Goal: Task Accomplishment & Management: Manage account settings

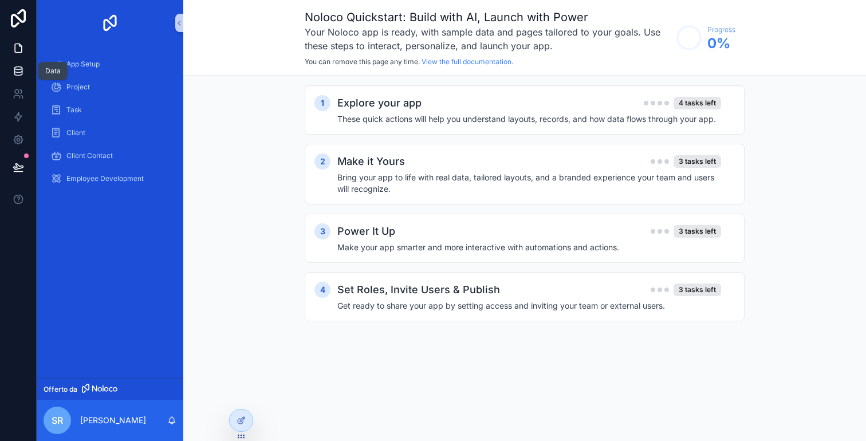
click at [20, 73] on icon at bounding box center [18, 70] width 11 height 11
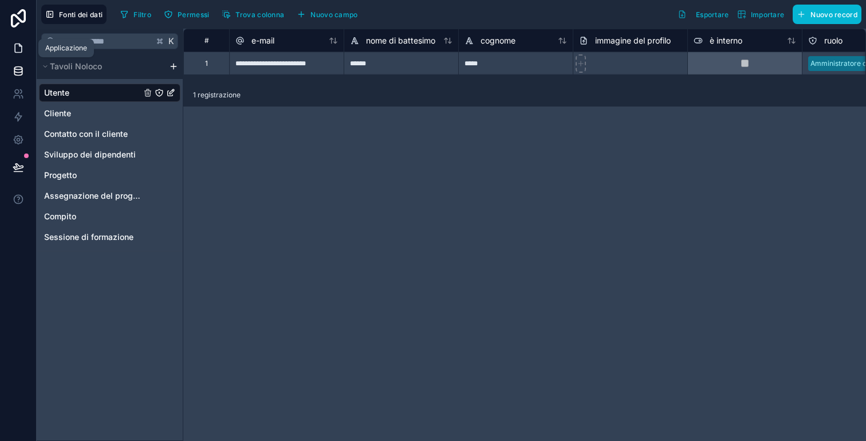
click at [18, 55] on link at bounding box center [18, 48] width 36 height 23
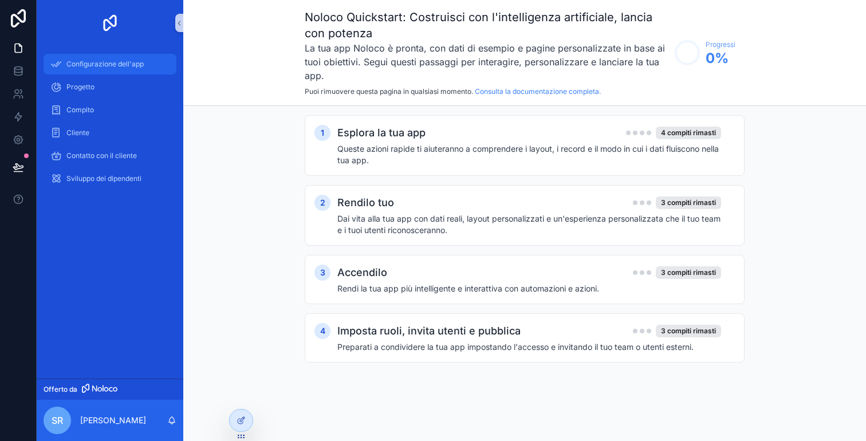
click at [80, 61] on font "Configurazione dell'app" at bounding box center [104, 64] width 77 height 9
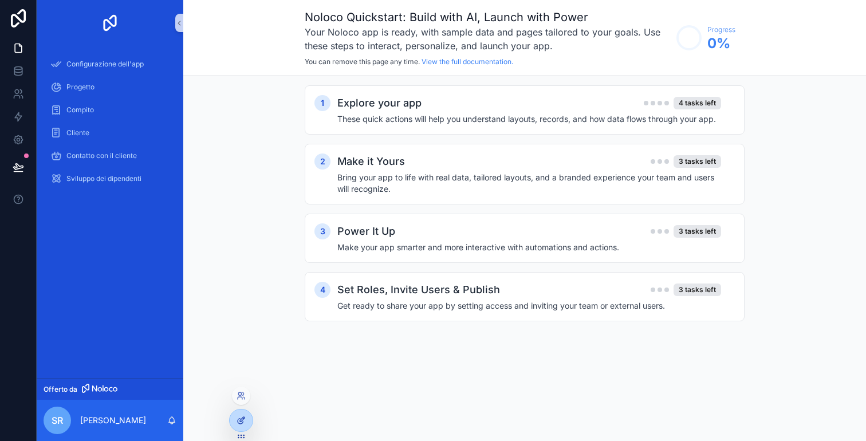
click at [236, 420] on div at bounding box center [241, 421] width 23 height 22
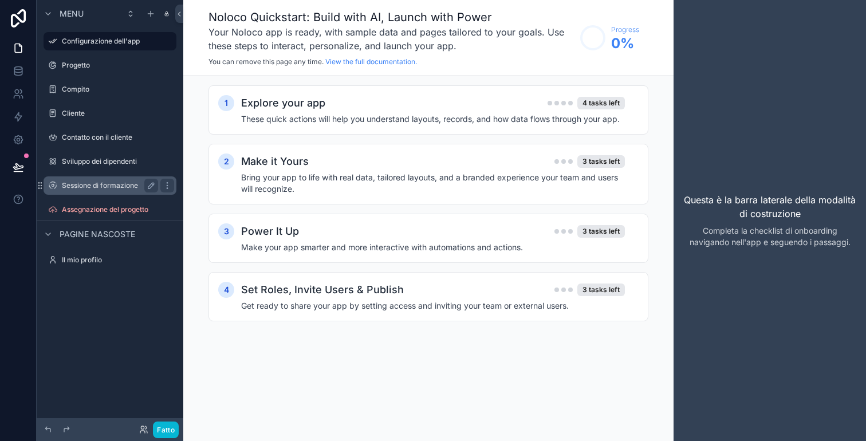
click at [124, 188] on font "Sessione di formazione" at bounding box center [100, 185] width 76 height 9
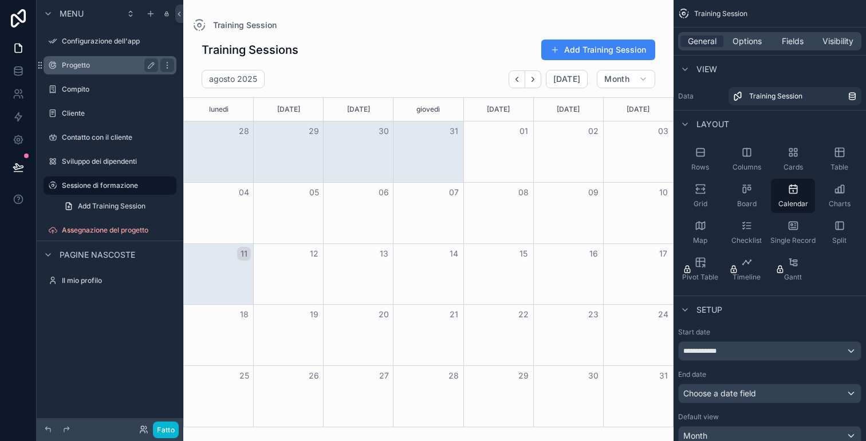
click at [92, 72] on div "Progetto" at bounding box center [110, 65] width 96 height 14
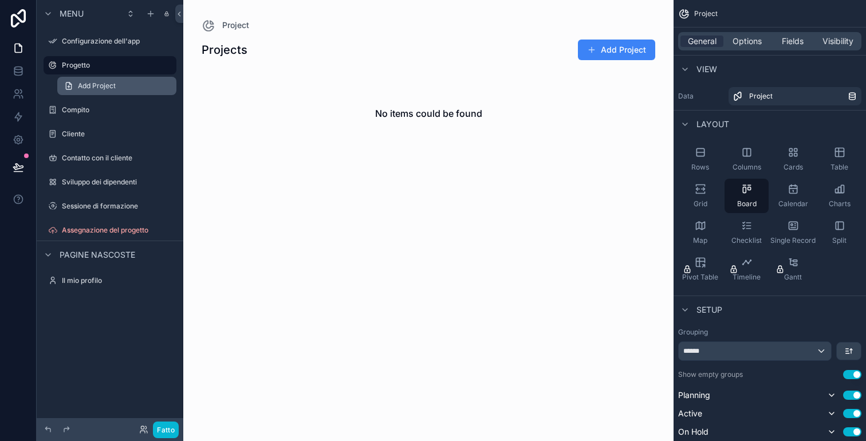
click at [83, 80] on link "Add Project" at bounding box center [116, 86] width 119 height 18
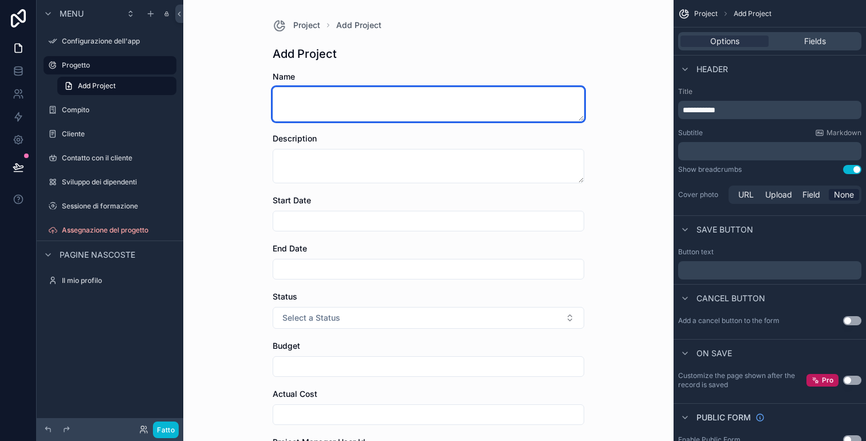
click at [277, 113] on textarea "contenuto scorrevole" at bounding box center [429, 104] width 312 height 34
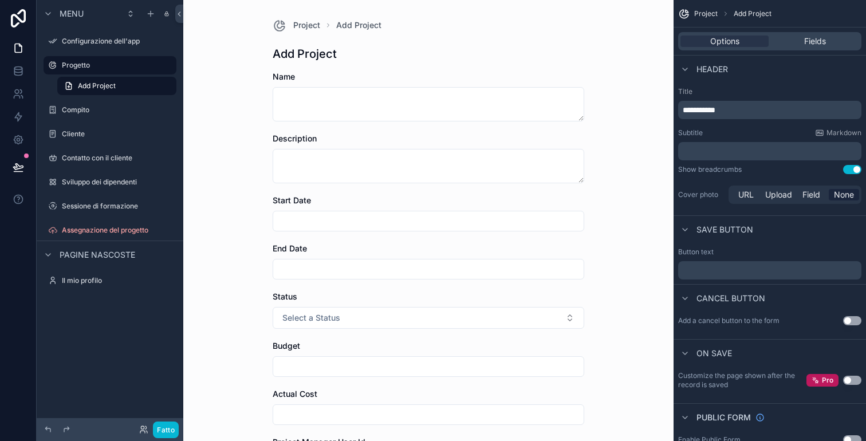
click at [280, 72] on span "Name" at bounding box center [284, 77] width 22 height 10
click at [280, 74] on span "Name" at bounding box center [284, 77] width 22 height 10
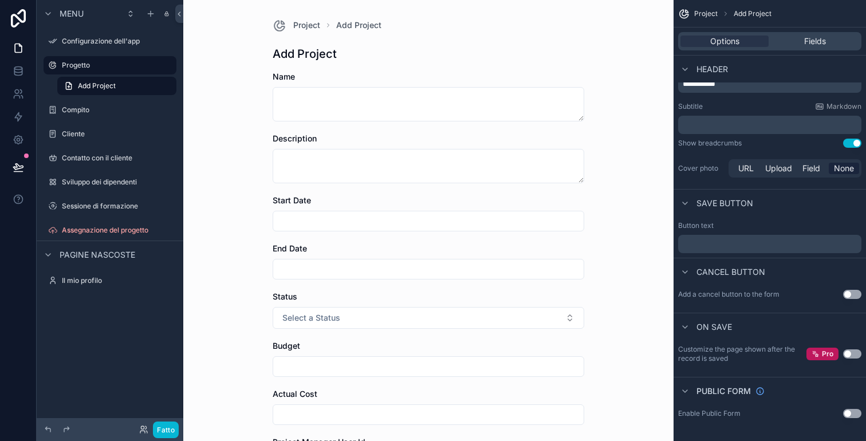
click at [853, 293] on button "Use setting" at bounding box center [853, 294] width 18 height 9
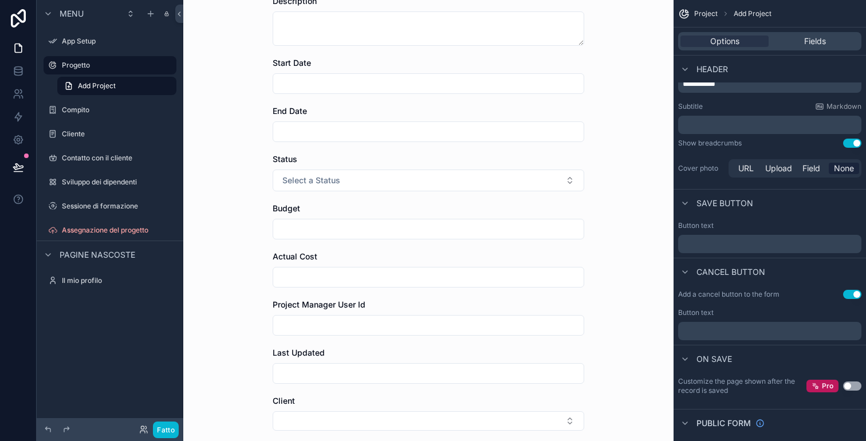
scroll to position [0, 0]
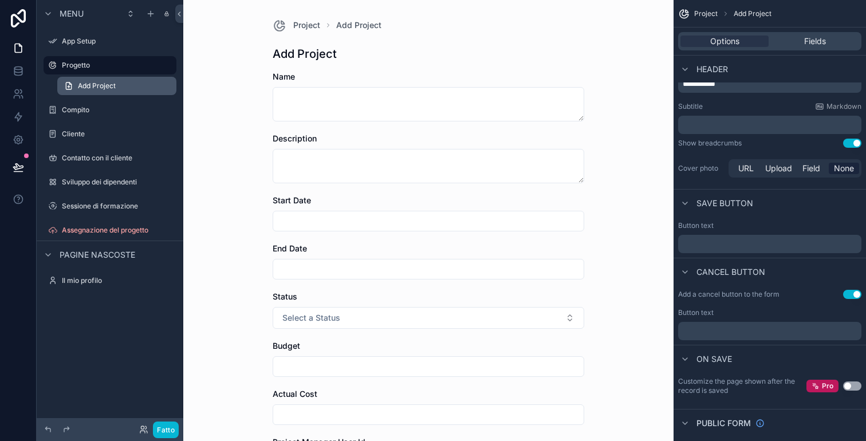
click at [108, 84] on span "Add Project" at bounding box center [97, 85] width 38 height 9
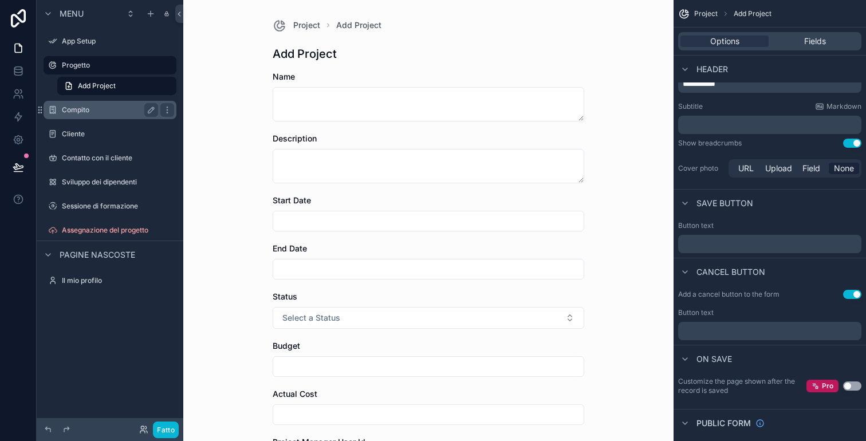
click at [105, 105] on label "Compito" at bounding box center [108, 109] width 92 height 9
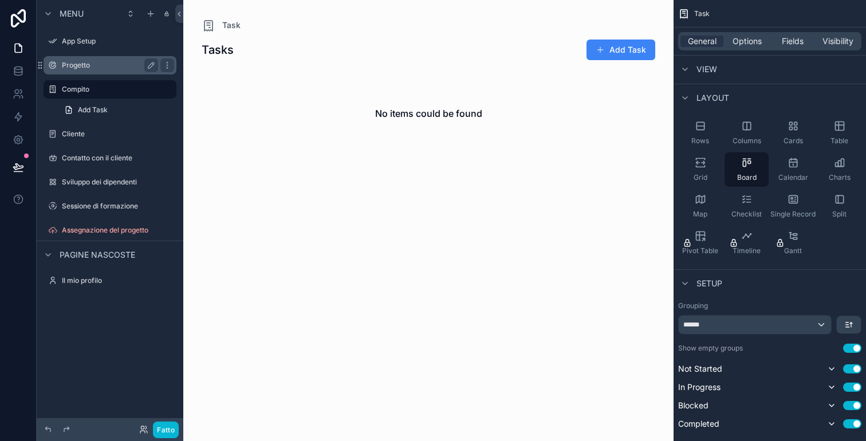
click at [106, 60] on div "Progetto" at bounding box center [110, 65] width 96 height 14
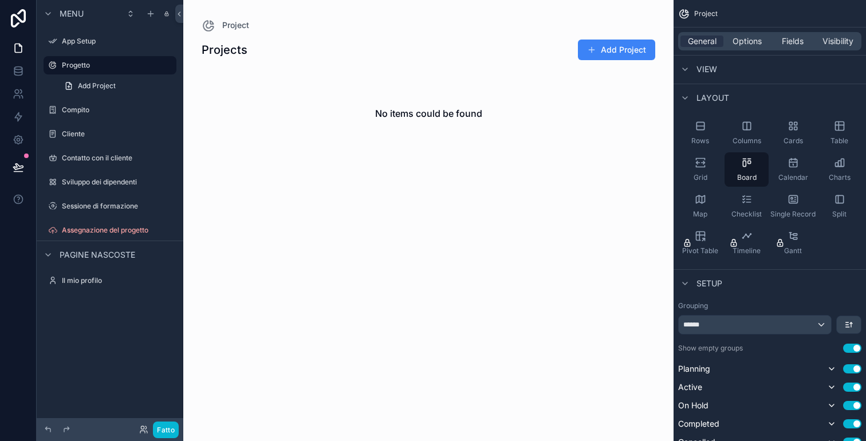
drag, startPoint x: 459, startPoint y: 120, endPoint x: 532, endPoint y: 121, distance: 72.8
click at [532, 121] on div "No items could be found" at bounding box center [429, 113] width 472 height 87
click at [488, 111] on div "No items could be found" at bounding box center [429, 113] width 472 height 87
click at [458, 111] on h2 "No items could be found" at bounding box center [428, 114] width 107 height 14
click at [605, 49] on button "Add Project" at bounding box center [616, 50] width 77 height 21
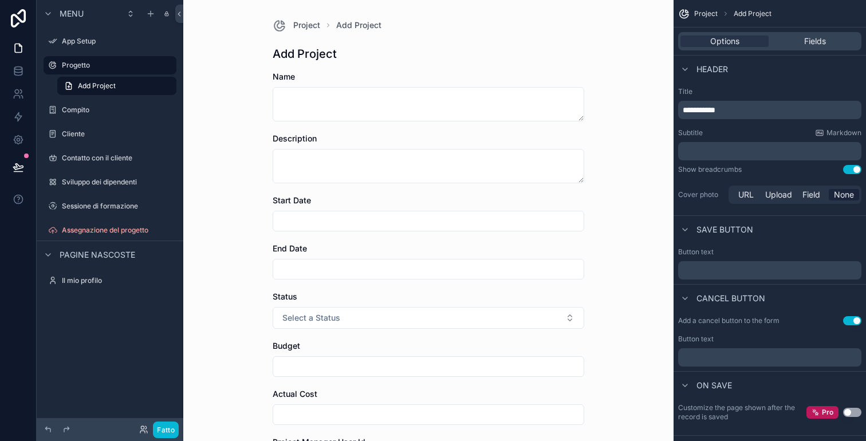
click at [319, 147] on div "Description" at bounding box center [429, 158] width 312 height 50
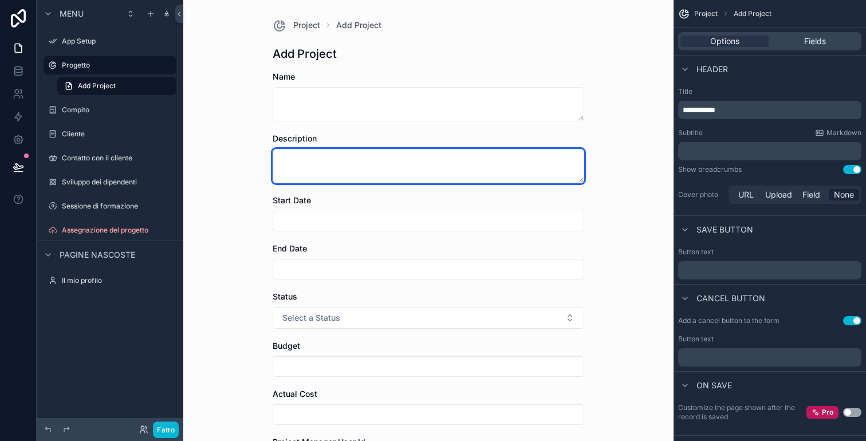
click at [319, 152] on textarea "contenuto scorrevole" at bounding box center [429, 166] width 312 height 34
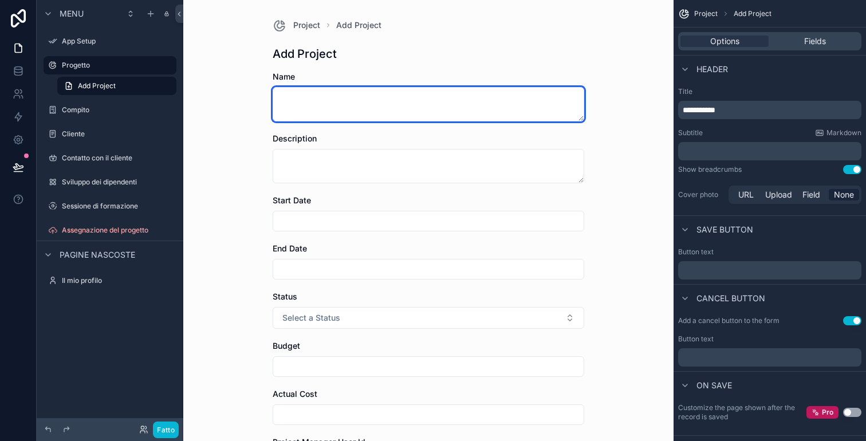
click at [313, 104] on textarea "contenuto scorrevole" at bounding box center [429, 104] width 312 height 34
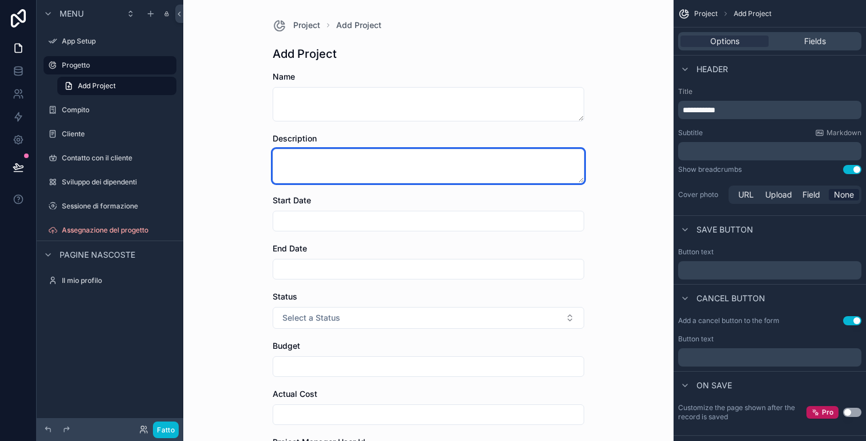
click at [311, 156] on textarea "contenuto scorrevole" at bounding box center [429, 166] width 312 height 34
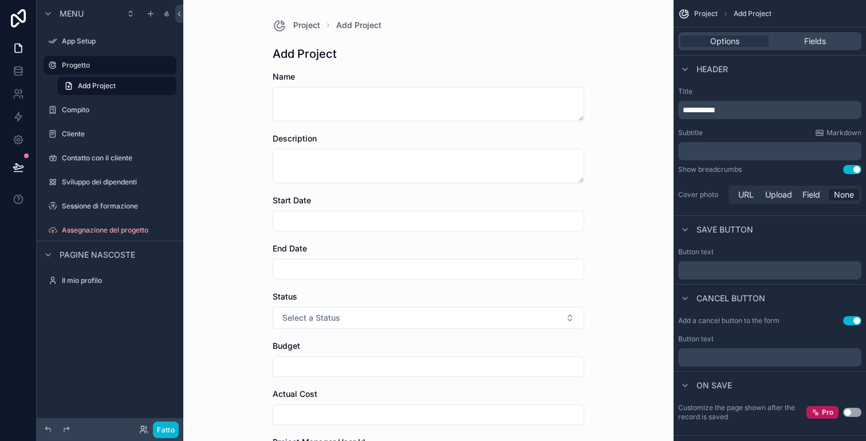
click at [313, 218] on input "contenuto scorrevole" at bounding box center [428, 221] width 311 height 16
click at [446, 315] on button "1" at bounding box center [445, 316] width 21 height 21
type input "**********"
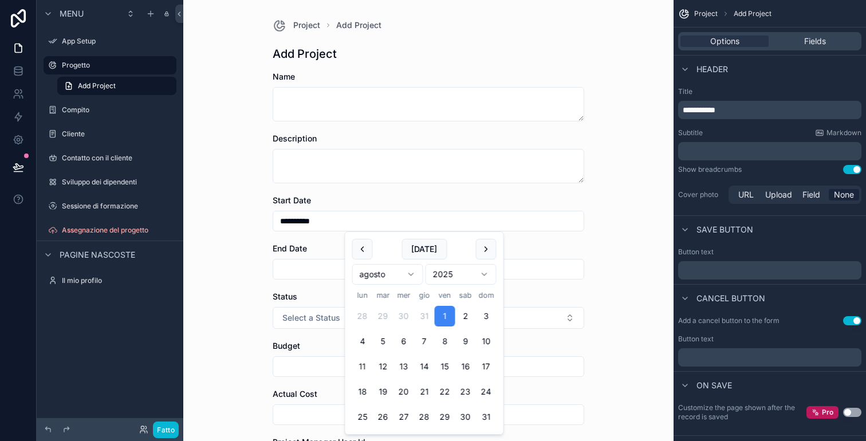
click at [308, 278] on div "contenuto scorrevole" at bounding box center [429, 269] width 312 height 21
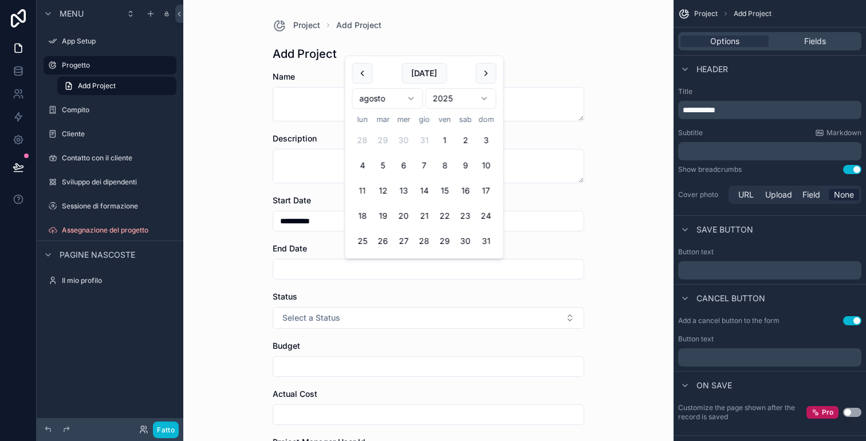
click at [313, 273] on input "contenuto scorrevole" at bounding box center [428, 269] width 311 height 16
click at [276, 230] on div "**********" at bounding box center [429, 221] width 312 height 21
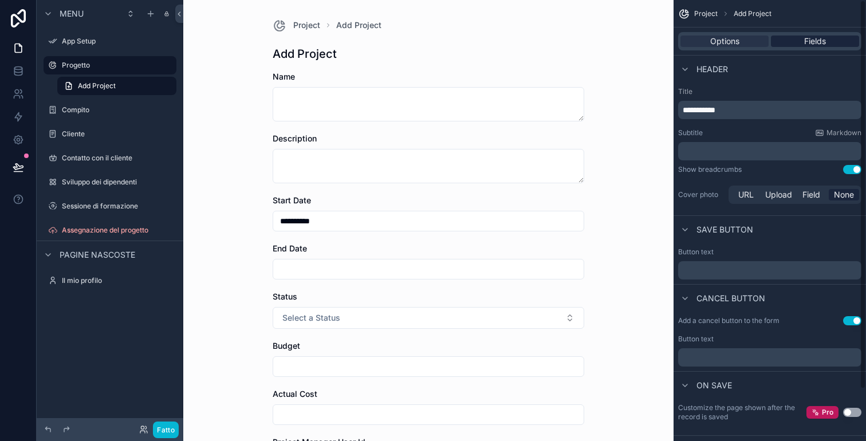
click at [800, 44] on div "Fields" at bounding box center [815, 41] width 88 height 11
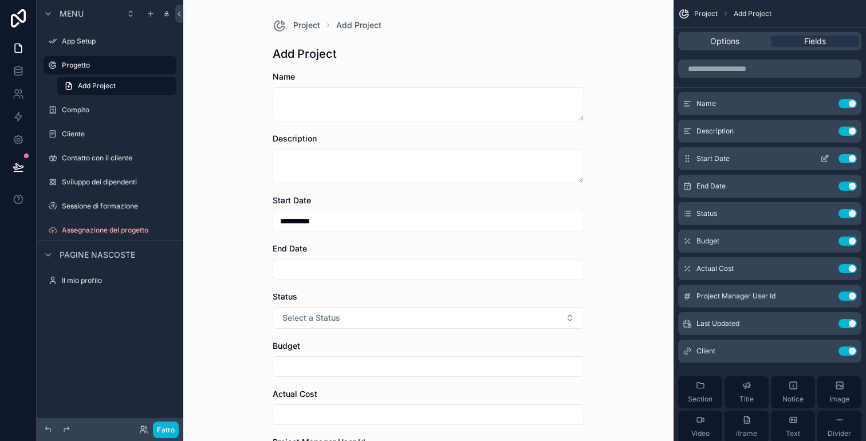
click at [841, 159] on button "Use setting" at bounding box center [848, 158] width 18 height 9
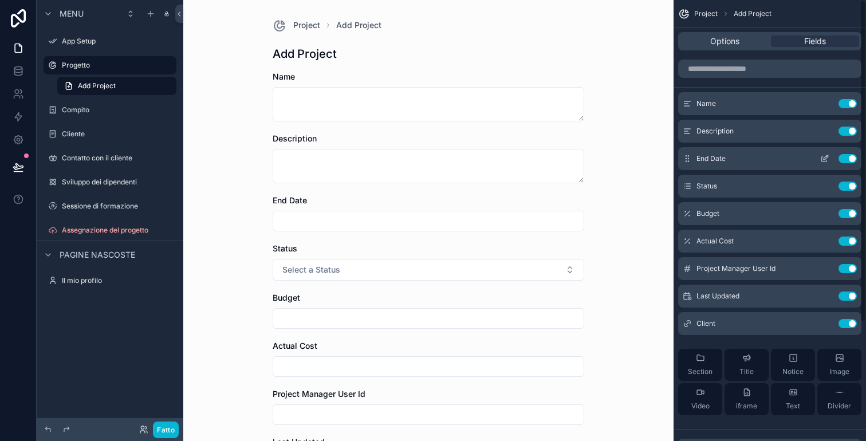
click at [851, 160] on button "Use setting" at bounding box center [848, 158] width 18 height 9
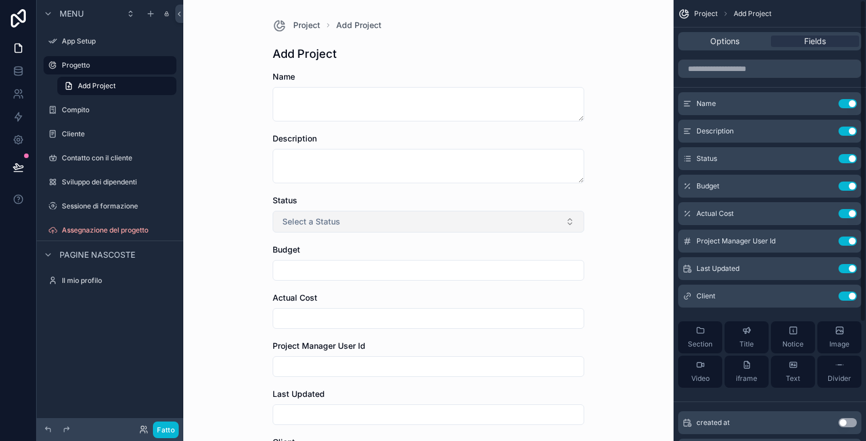
click at [554, 213] on button "Select a Status" at bounding box center [429, 222] width 312 height 22
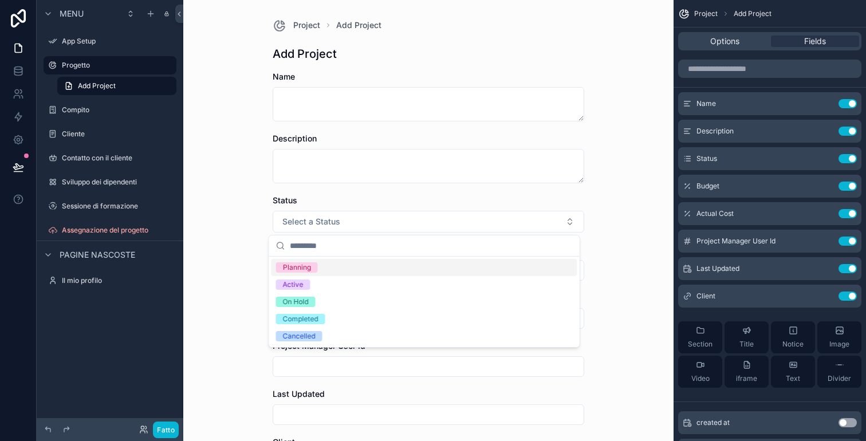
click at [602, 213] on div "Project Add Project Add Project Name Description Status Select a Status Budget …" at bounding box center [428, 220] width 491 height 441
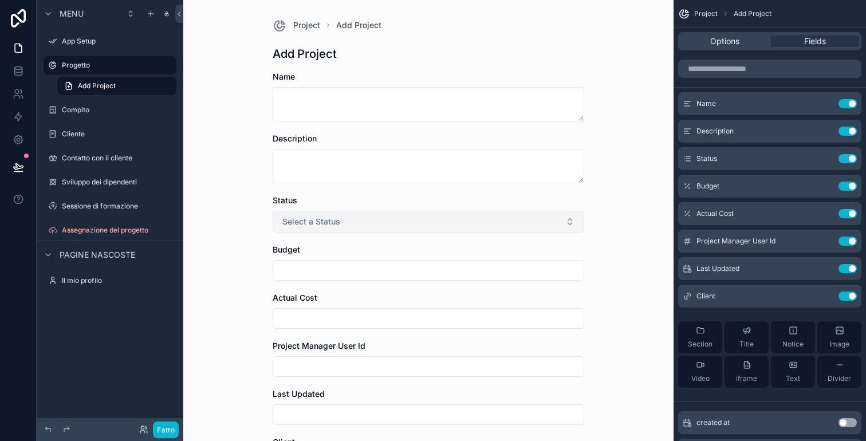
click at [550, 216] on button "Select a Status" at bounding box center [429, 222] width 312 height 22
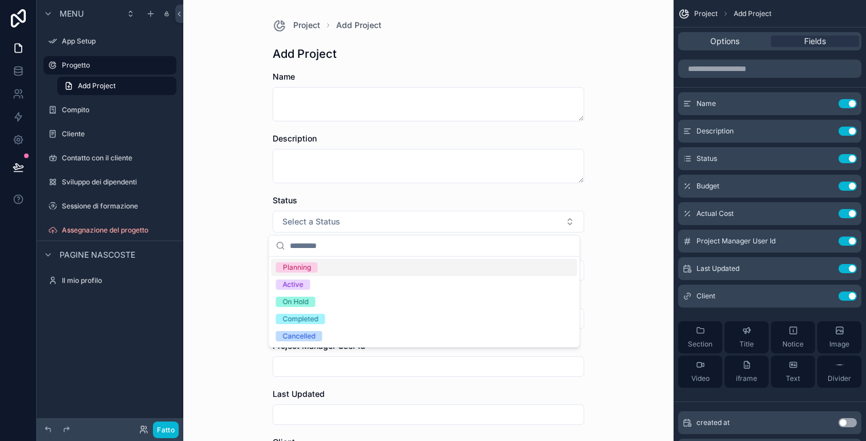
click at [612, 252] on div "Project Add Project Add Project Name Description Status Select a Status Budget …" at bounding box center [428, 220] width 491 height 441
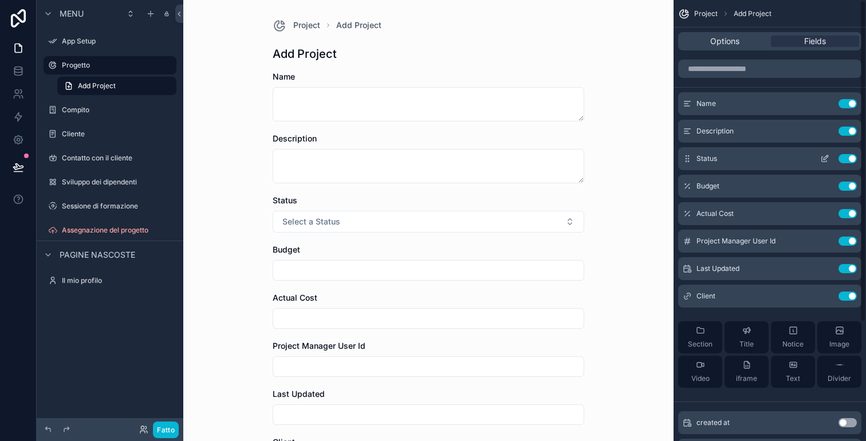
click at [800, 164] on div "Status Use setting" at bounding box center [769, 158] width 183 height 23
click at [813, 162] on div "Status Use setting" at bounding box center [769, 158] width 183 height 23
click at [820, 162] on button "contenuto scorrevole" at bounding box center [825, 158] width 18 height 9
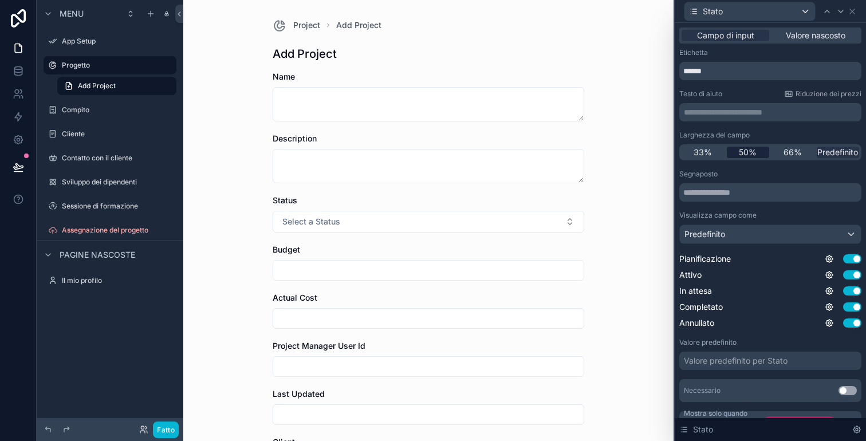
scroll to position [21, 0]
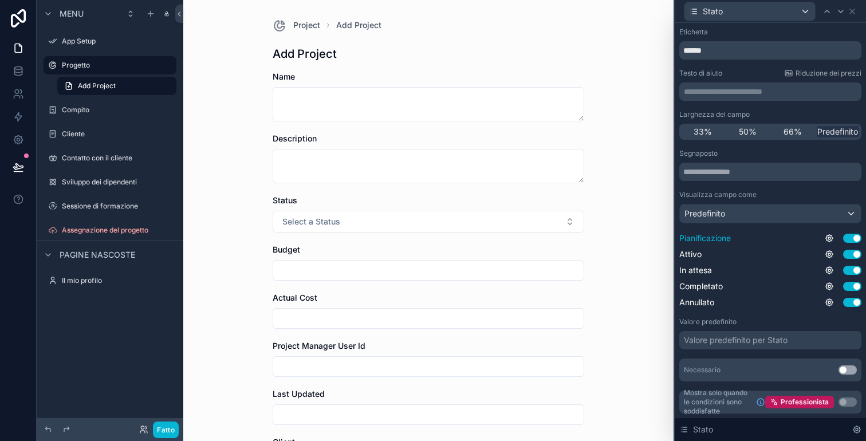
click at [846, 241] on button "Usa impostazione" at bounding box center [853, 238] width 18 height 9
click at [846, 253] on button "Usa impostazione" at bounding box center [853, 254] width 18 height 9
click at [844, 292] on div "Pianificazione Usa impostazione Attivo [GEOGRAPHIC_DATA] impostazione In attesa…" at bounding box center [771, 271] width 182 height 76
click at [846, 288] on button "Usa impostazione" at bounding box center [853, 286] width 18 height 9
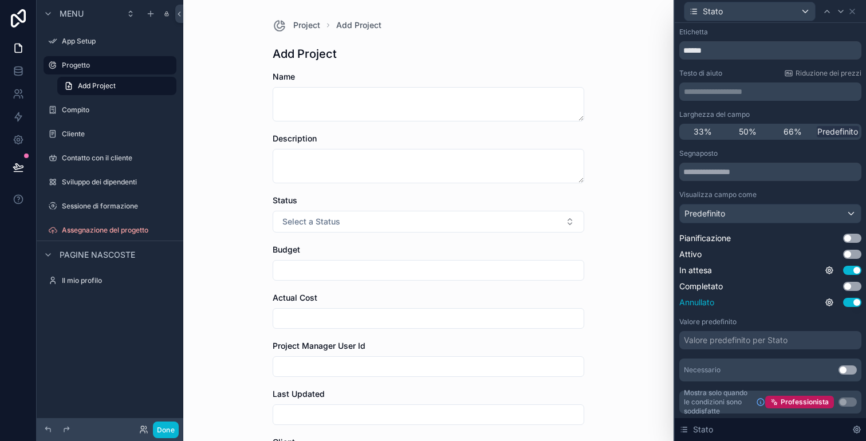
click at [846, 299] on button "Usa impostazione" at bounding box center [853, 302] width 18 height 9
click at [819, 342] on div "Valore predefinito per Stato" at bounding box center [771, 340] width 182 height 18
click at [797, 117] on div "Larghezza del campo" at bounding box center [771, 114] width 182 height 9
click at [826, 285] on div "Completato Usa impostazione" at bounding box center [771, 286] width 182 height 11
click at [854, 291] on div "**********" at bounding box center [770, 221] width 191 height 439
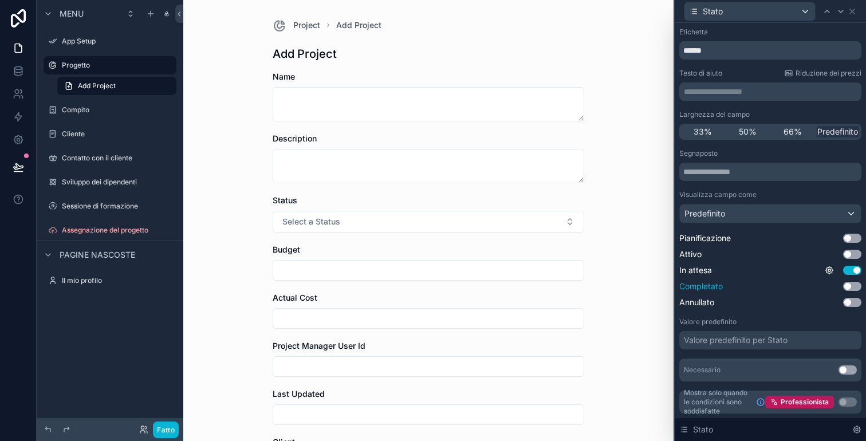
click at [850, 288] on button "Usa impostazione" at bounding box center [853, 286] width 18 height 9
click at [826, 288] on icon at bounding box center [829, 286] width 7 height 7
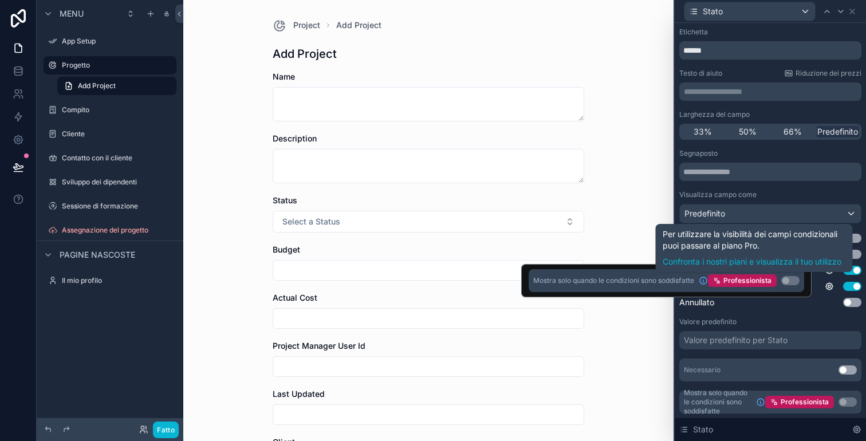
click at [795, 279] on button "Usa impostazione" at bounding box center [791, 280] width 18 height 9
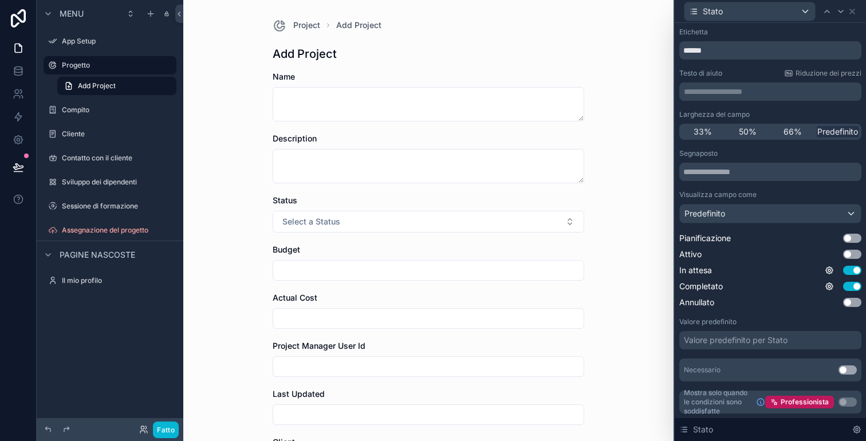
click at [843, 279] on div "Pianificazione Usa impostazione Attivo [GEOGRAPHIC_DATA] impostazione In attesa…" at bounding box center [771, 271] width 182 height 76
click at [843, 280] on div "Pianificazione Usa impostazione Attivo [GEOGRAPHIC_DATA] impostazione In attesa…" at bounding box center [771, 271] width 182 height 76
click at [844, 283] on button "Usa impostazione" at bounding box center [853, 286] width 18 height 9
click at [392, 225] on button "Select a Status" at bounding box center [429, 222] width 312 height 22
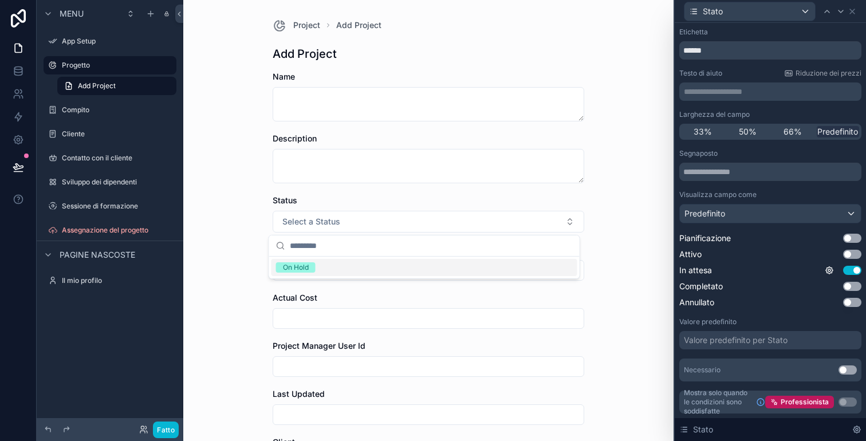
click at [308, 266] on div "On Hold" at bounding box center [296, 267] width 26 height 10
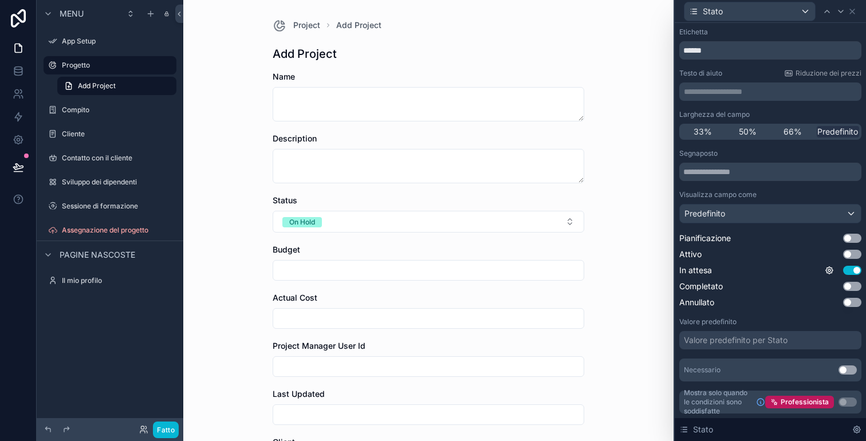
scroll to position [0, 0]
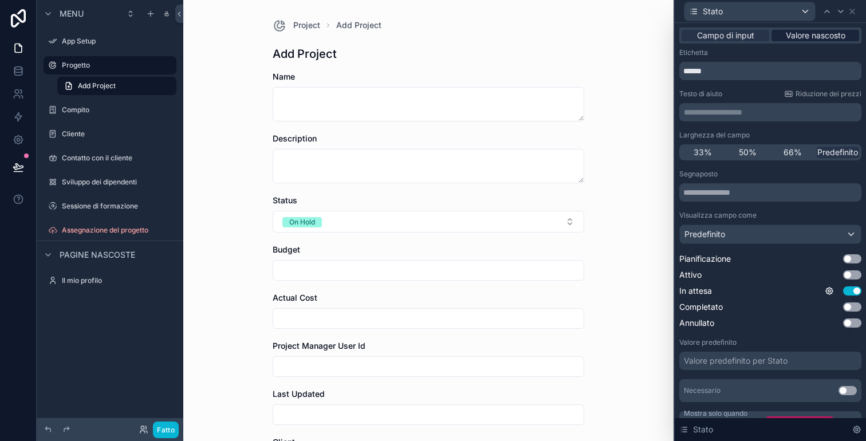
click at [790, 30] on font "Valore nascosto" at bounding box center [816, 35] width 60 height 10
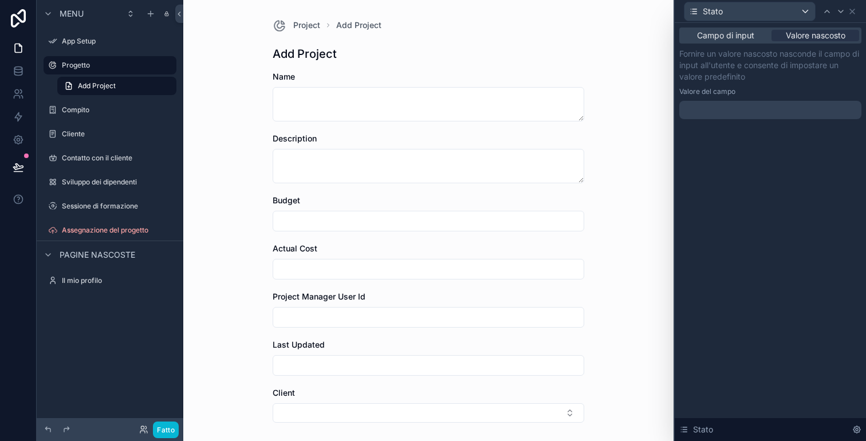
click at [720, 43] on div "Campo di input Valore nascosto" at bounding box center [771, 36] width 182 height 16
click at [725, 38] on font "Campo di input" at bounding box center [725, 35] width 57 height 10
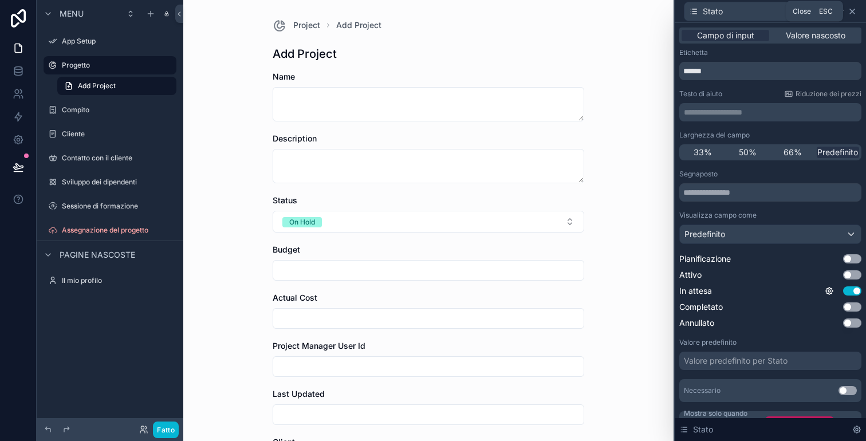
click at [854, 7] on icon at bounding box center [852, 11] width 9 height 9
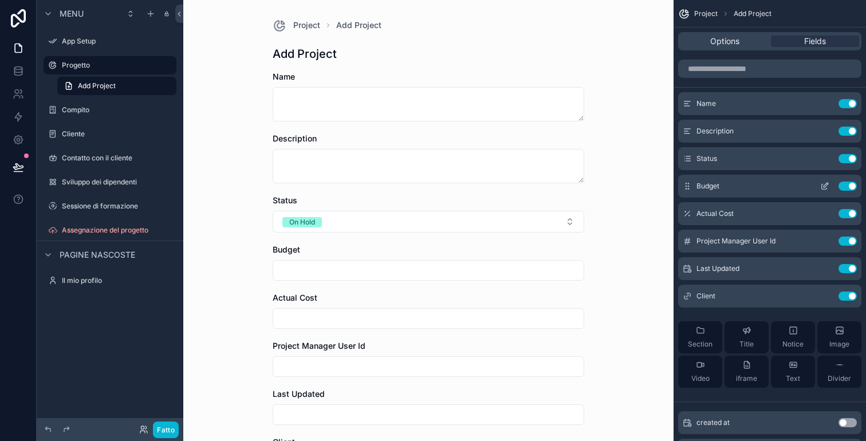
click at [848, 187] on button "Use setting" at bounding box center [848, 186] width 18 height 9
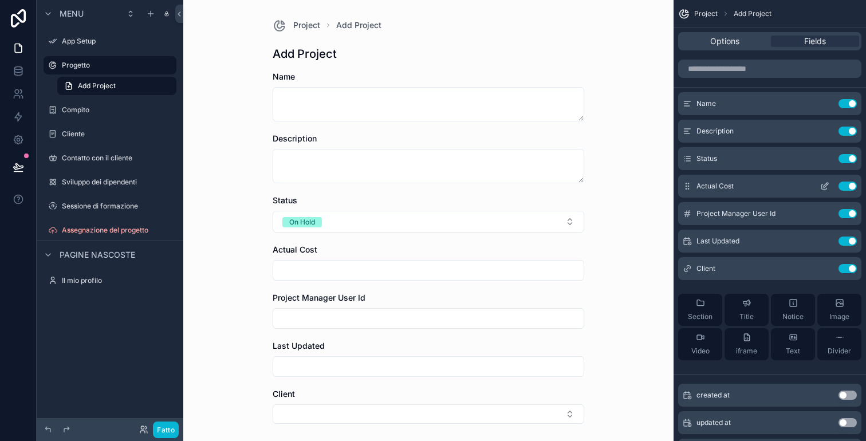
click at [848, 189] on button "Use setting" at bounding box center [848, 186] width 18 height 9
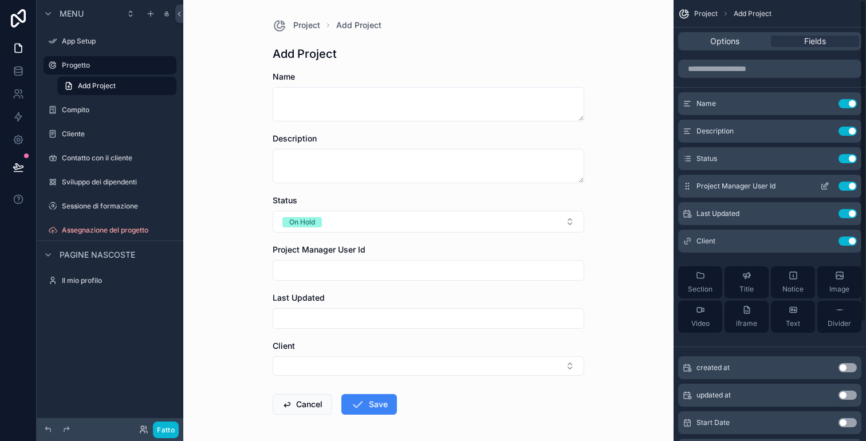
click at [841, 189] on button "Use setting" at bounding box center [848, 186] width 18 height 9
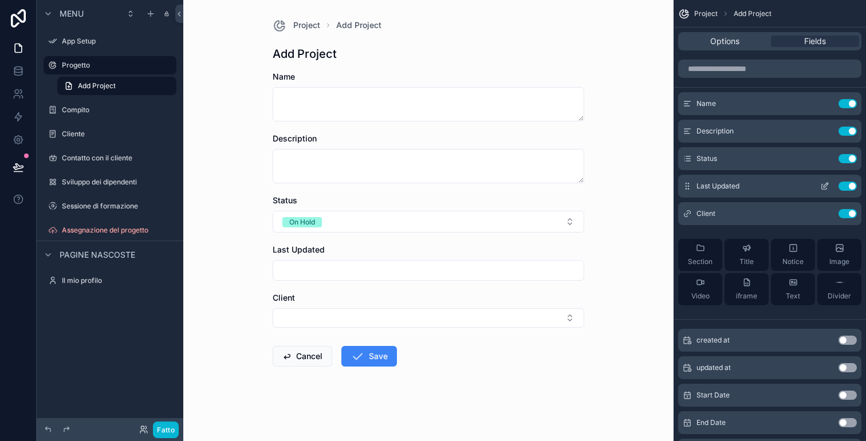
click at [842, 185] on button "Use setting" at bounding box center [848, 186] width 18 height 9
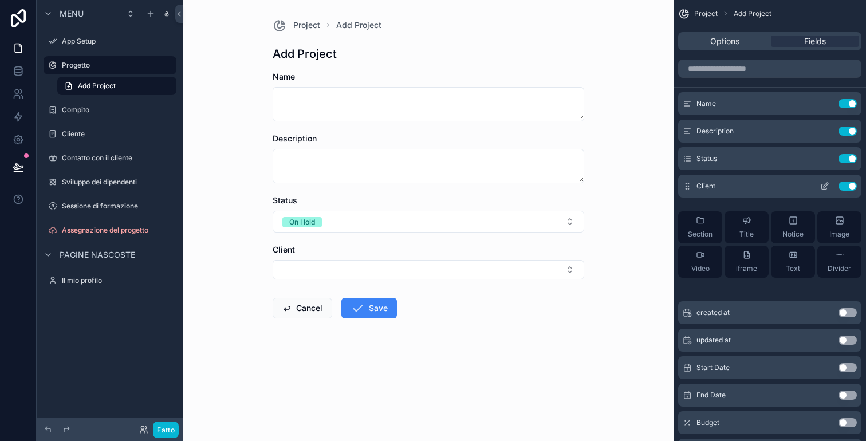
click at [687, 187] on icon "contenuto scorrevole" at bounding box center [687, 186] width 9 height 9
click at [822, 186] on icon "contenuto scorrevole" at bounding box center [824, 187] width 5 height 5
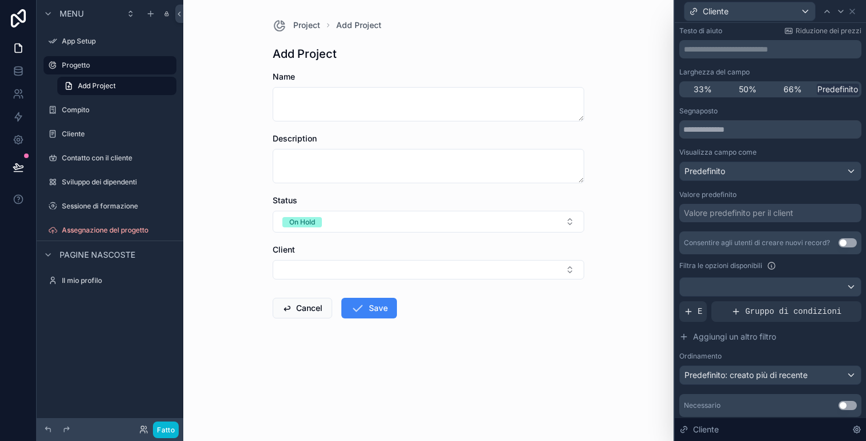
scroll to position [99, 0]
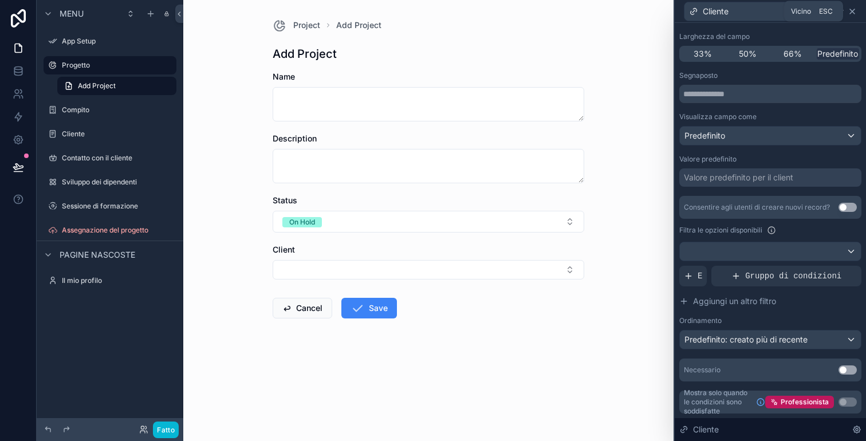
click at [854, 9] on icon at bounding box center [852, 11] width 9 height 9
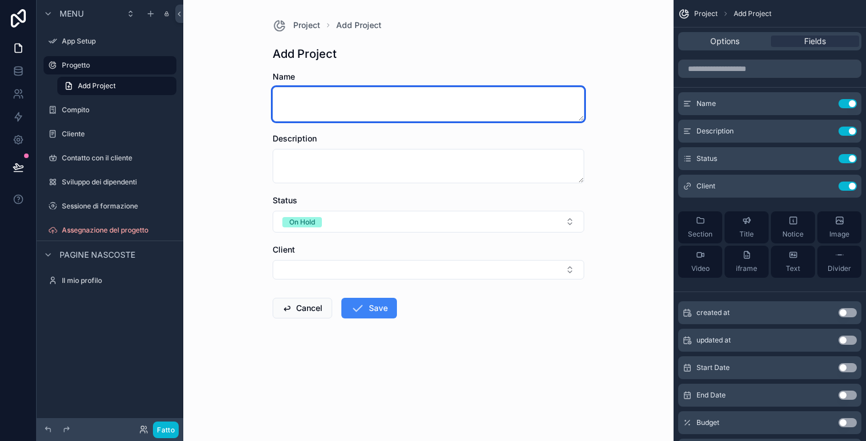
click at [380, 99] on textarea "contenuto scorrevole" at bounding box center [429, 104] width 312 height 34
type textarea "*"
type textarea "**********"
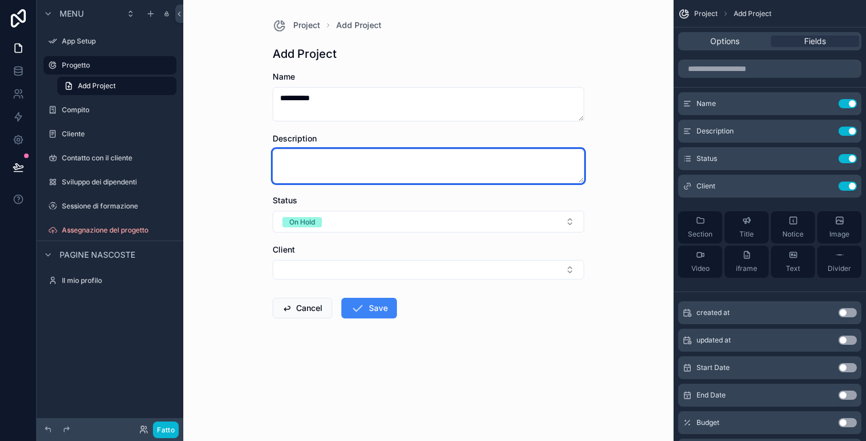
click at [359, 168] on textarea "contenuto scorrevole" at bounding box center [429, 166] width 312 height 34
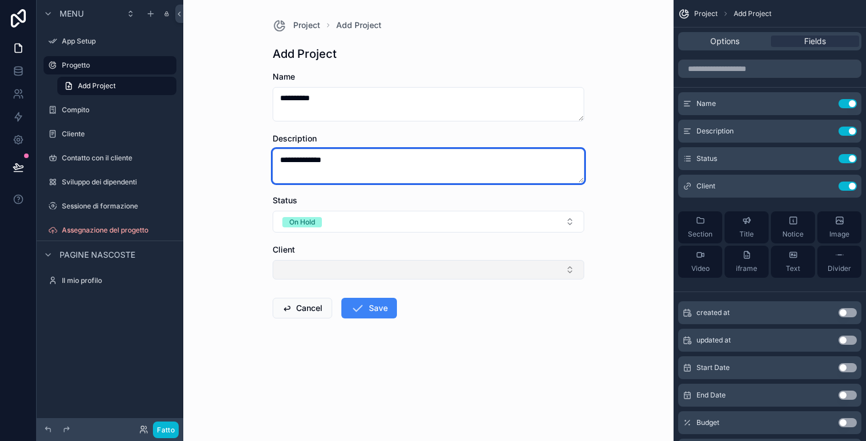
type textarea "**********"
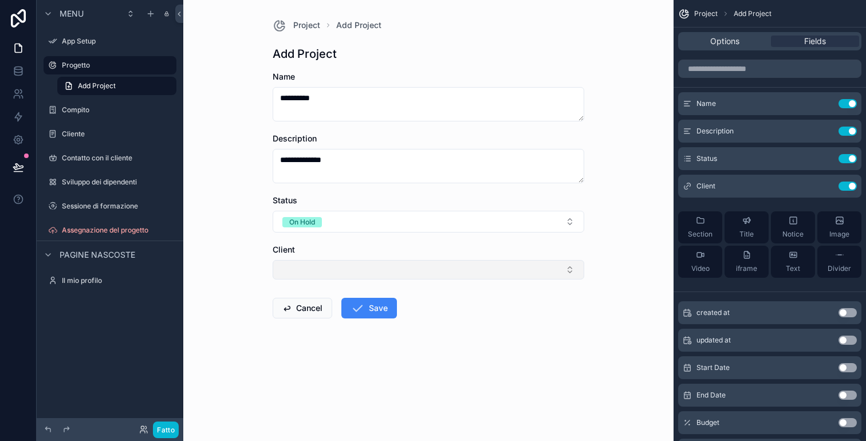
click at [348, 278] on button "Select Button" at bounding box center [429, 269] width 312 height 19
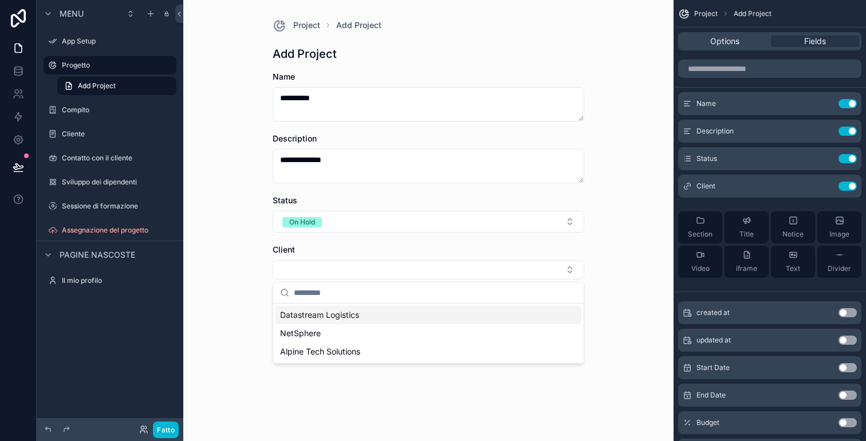
click at [247, 291] on div "**********" at bounding box center [428, 220] width 491 height 441
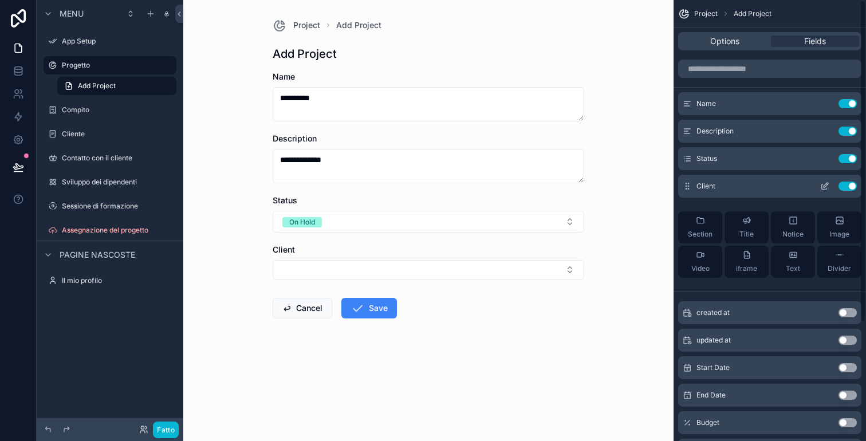
click at [805, 187] on div "Client Use setting" at bounding box center [769, 186] width 183 height 23
click at [821, 186] on icon "contenuto scorrevole" at bounding box center [825, 186] width 9 height 9
click at [827, 184] on icon "contenuto scorrevole" at bounding box center [827, 183] width 1 height 1
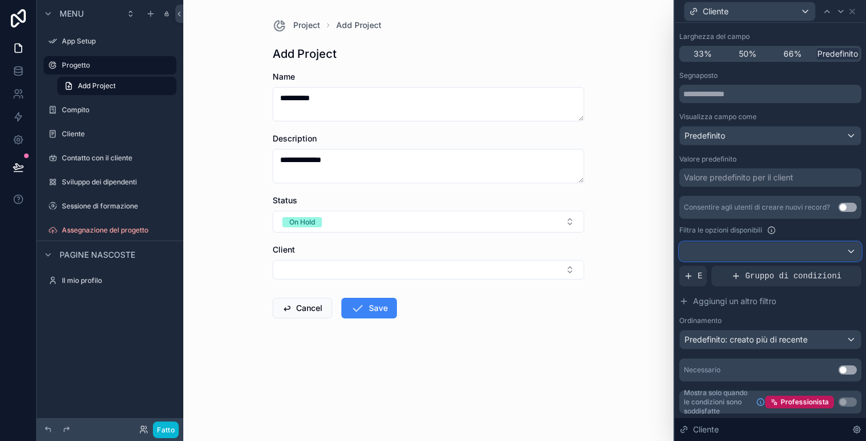
click at [760, 248] on div at bounding box center [770, 251] width 181 height 18
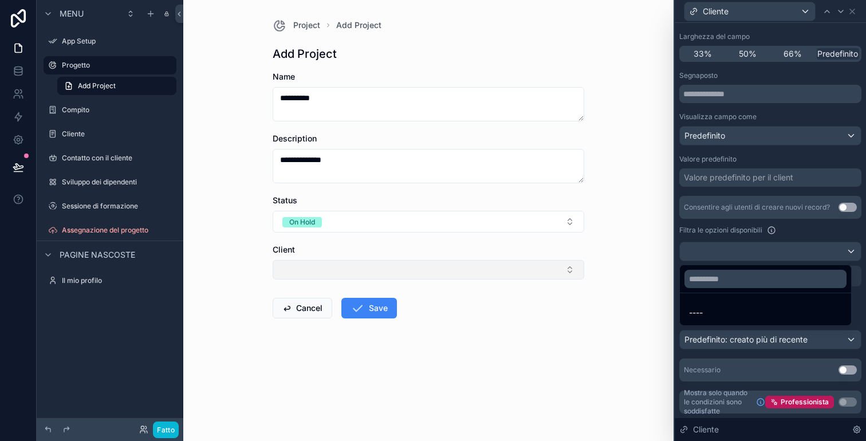
click at [574, 264] on button "Select Button" at bounding box center [429, 269] width 312 height 19
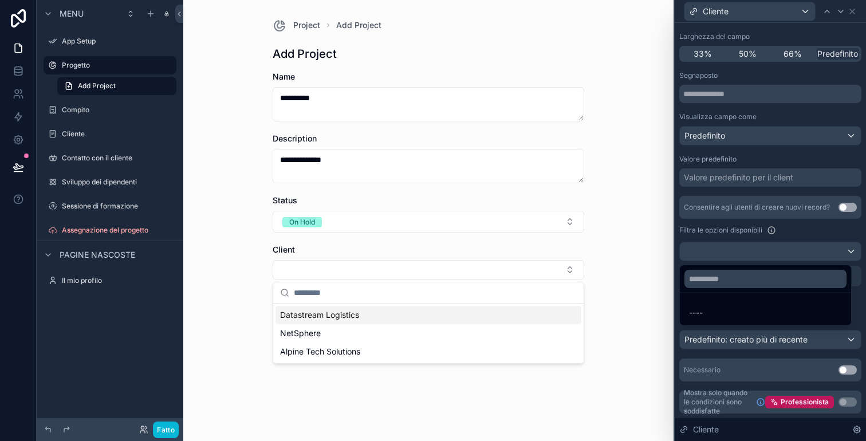
click at [421, 316] on div "Datastream Logistics" at bounding box center [429, 315] width 306 height 18
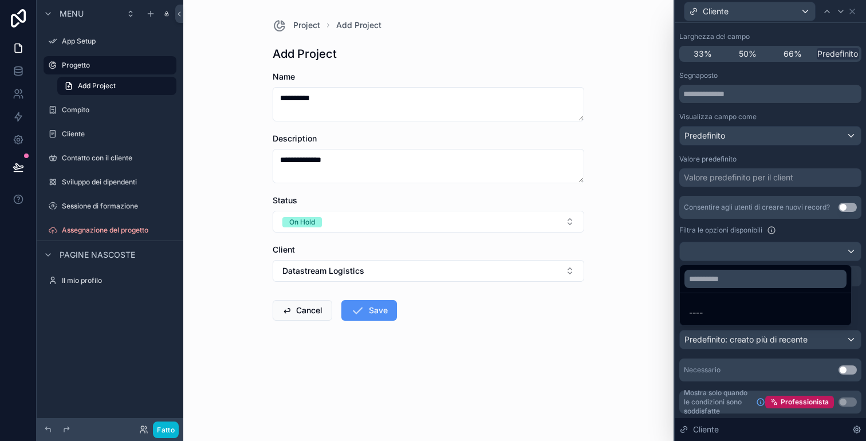
click at [360, 311] on icon "contenuto scorrevole" at bounding box center [358, 311] width 14 height 14
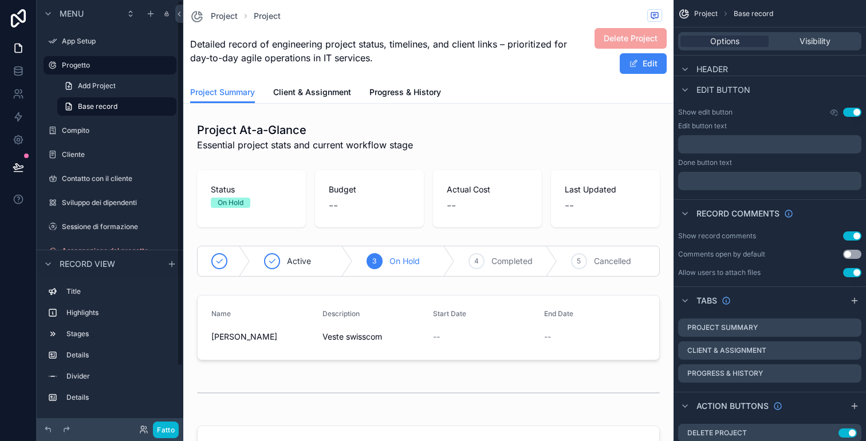
click at [77, 24] on div "Menu" at bounding box center [110, 14] width 147 height 28
click at [76, 38] on label "App Setup" at bounding box center [108, 41] width 92 height 9
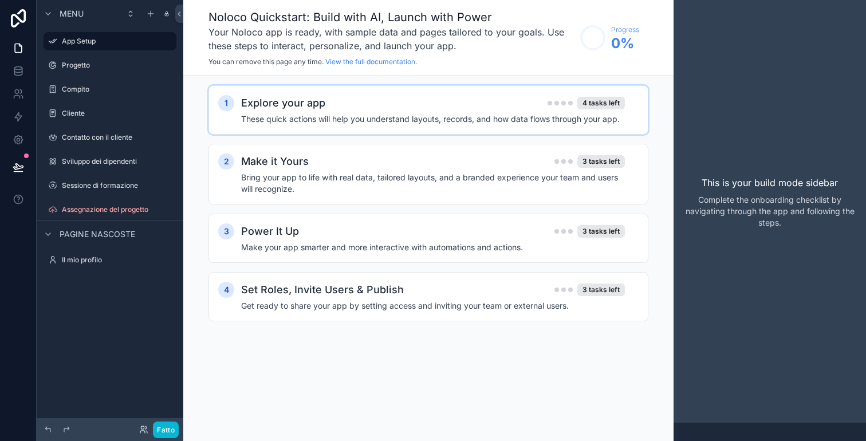
click at [454, 107] on div "Explore your app 4 tasks left" at bounding box center [433, 103] width 384 height 16
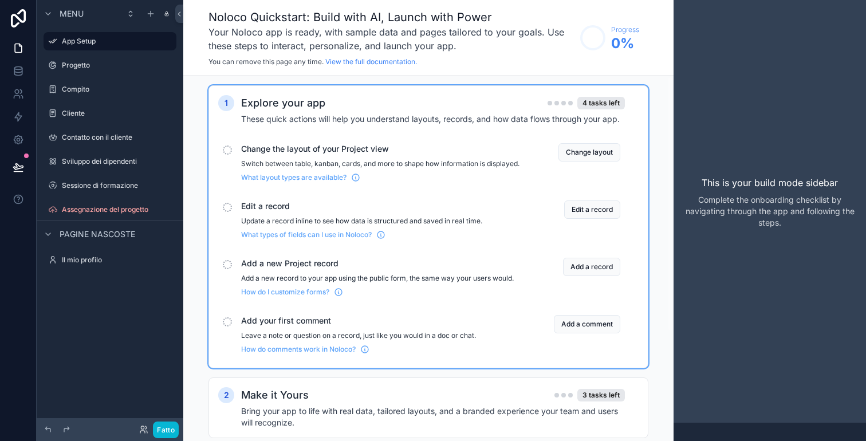
click at [390, 153] on span "Change the layout of your Project view" at bounding box center [380, 148] width 279 height 11
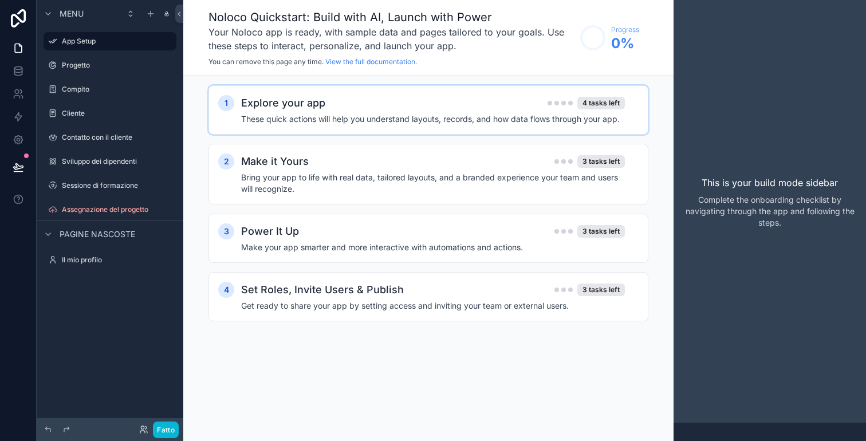
click at [443, 101] on div "Explore your app 4 tasks left" at bounding box center [433, 103] width 384 height 16
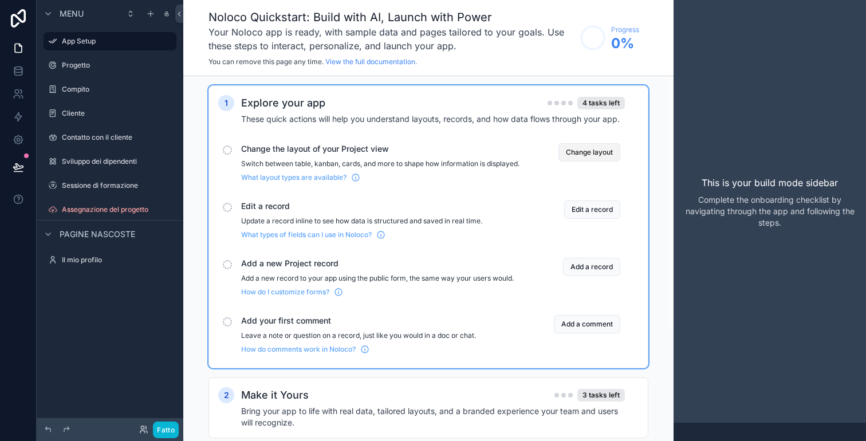
click at [602, 151] on button "Change layout" at bounding box center [590, 152] width 62 height 18
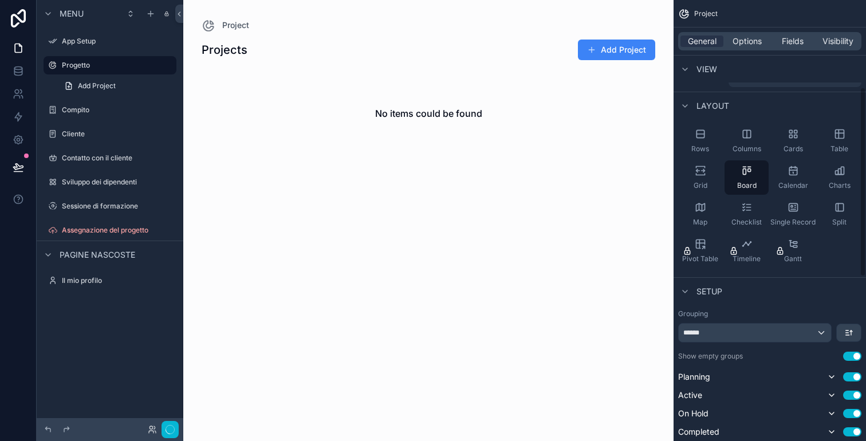
scroll to position [203, 0]
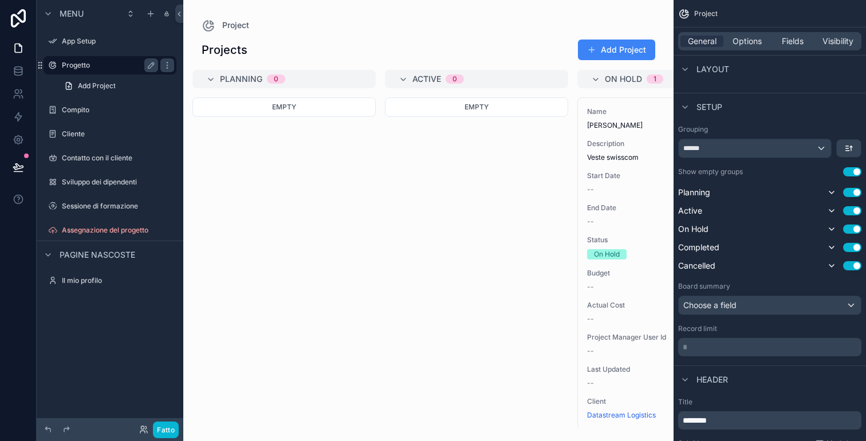
click at [112, 63] on label "Progetto" at bounding box center [108, 65] width 92 height 9
click at [88, 108] on font "Compito" at bounding box center [76, 109] width 28 height 9
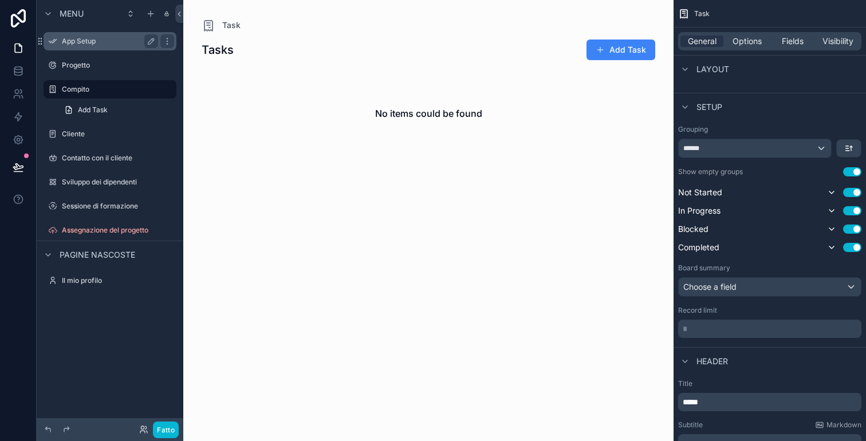
click at [93, 45] on label "App Setup" at bounding box center [108, 41] width 92 height 9
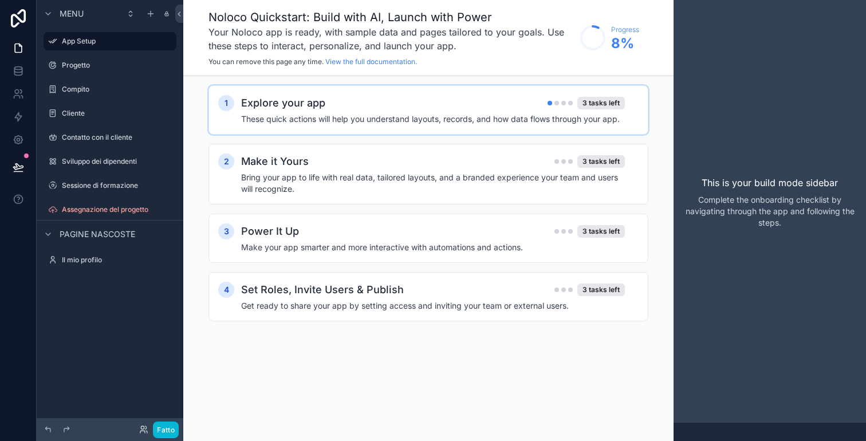
click at [519, 129] on div "1 Explore your app 3 tasks left These quick actions will help you understand la…" at bounding box center [429, 109] width 440 height 49
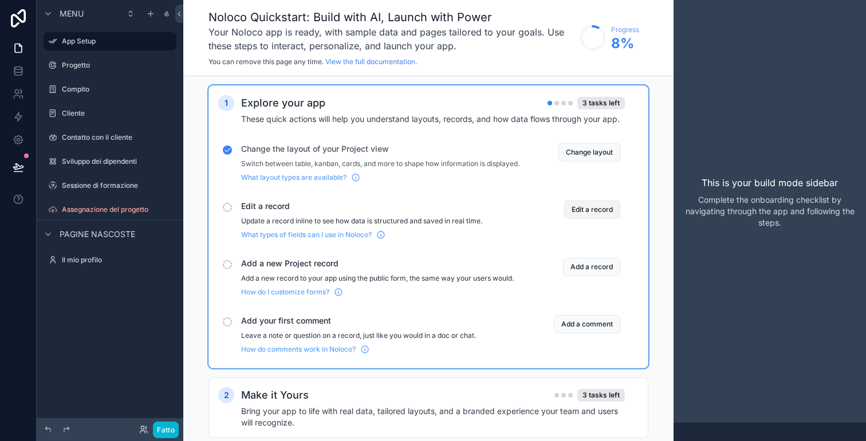
click at [604, 219] on button "Edit a record" at bounding box center [592, 210] width 56 height 18
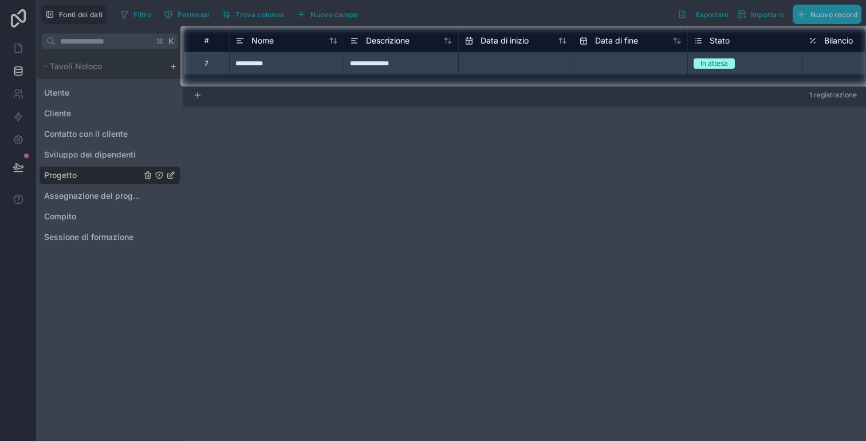
click at [626, 128] on div at bounding box center [433, 264] width 866 height 355
click at [520, 69] on input "text" at bounding box center [516, 63] width 114 height 18
select select "****"
select select "*"
click at [522, 45] on span "Data di inizio" at bounding box center [505, 40] width 48 height 11
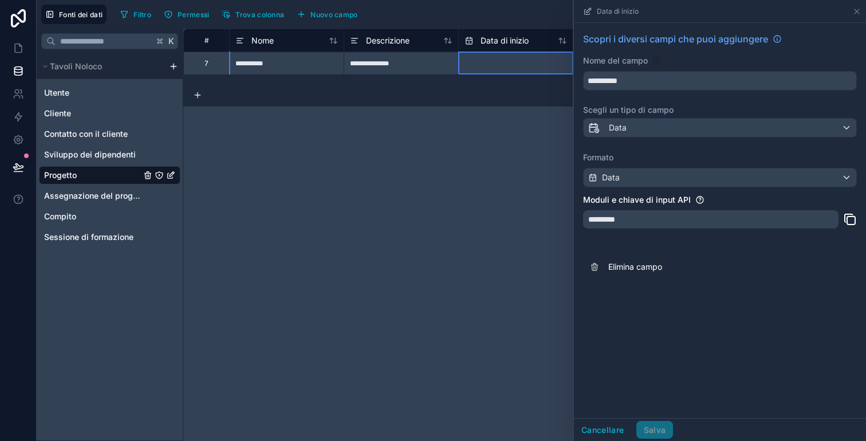
click at [523, 63] on input "text" at bounding box center [516, 63] width 114 height 18
select select "****"
select select "*"
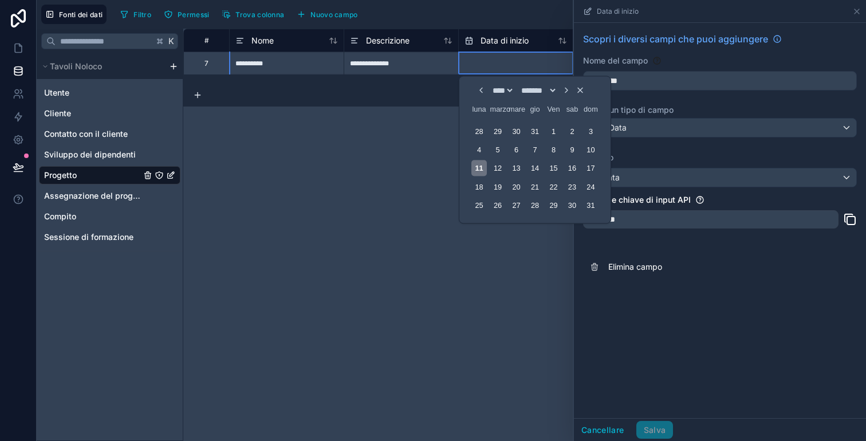
click at [480, 166] on font "11" at bounding box center [480, 168] width 8 height 9
type input "**********"
click at [434, 146] on div "**********" at bounding box center [524, 235] width 683 height 413
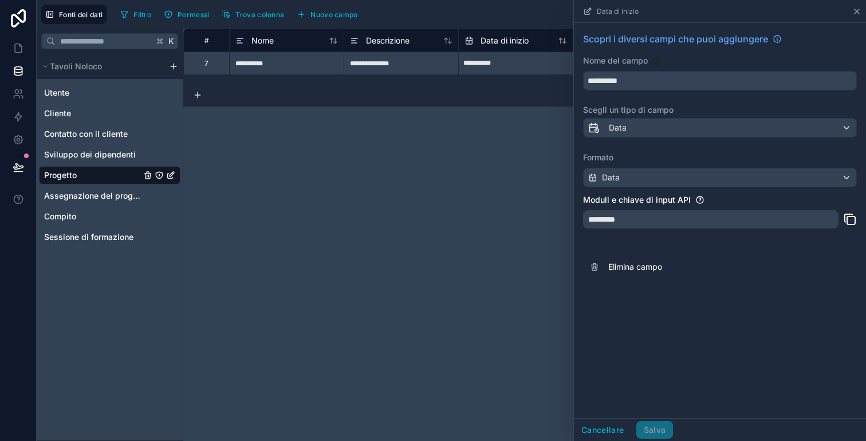
click at [861, 9] on icon at bounding box center [857, 11] width 9 height 9
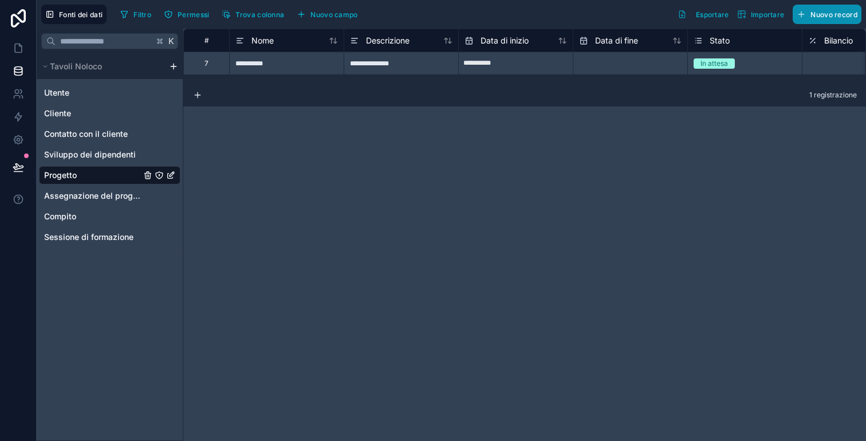
click at [861, 9] on button "Nuovo record" at bounding box center [827, 14] width 69 height 19
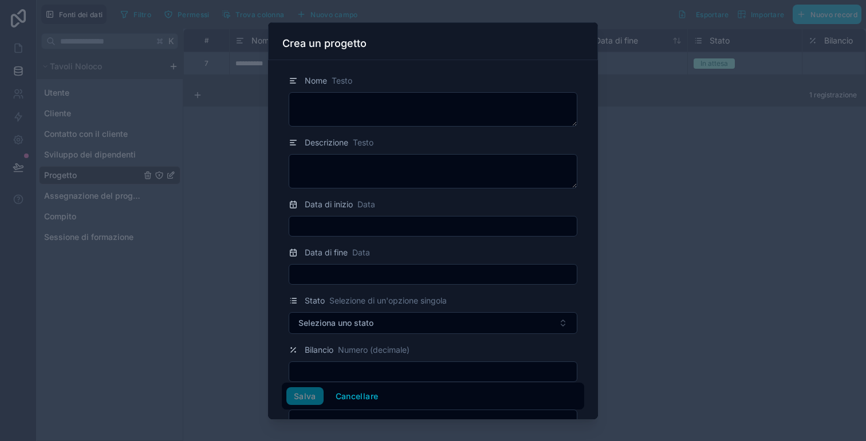
click at [731, 46] on div at bounding box center [433, 220] width 866 height 441
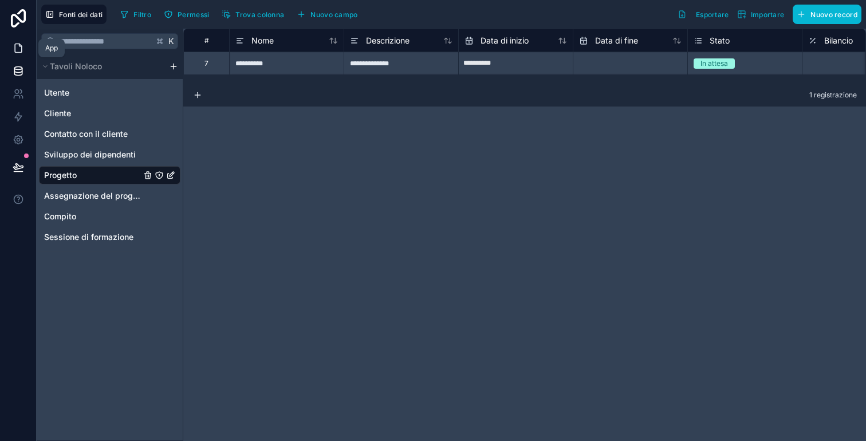
click at [14, 55] on link at bounding box center [18, 48] width 36 height 23
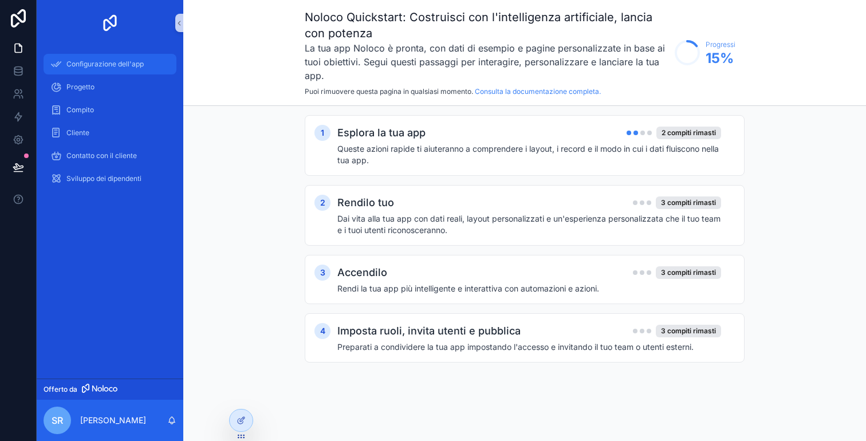
click at [118, 62] on font "Configurazione dell'app" at bounding box center [104, 64] width 77 height 9
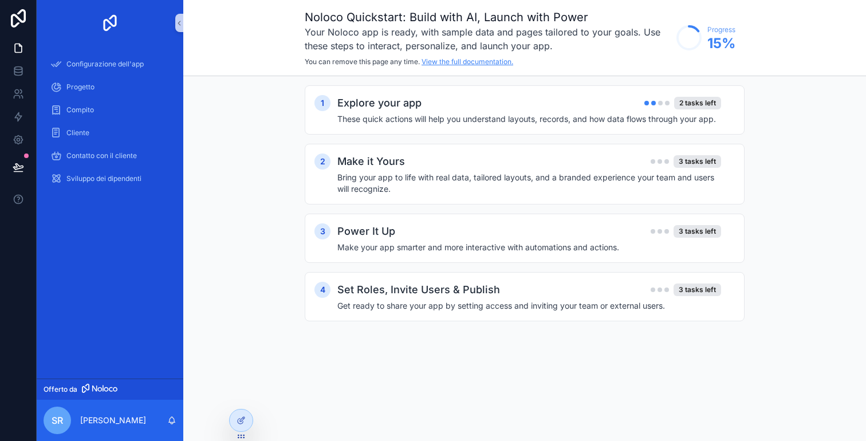
click at [476, 63] on link "View the full documentation." at bounding box center [468, 61] width 92 height 9
click at [13, 52] on icon at bounding box center [18, 47] width 11 height 11
click at [18, 69] on icon at bounding box center [17, 68] width 7 height 3
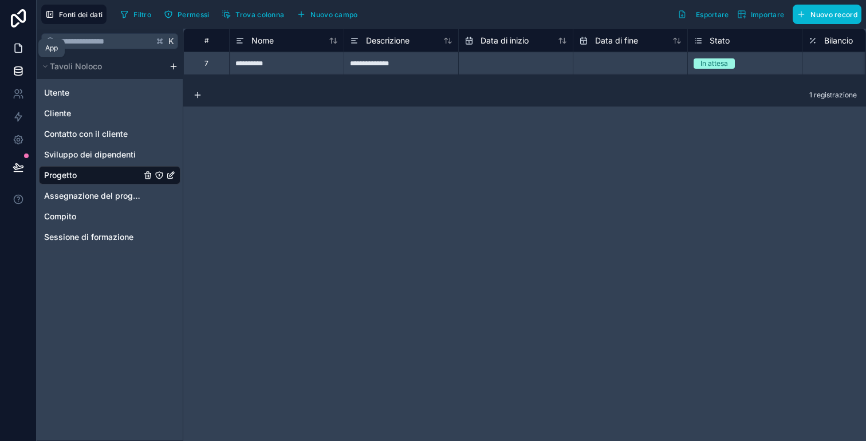
click at [22, 46] on icon at bounding box center [18, 47] width 11 height 11
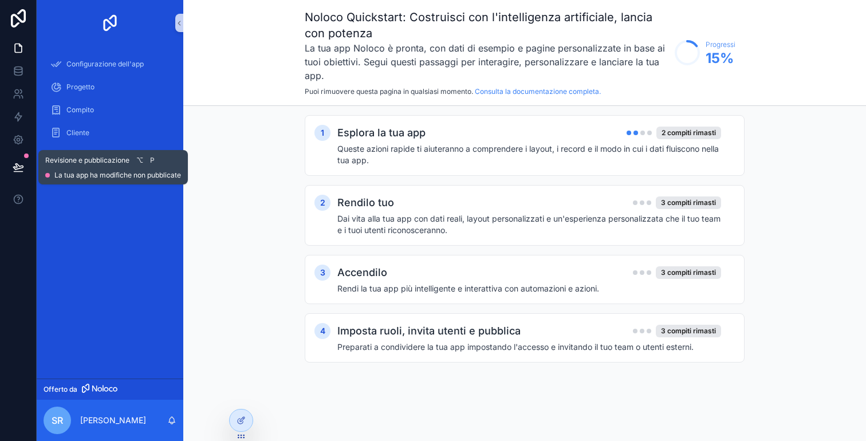
click at [17, 166] on icon at bounding box center [18, 167] width 11 height 11
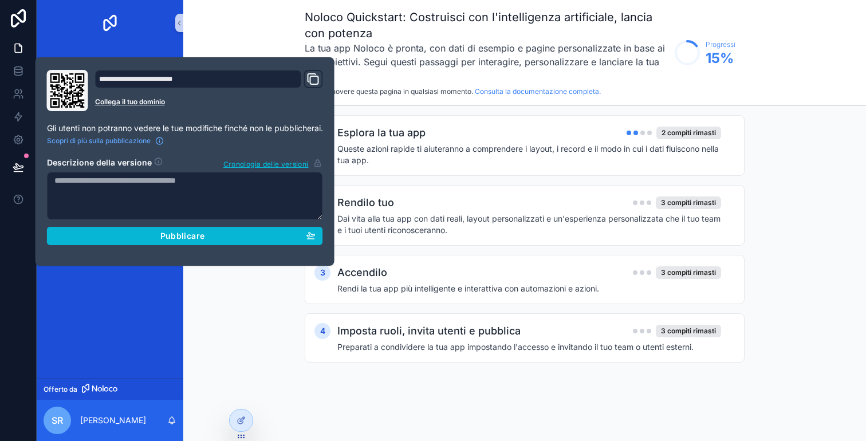
click at [317, 82] on icon "Dominio e collegamento personalizzato" at bounding box center [314, 79] width 14 height 14
click at [422, 55] on h3 "La tua app Noloco è pronta, con dati di esempio e pagine personalizzate in base…" at bounding box center [487, 61] width 364 height 41
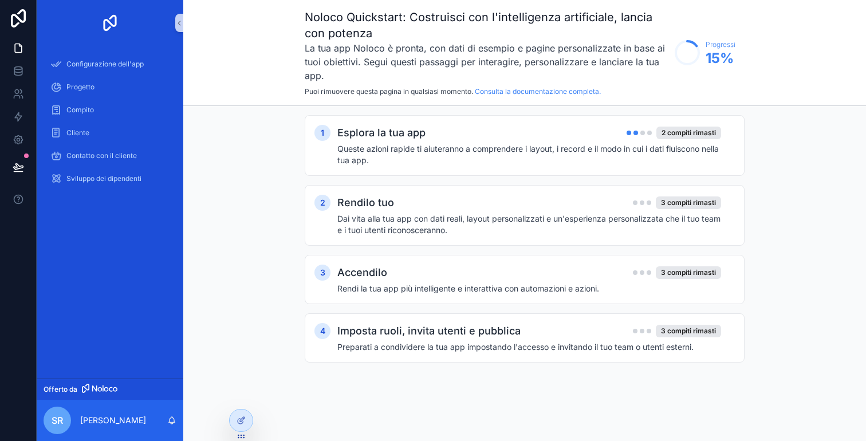
click at [55, 431] on div "SR" at bounding box center [58, 421] width 28 height 28
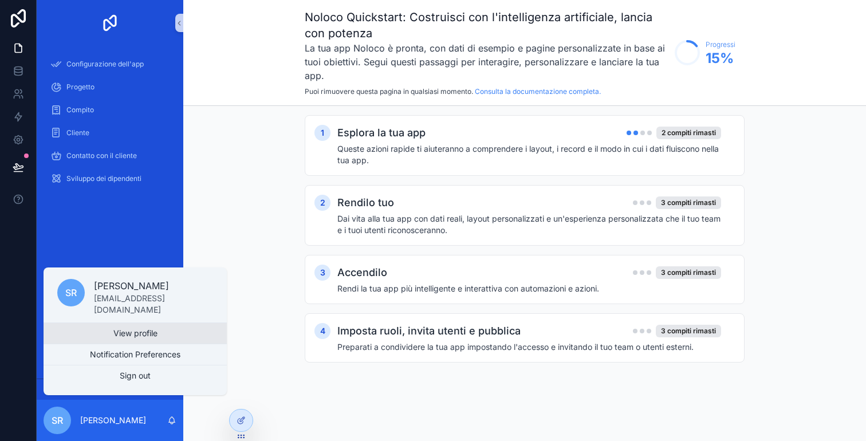
click at [149, 342] on link "View profile" at bounding box center [135, 333] width 183 height 21
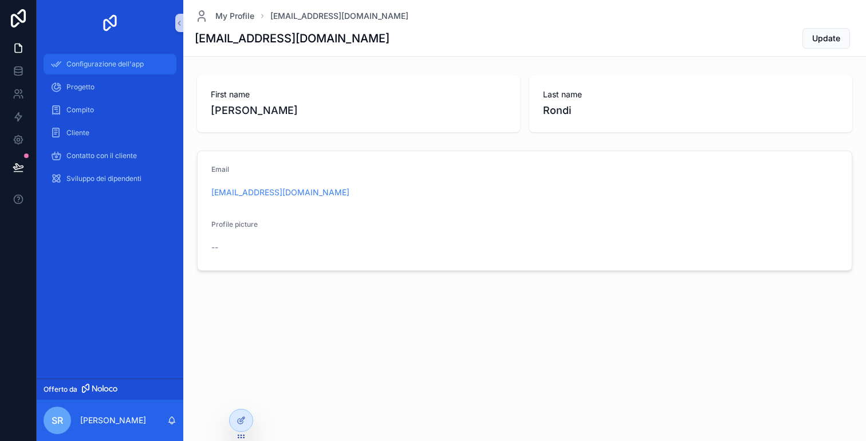
click at [77, 57] on div "Configurazione dell'app" at bounding box center [109, 64] width 119 height 18
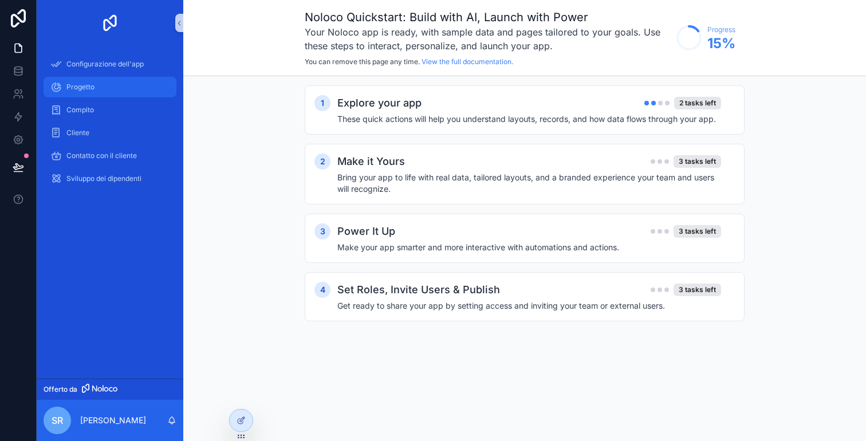
click at [84, 92] on div "Progetto" at bounding box center [109, 87] width 119 height 18
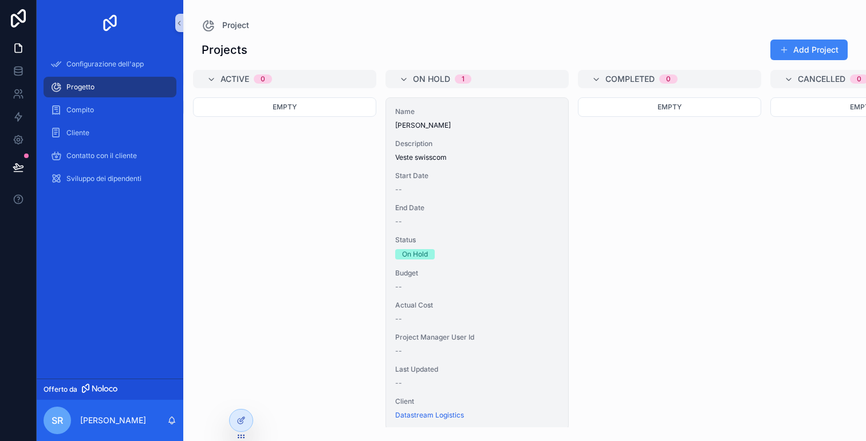
click at [504, 266] on div "Name [PERSON_NAME] Description Veste swisscom Start Date -- End Date -- Status …" at bounding box center [477, 263] width 182 height 331
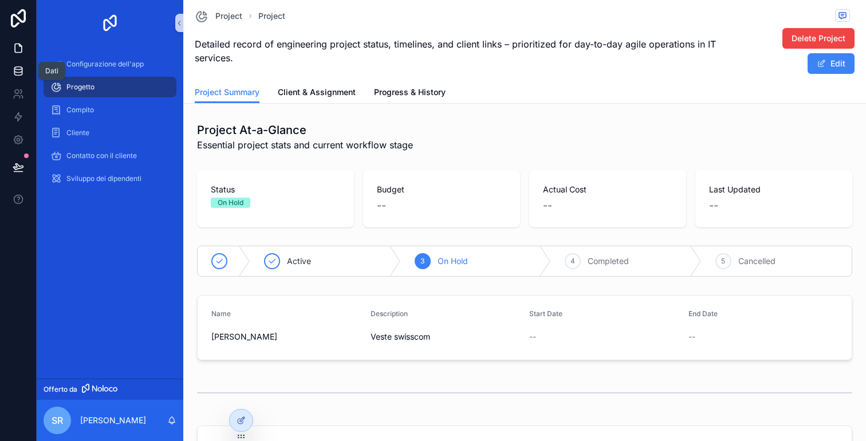
click at [22, 74] on icon at bounding box center [18, 70] width 11 height 11
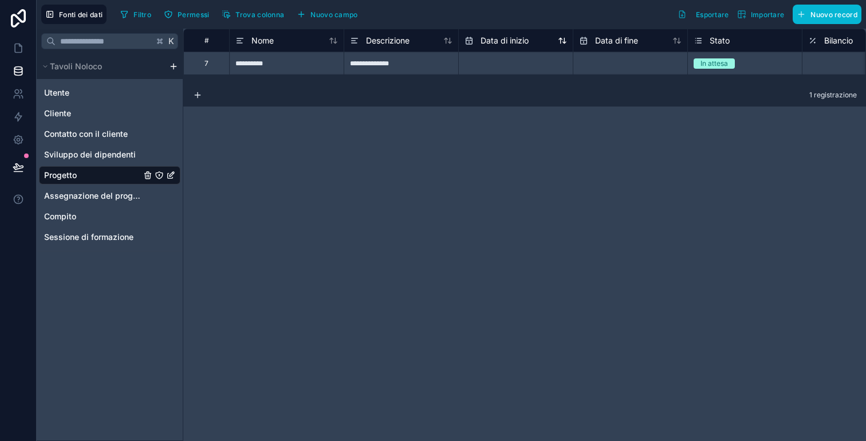
click at [525, 42] on font "Data di inizio" at bounding box center [505, 41] width 48 height 10
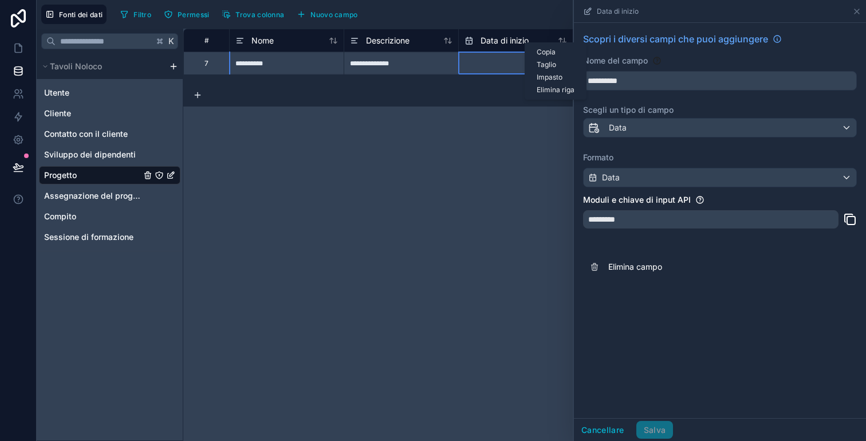
click at [549, 88] on font "Elimina riga" at bounding box center [556, 89] width 38 height 9
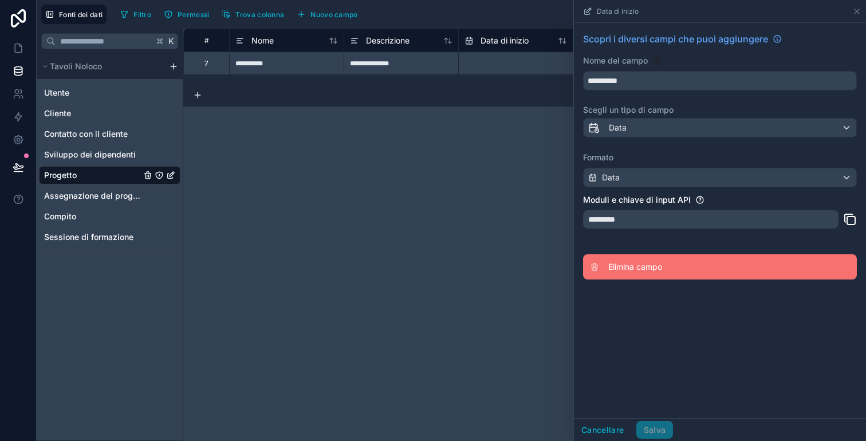
click at [636, 268] on font "Elimina campo" at bounding box center [636, 267] width 54 height 10
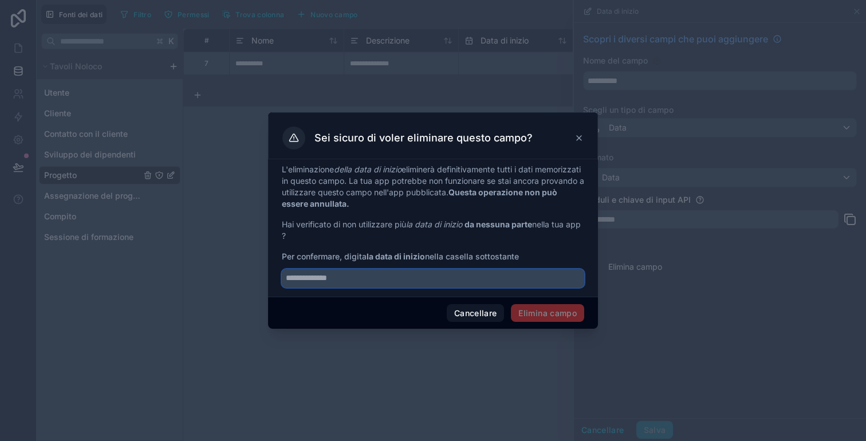
click at [527, 282] on input "text" at bounding box center [433, 278] width 303 height 18
drag, startPoint x: 368, startPoint y: 256, endPoint x: 425, endPoint y: 253, distance: 56.8
click at [425, 253] on font "la data di inizio" at bounding box center [396, 257] width 58 height 10
copy font "la data di inizio"
click at [421, 279] on input "text" at bounding box center [433, 278] width 303 height 18
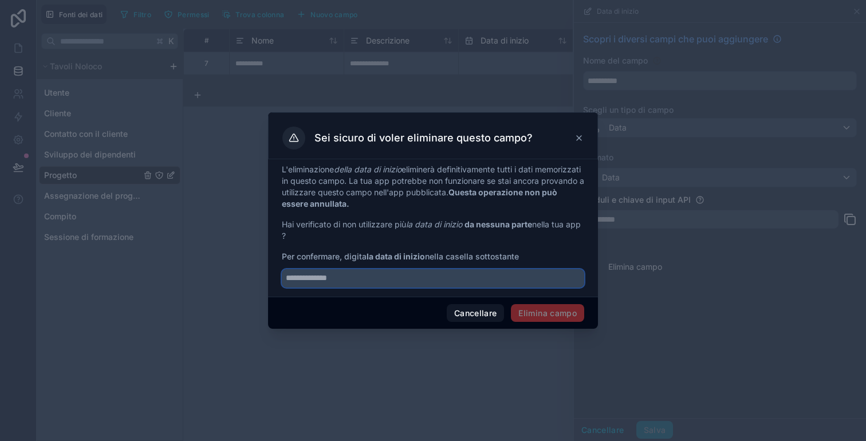
paste input "**********"
click at [535, 308] on span "Elimina campo" at bounding box center [547, 313] width 73 height 18
click at [536, 272] on input "**********" at bounding box center [433, 278] width 303 height 18
drag, startPoint x: 510, startPoint y: 258, endPoint x: 462, endPoint y: 244, distance: 49.7
click at [462, 244] on div "**********" at bounding box center [433, 226] width 303 height 124
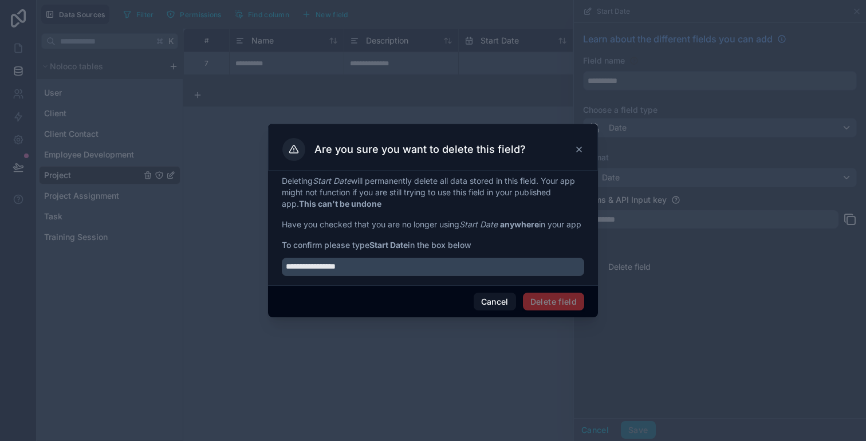
click at [450, 227] on p "Have you checked that you are no longer using Start Date anywhere in your app" at bounding box center [433, 224] width 303 height 11
click at [430, 249] on span "To confirm please type Start Date in the box below" at bounding box center [433, 245] width 303 height 11
drag, startPoint x: 373, startPoint y: 248, endPoint x: 414, endPoint y: 248, distance: 41.3
click at [414, 248] on span "To confirm please type Start Date in the box below" at bounding box center [433, 245] width 303 height 11
copy span "Start Date"
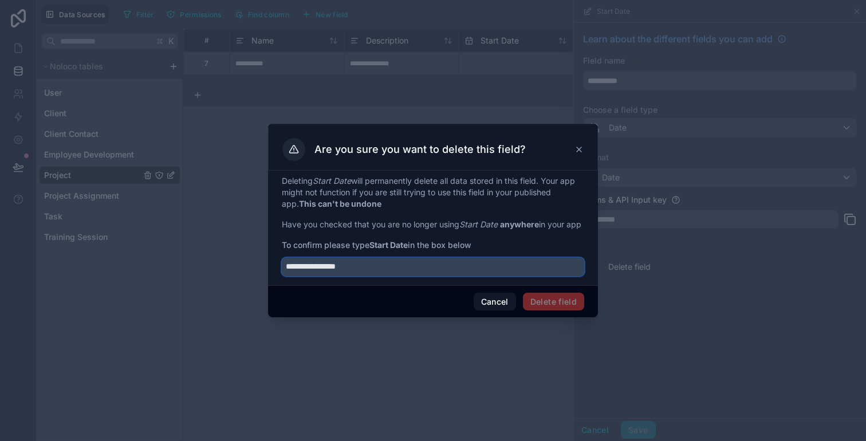
click at [403, 267] on input "**********" at bounding box center [433, 267] width 303 height 18
paste input "text"
type input "**********"
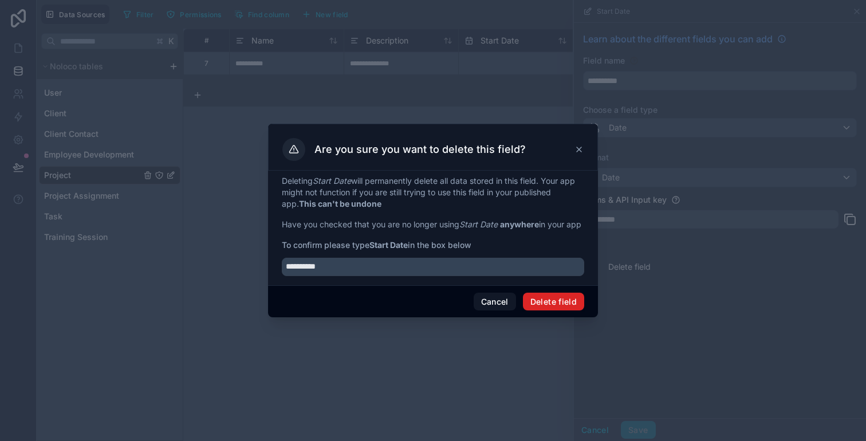
click at [566, 305] on button "Delete field" at bounding box center [553, 302] width 61 height 18
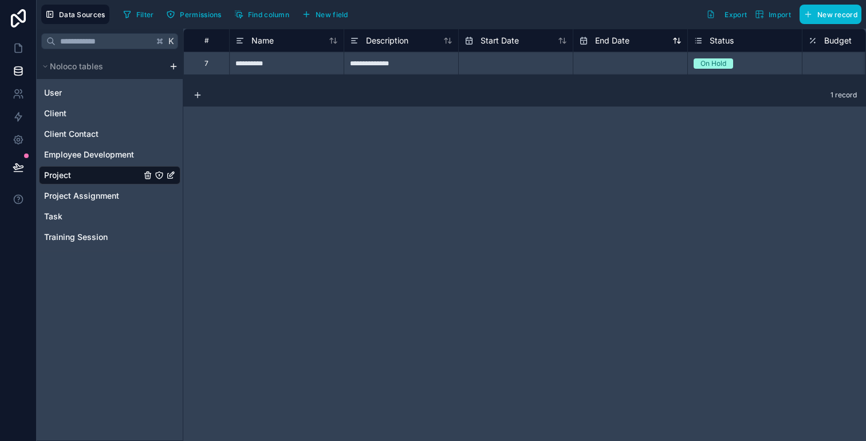
scroll to position [0, 1]
click at [618, 40] on span "End Date" at bounding box center [612, 40] width 34 height 11
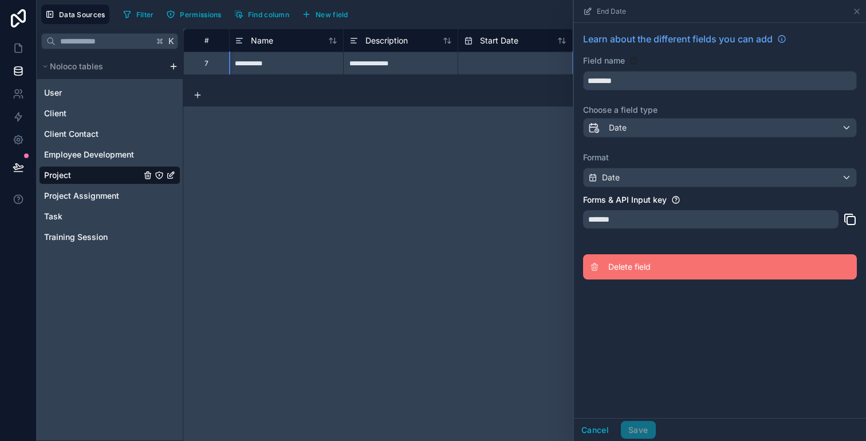
click at [646, 267] on span "Delete field" at bounding box center [691, 266] width 165 height 11
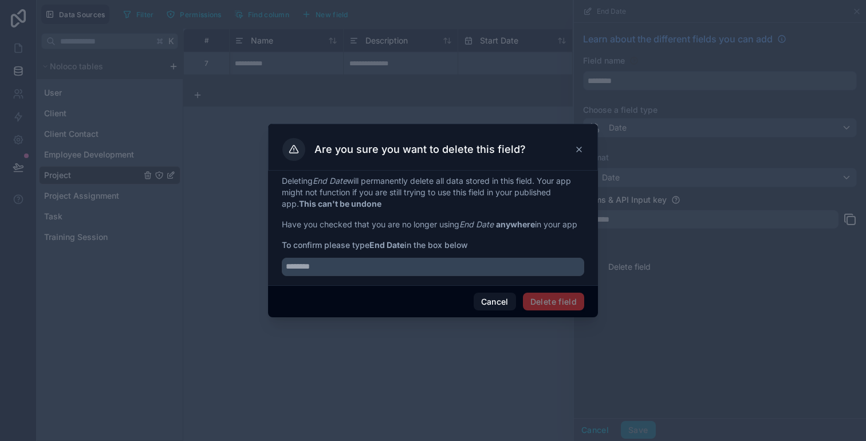
click at [527, 277] on div "Deleting End Date will permanently delete all data stored in this field. Your a…" at bounding box center [433, 228] width 330 height 115
click at [527, 272] on input "text" at bounding box center [433, 267] width 303 height 18
paste input "**********"
drag, startPoint x: 372, startPoint y: 246, endPoint x: 405, endPoint y: 246, distance: 32.7
click at [405, 246] on strong "End Date" at bounding box center [387, 245] width 35 height 10
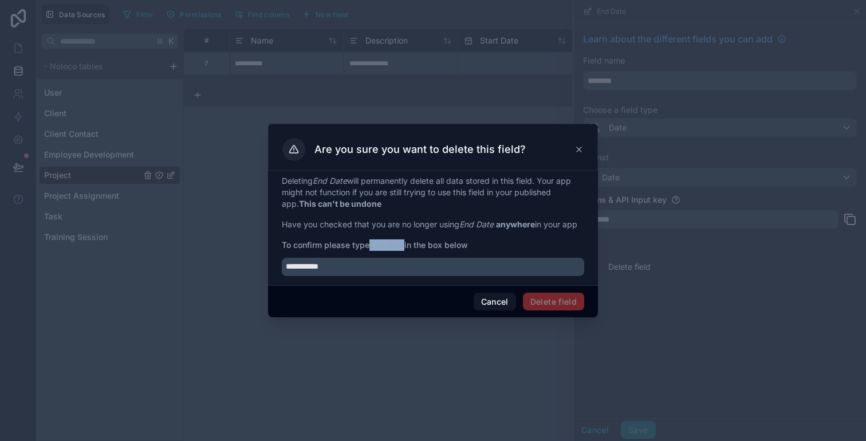
copy strong "End Date"
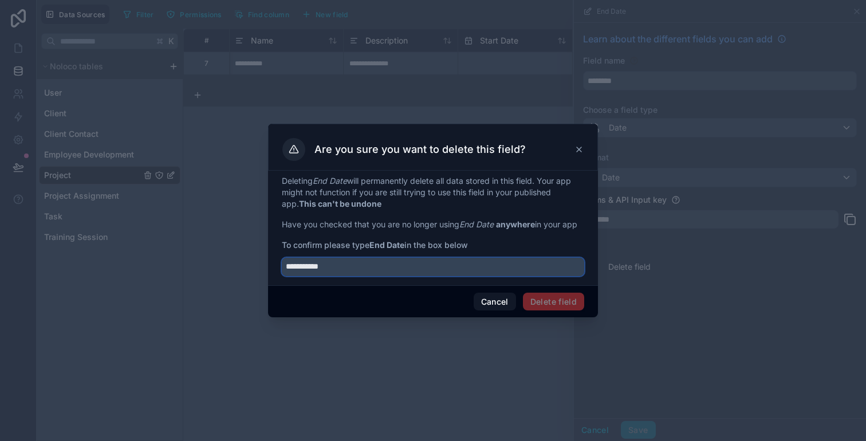
click at [405, 276] on input "**********" at bounding box center [433, 267] width 303 height 18
paste input "text"
type input "********"
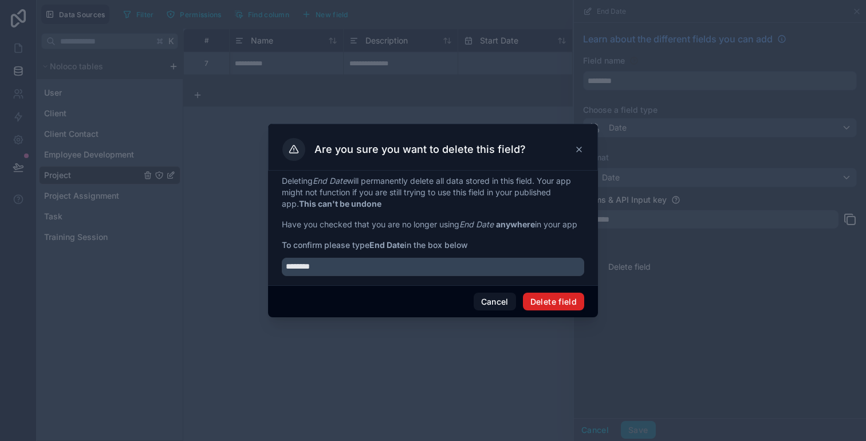
click at [546, 300] on button "Delete field" at bounding box center [553, 302] width 61 height 18
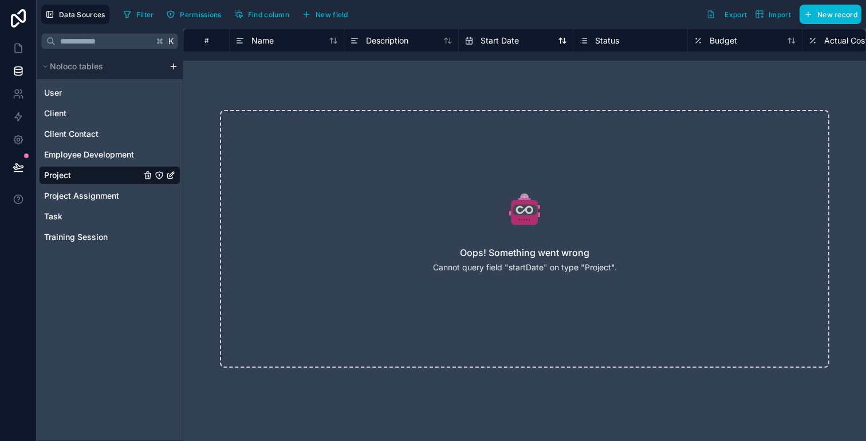
click at [518, 37] on span "Start Date" at bounding box center [500, 40] width 38 height 11
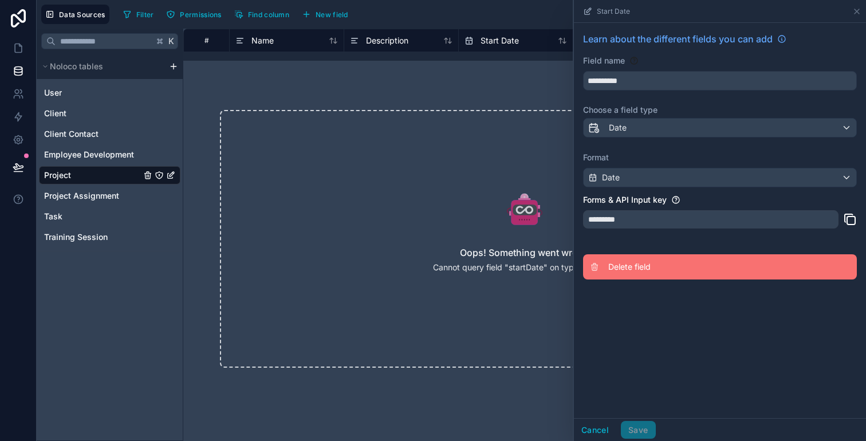
click at [625, 263] on span "Delete field" at bounding box center [691, 266] width 165 height 11
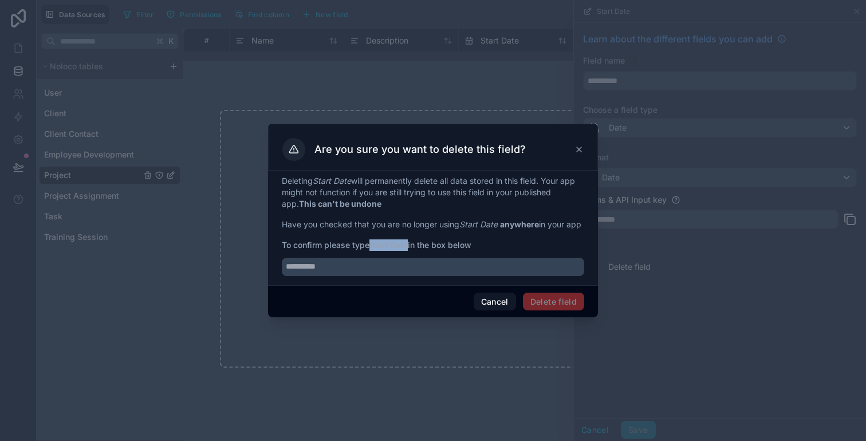
drag, startPoint x: 374, startPoint y: 249, endPoint x: 411, endPoint y: 249, distance: 36.7
click at [411, 249] on span "To confirm please type Start Date in the box below" at bounding box center [433, 245] width 303 height 11
copy strong "Start Date"
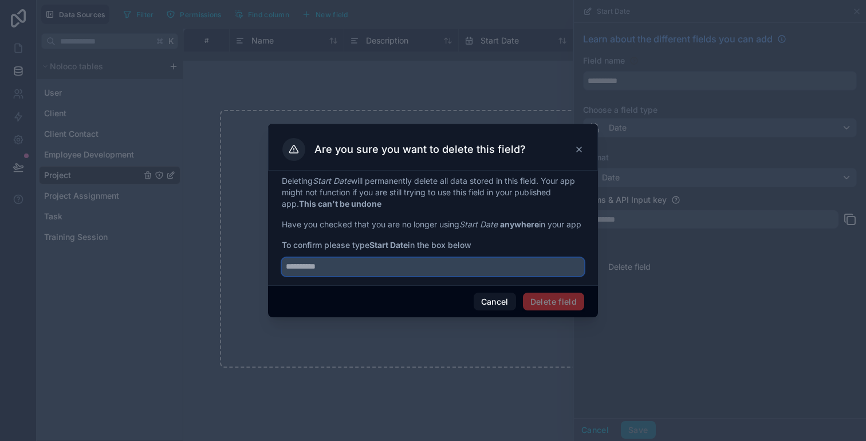
click at [409, 275] on input "text" at bounding box center [433, 267] width 303 height 18
paste input "**********"
type input "**********"
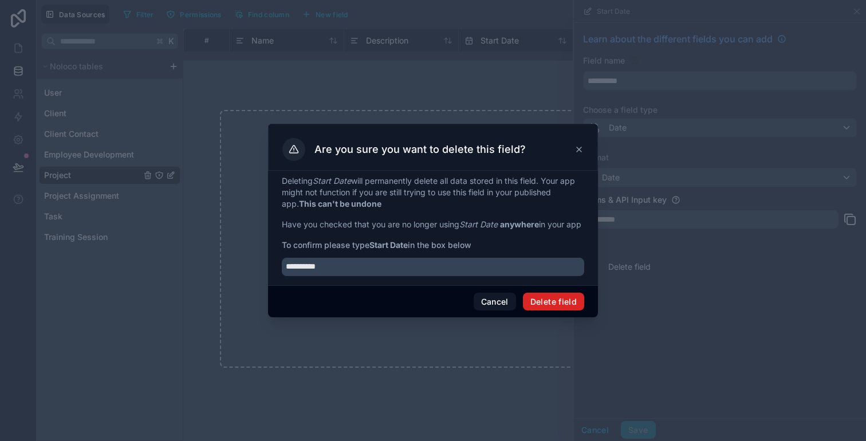
click at [542, 306] on button "Delete field" at bounding box center [553, 302] width 61 height 18
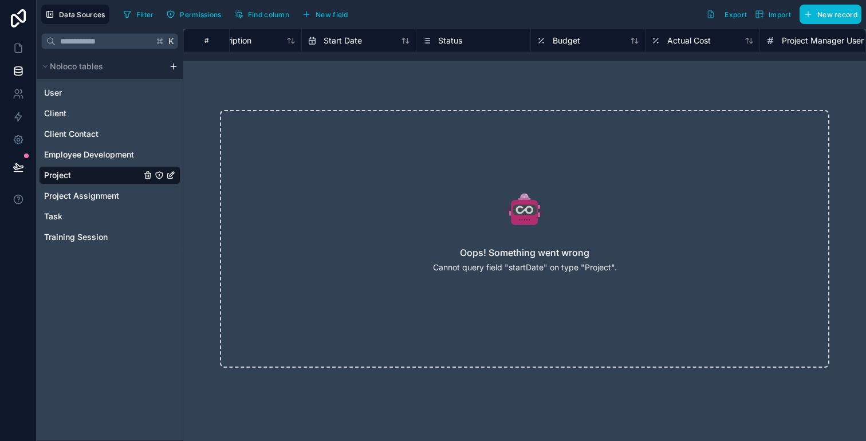
scroll to position [0, 176]
click at [579, 42] on div "Budget" at bounding box center [569, 41] width 103 height 14
click at [580, 44] on div "Budget" at bounding box center [569, 41] width 103 height 14
click at [586, 42] on div "Budget" at bounding box center [569, 41] width 103 height 14
click at [544, 42] on span "Budget" at bounding box center [548, 40] width 28 height 11
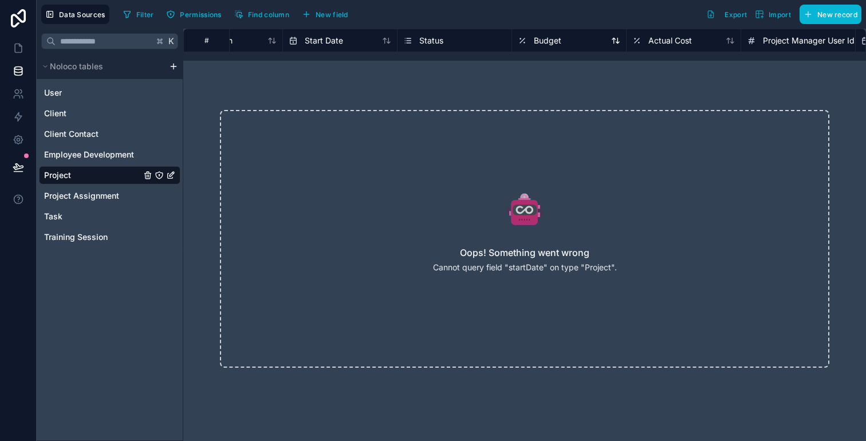
click at [544, 42] on span "Budget" at bounding box center [548, 40] width 28 height 11
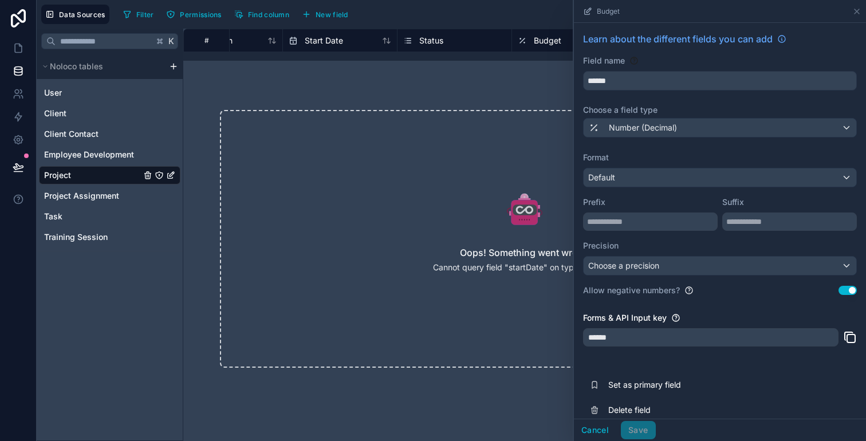
click at [544, 42] on span "Budget" at bounding box center [548, 40] width 28 height 11
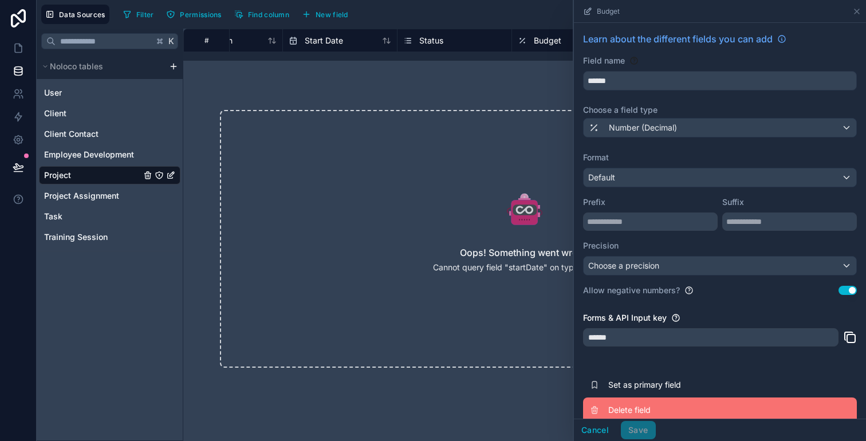
scroll to position [13, 0]
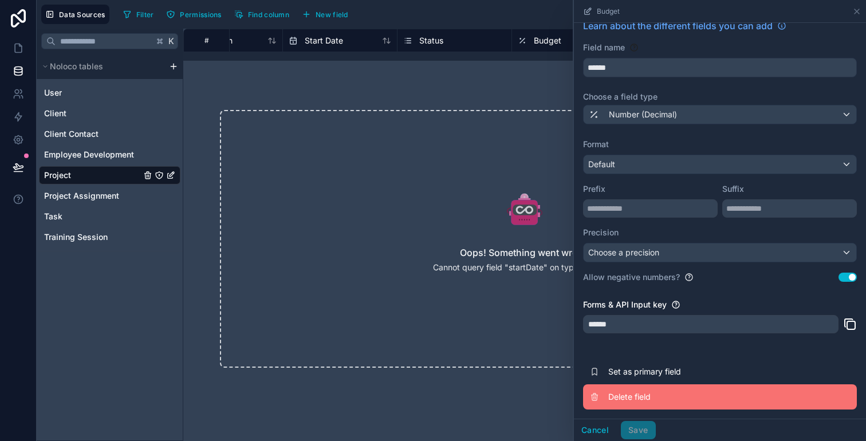
click at [626, 395] on span "Delete field" at bounding box center [691, 396] width 165 height 11
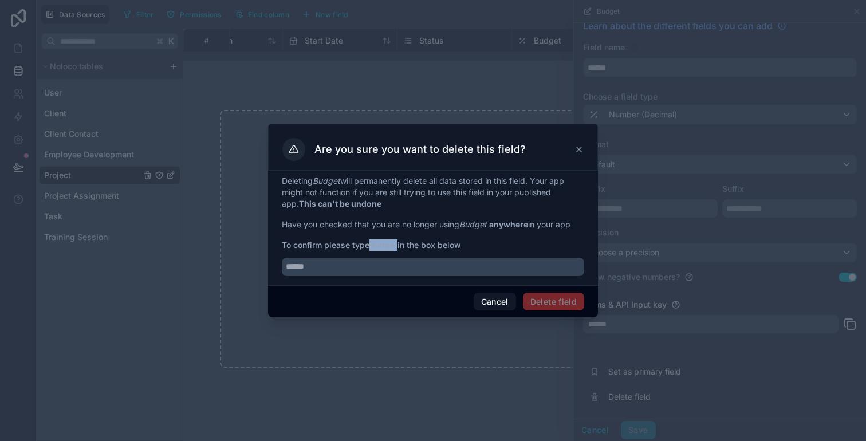
drag, startPoint x: 372, startPoint y: 245, endPoint x: 400, endPoint y: 245, distance: 28.1
click at [400, 245] on span "To confirm please type Budget in the box below" at bounding box center [433, 245] width 303 height 11
copy strong "Budget"
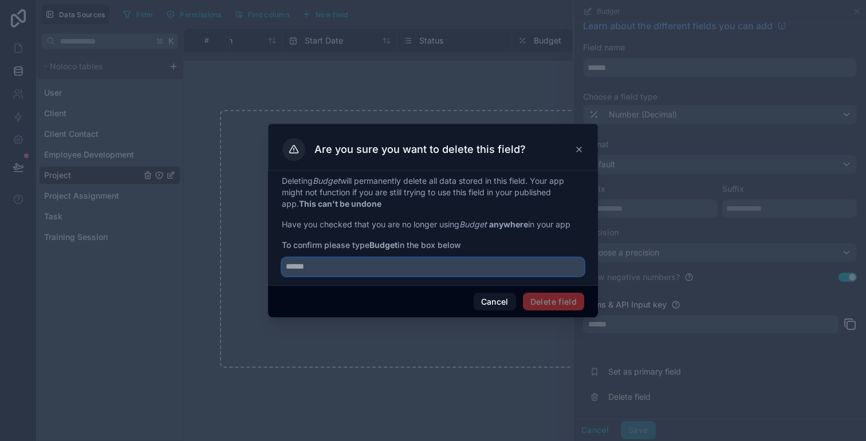
click at [403, 264] on input "text" at bounding box center [433, 267] width 303 height 18
paste input "******"
type input "******"
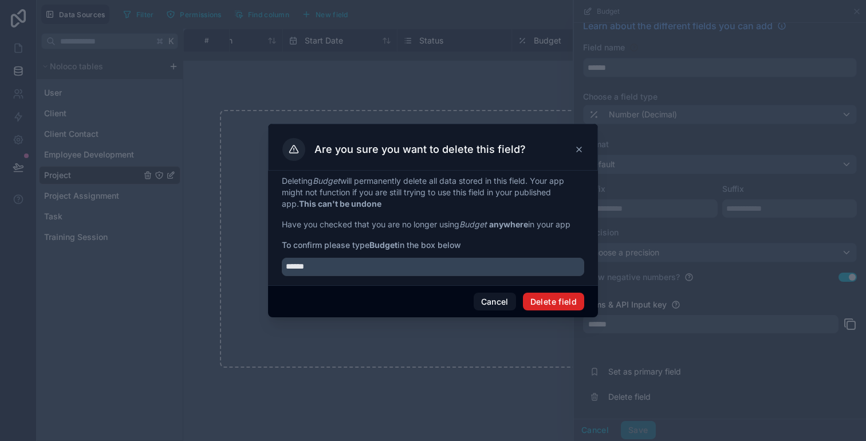
click at [540, 300] on button "Delete field" at bounding box center [553, 302] width 61 height 18
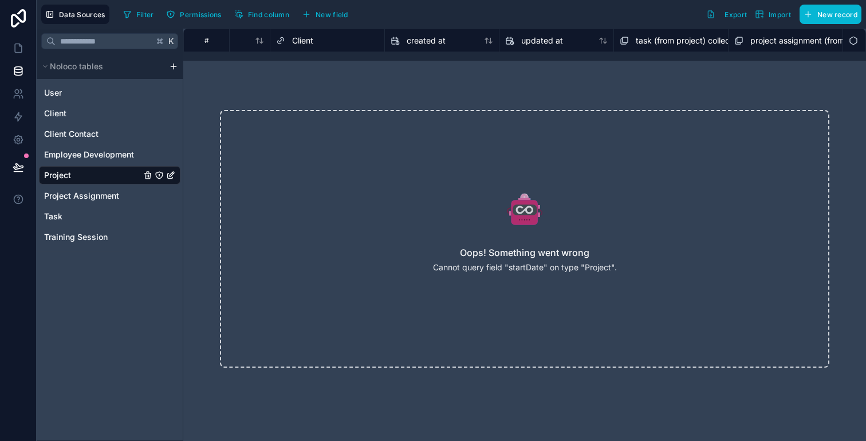
scroll to position [0, 748]
click at [582, 44] on div "updated at" at bounding box center [570, 41] width 103 height 14
click at [569, 45] on span "updated at" at bounding box center [556, 40] width 42 height 11
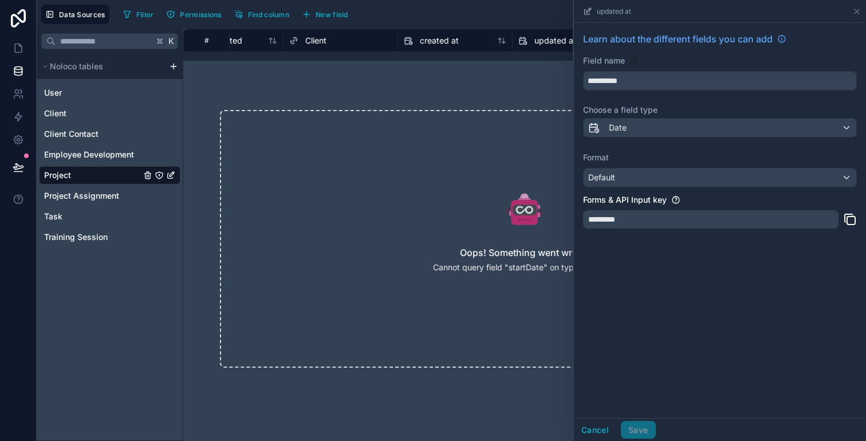
click at [569, 45] on span "updated at" at bounding box center [556, 40] width 42 height 11
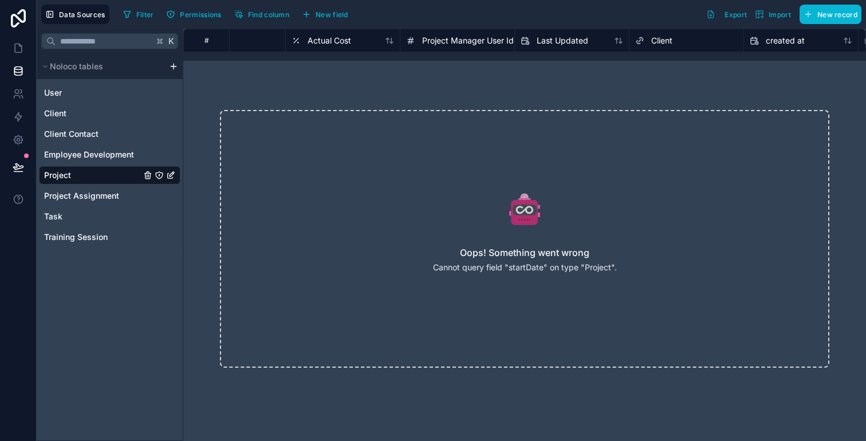
scroll to position [0, 394]
click at [562, 36] on span "Last Updated" at bounding box center [572, 40] width 52 height 11
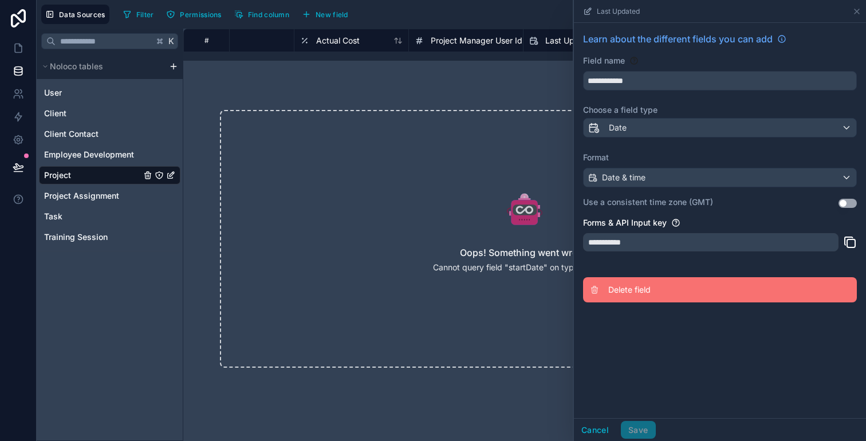
click at [631, 292] on span "Delete field" at bounding box center [691, 289] width 165 height 11
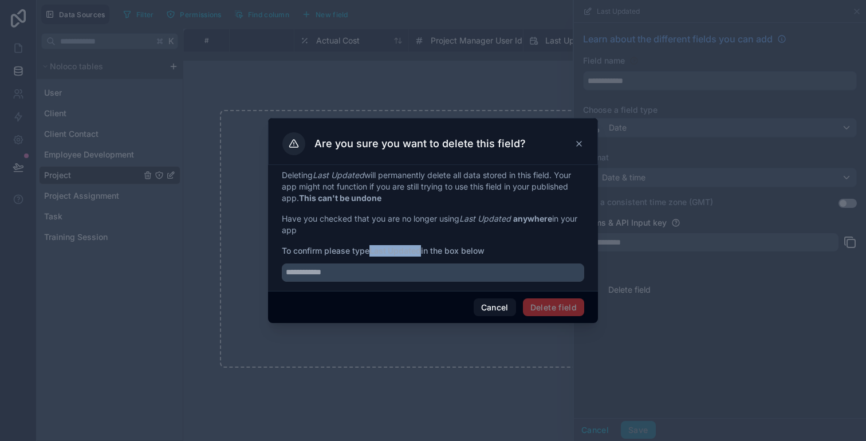
drag, startPoint x: 374, startPoint y: 253, endPoint x: 423, endPoint y: 251, distance: 49.3
click at [421, 251] on strong "Last Updated" at bounding box center [396, 251] width 52 height 10
copy strong "Last Updated"
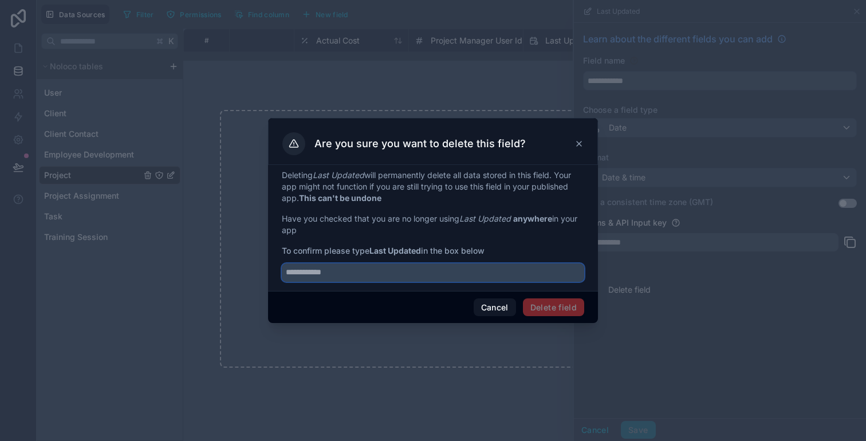
click at [426, 274] on input "text" at bounding box center [433, 273] width 303 height 18
paste input "**********"
type input "**********"
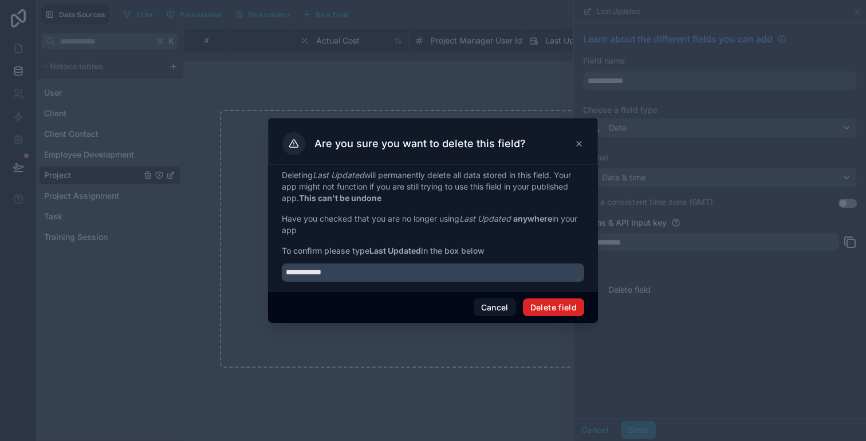
click at [548, 305] on button "Delete field" at bounding box center [553, 308] width 61 height 18
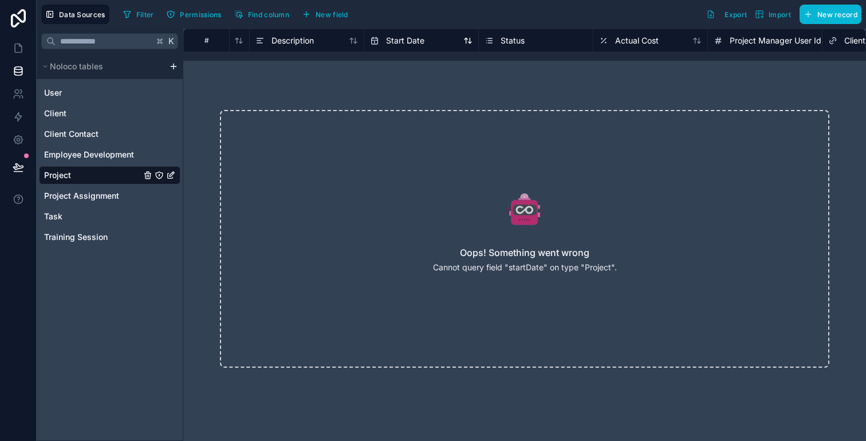
scroll to position [0, 95]
click at [645, 46] on div "Actual Cost" at bounding box center [629, 41] width 60 height 14
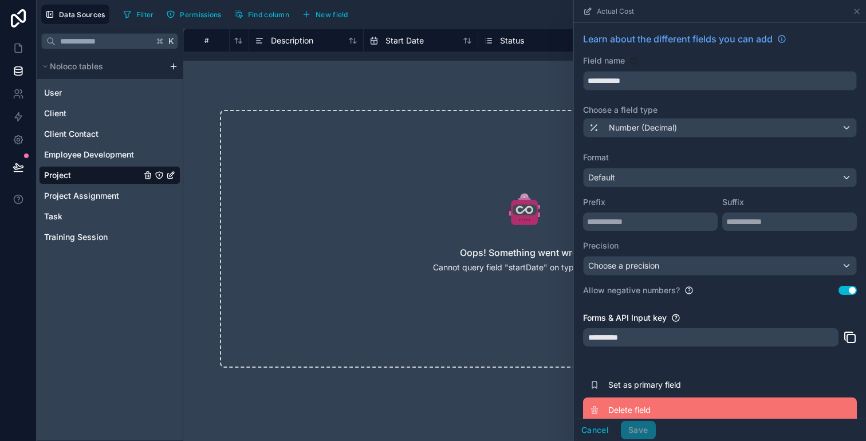
click at [611, 406] on span "Delete field" at bounding box center [691, 410] width 165 height 11
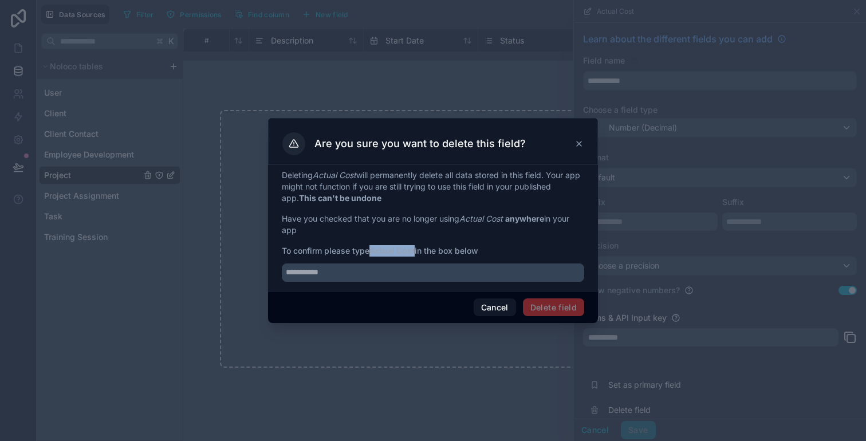
drag, startPoint x: 372, startPoint y: 253, endPoint x: 417, endPoint y: 253, distance: 45.3
click at [415, 253] on strong "Actual Cost" at bounding box center [392, 251] width 45 height 10
copy strong "Actual Cost"
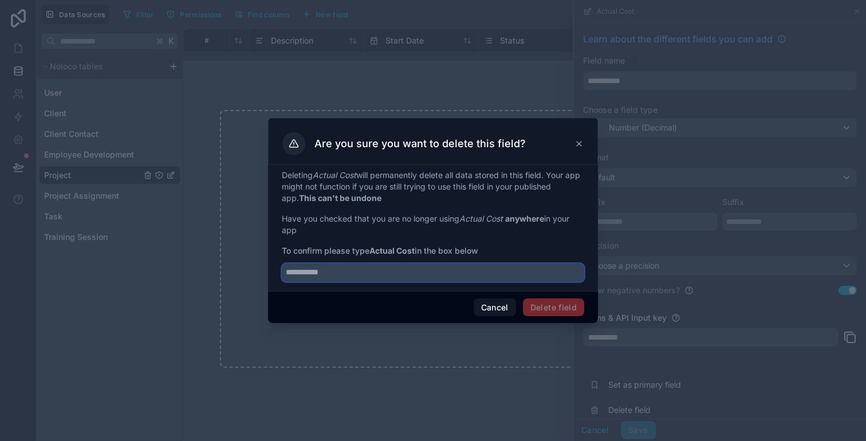
click at [418, 268] on input "text" at bounding box center [433, 273] width 303 height 18
paste input "**********"
type input "**********"
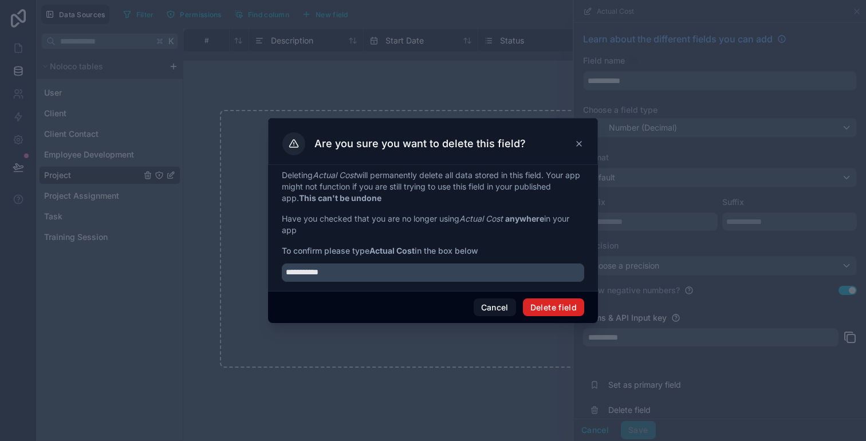
click at [554, 304] on button "Delete field" at bounding box center [553, 308] width 61 height 18
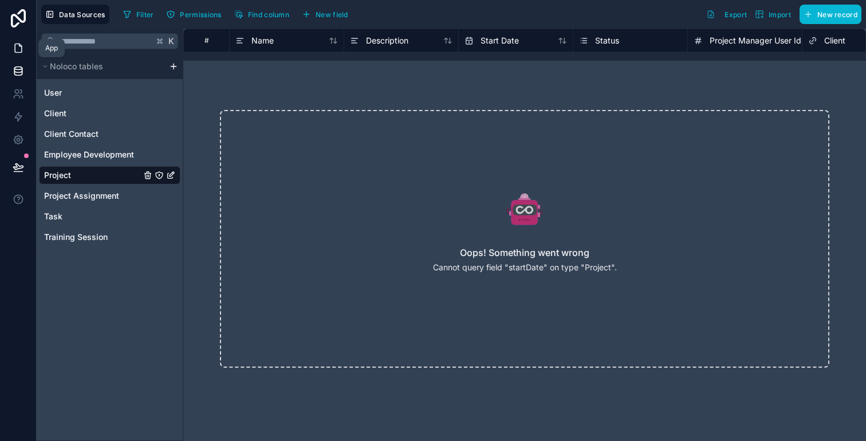
click at [21, 51] on icon at bounding box center [18, 47] width 11 height 11
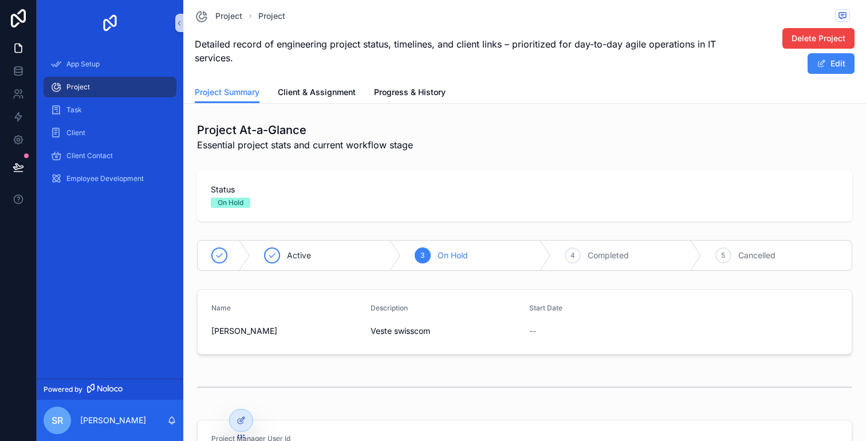
click at [79, 98] on div "Project" at bounding box center [110, 87] width 147 height 23
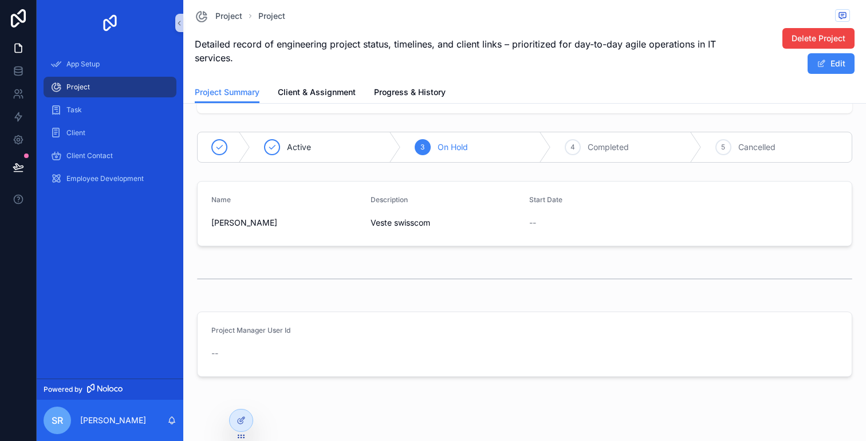
scroll to position [122, 0]
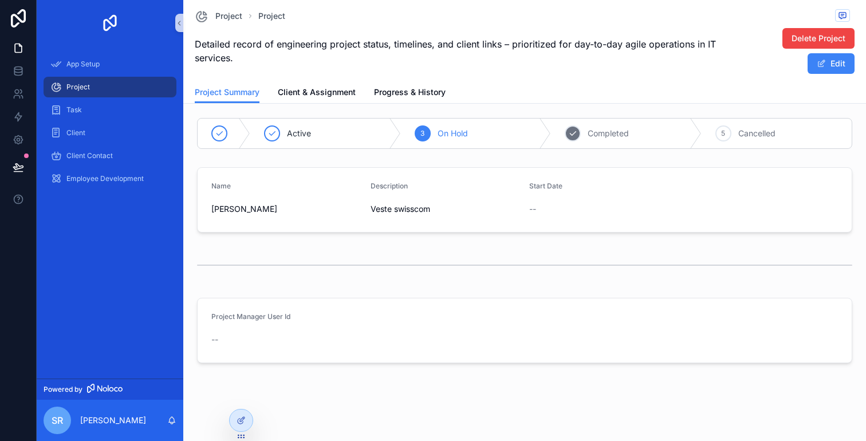
click at [588, 130] on span "Completed" at bounding box center [608, 133] width 41 height 11
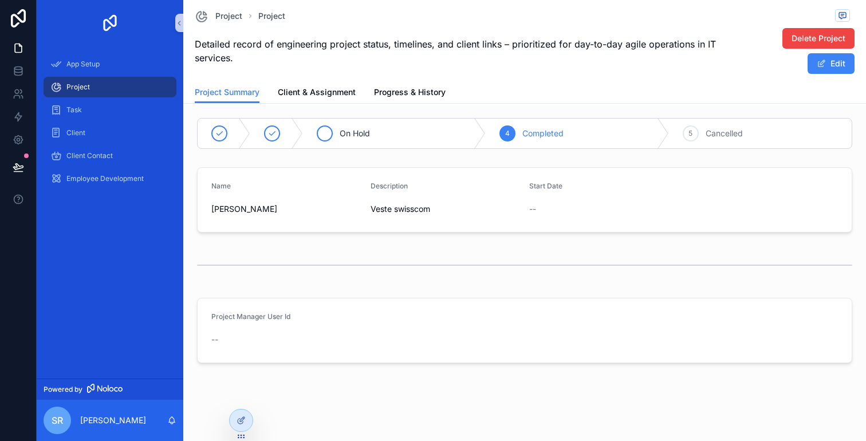
click at [389, 125] on div "On Hold" at bounding box center [394, 134] width 183 height 30
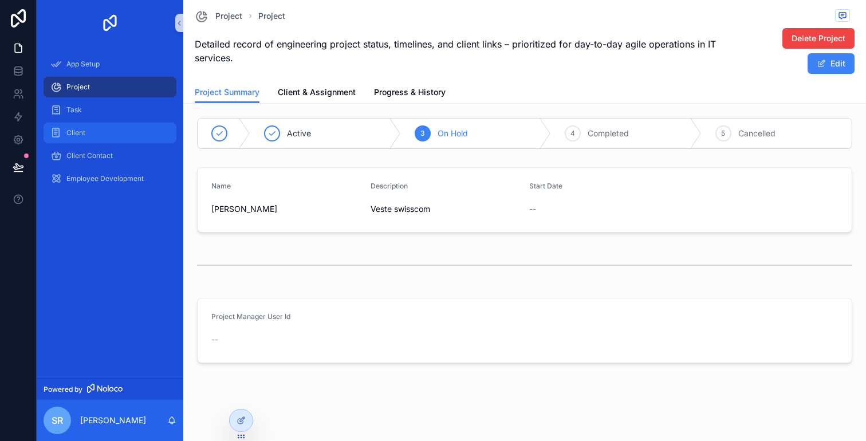
click at [101, 126] on div "Client" at bounding box center [109, 133] width 119 height 18
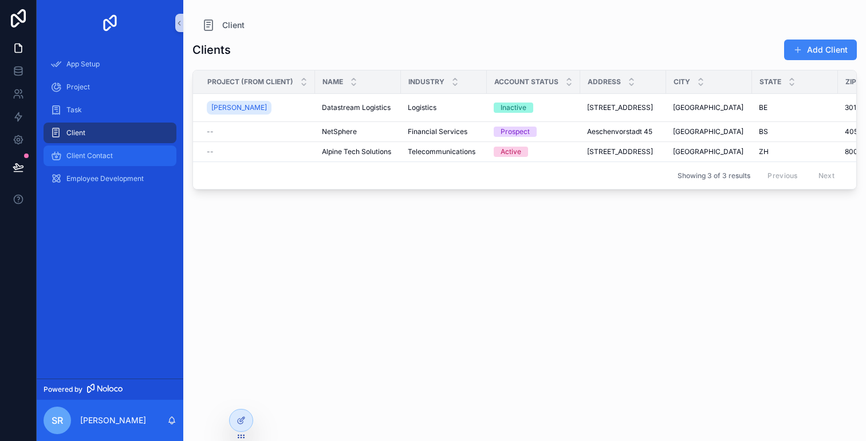
click at [103, 151] on span "Client Contact" at bounding box center [89, 155] width 46 height 9
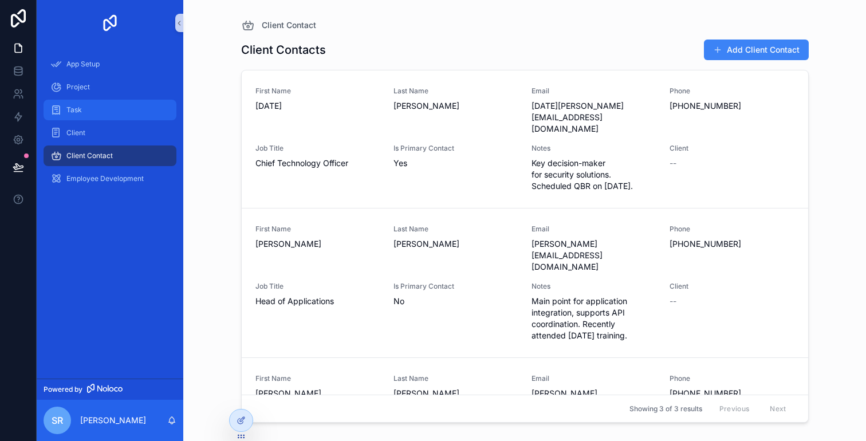
click at [102, 117] on div "Task" at bounding box center [109, 110] width 119 height 18
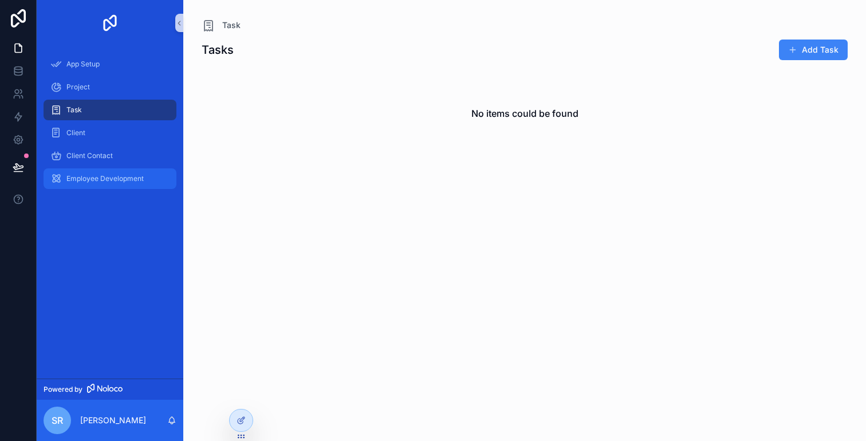
click at [99, 181] on span "Employee Development" at bounding box center [104, 178] width 77 height 9
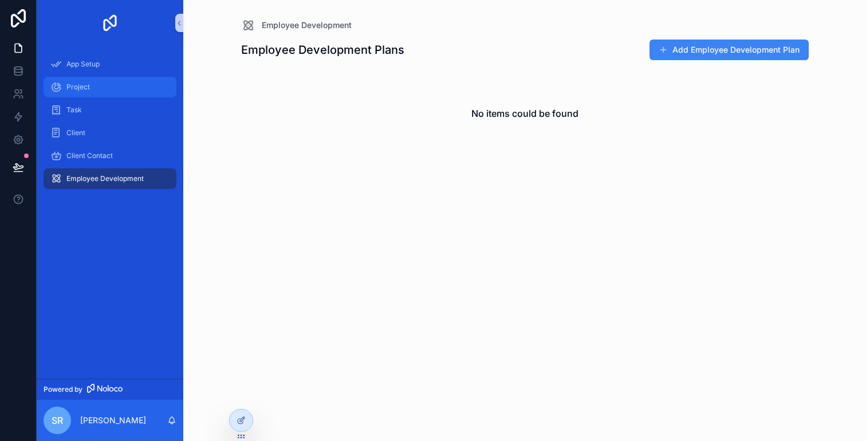
click at [113, 87] on div "Project" at bounding box center [109, 87] width 119 height 18
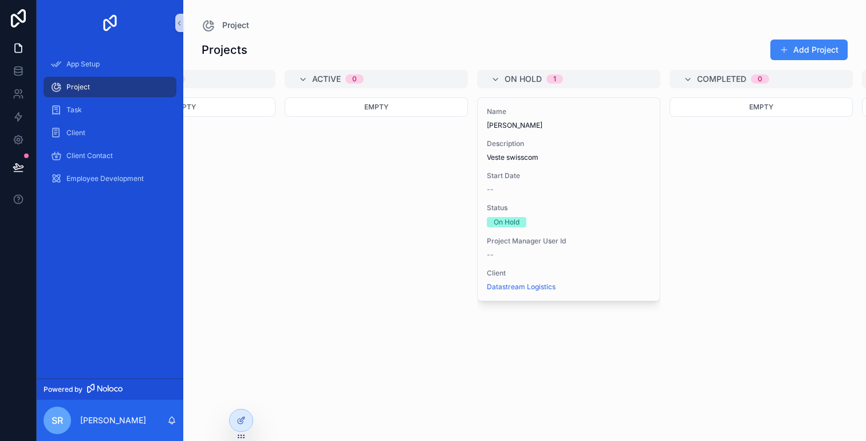
scroll to position [0, 203]
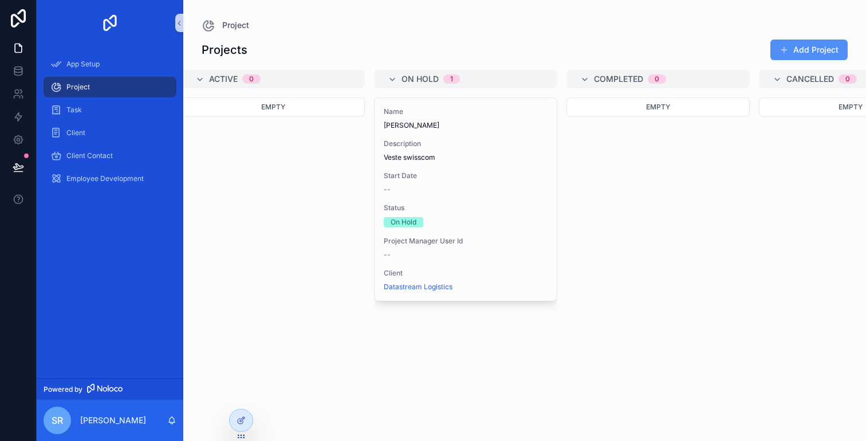
click at [807, 41] on button "Add Project" at bounding box center [809, 50] width 77 height 21
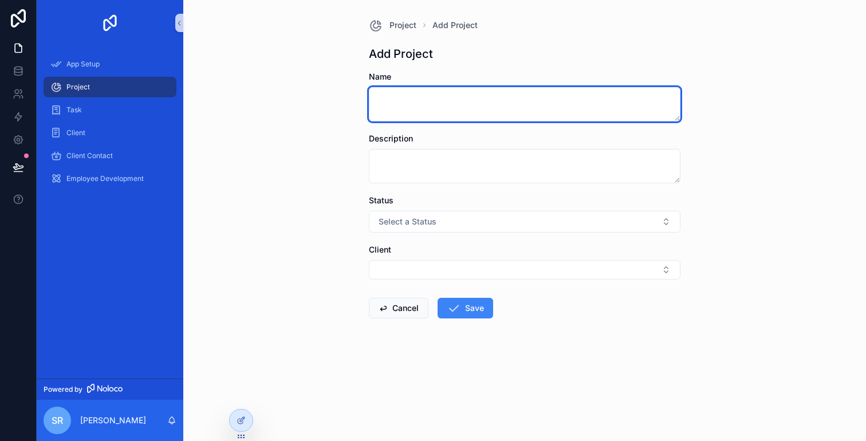
click at [543, 103] on textarea "scrollable content" at bounding box center [525, 104] width 312 height 34
type textarea "**********"
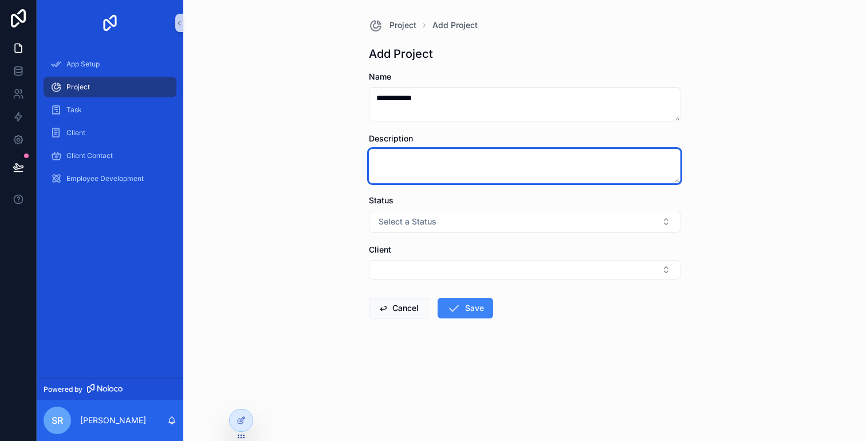
click at [519, 164] on textarea "scrollable content" at bounding box center [525, 166] width 312 height 34
type textarea "**********"
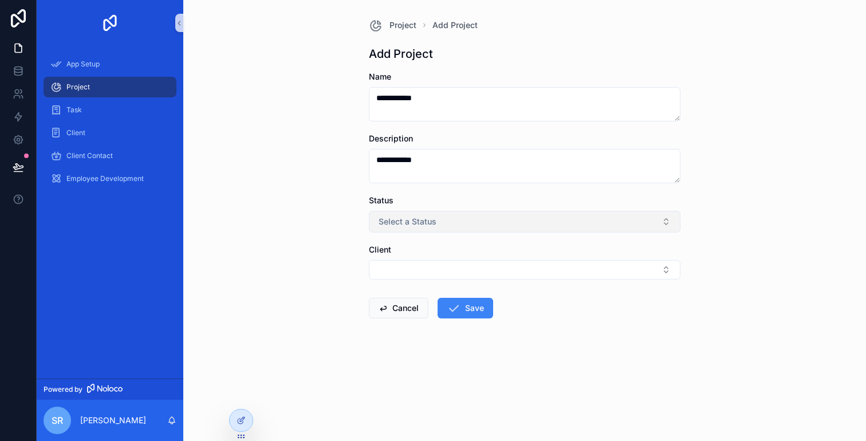
click at [495, 220] on button "Select a Status" at bounding box center [525, 222] width 312 height 22
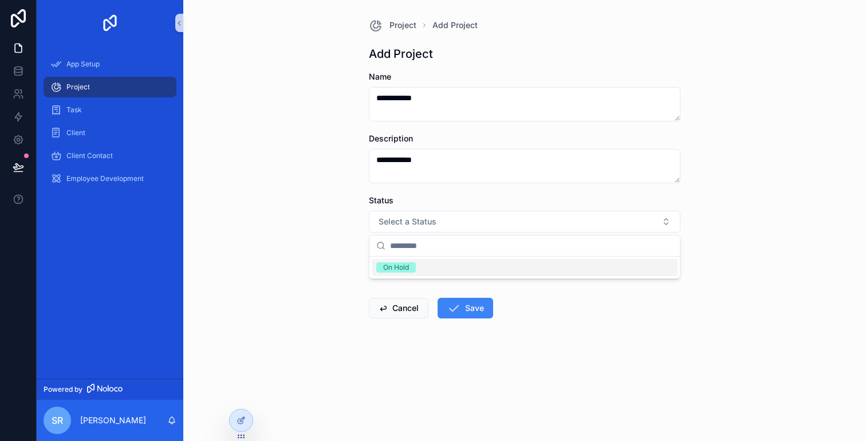
click at [470, 256] on div "scrollable content" at bounding box center [525, 246] width 311 height 21
click at [457, 267] on div "On Hold" at bounding box center [525, 267] width 306 height 17
click at [429, 265] on button "Select Button" at bounding box center [525, 269] width 312 height 19
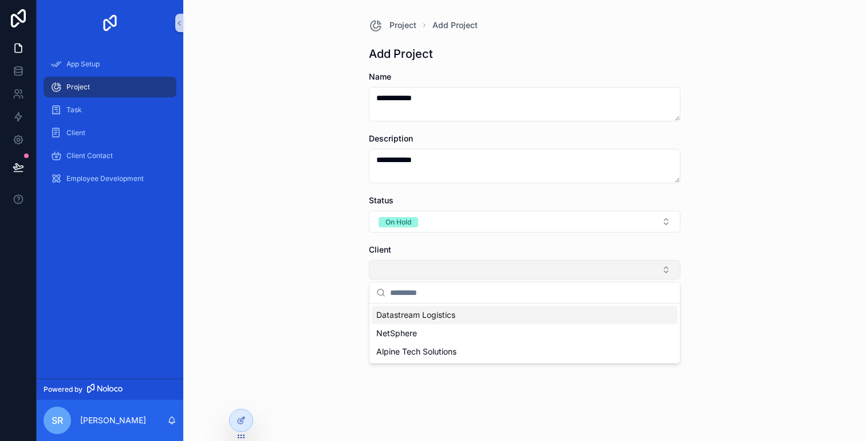
click at [448, 265] on button "Select Button" at bounding box center [525, 269] width 312 height 19
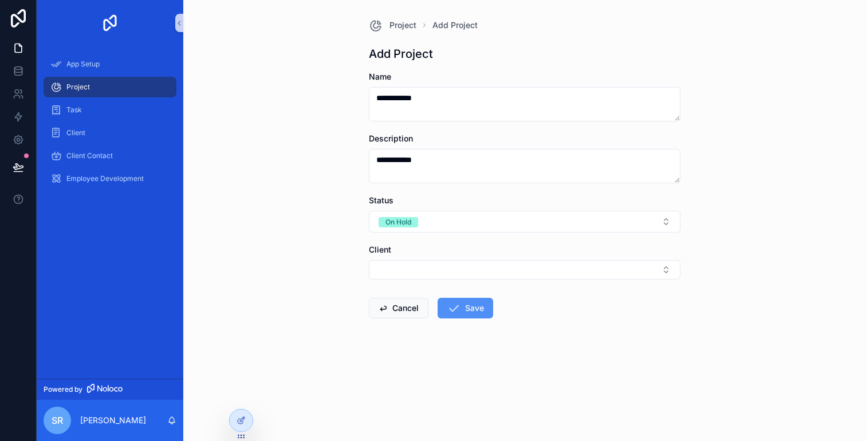
click at [468, 313] on button "Save" at bounding box center [466, 308] width 56 height 21
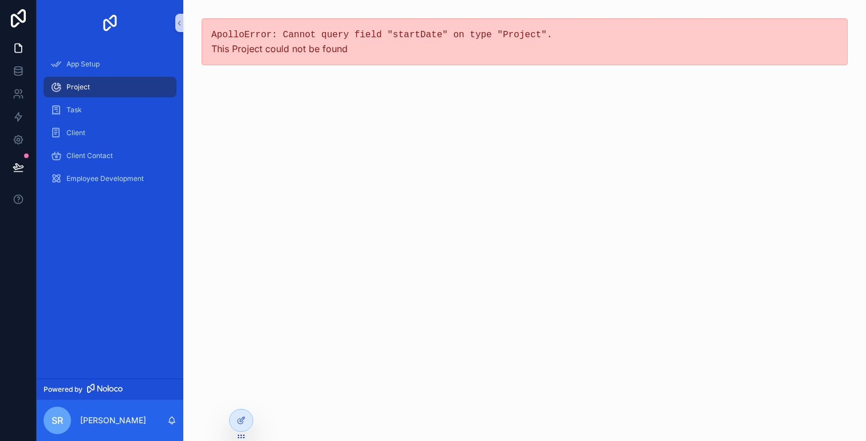
click at [403, 96] on div "ApolloError: Cannot query field "startDate" on type "Project". This Project cou…" at bounding box center [524, 220] width 683 height 441
click at [131, 83] on div "Project" at bounding box center [109, 87] width 119 height 18
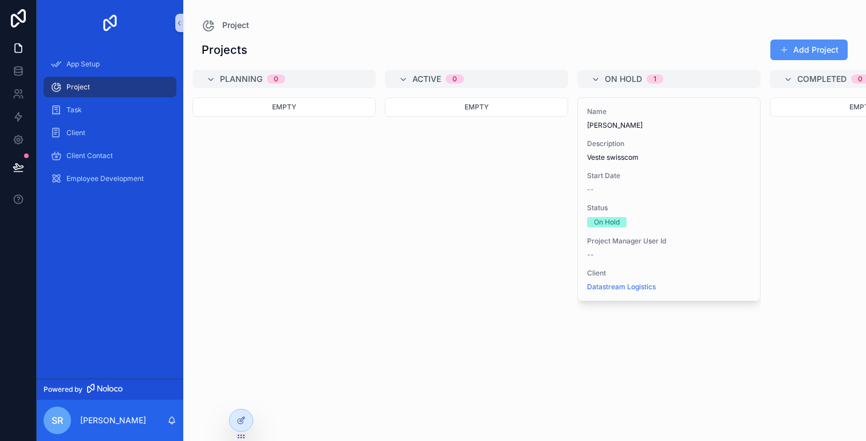
click at [807, 44] on button "Add Project" at bounding box center [809, 50] width 77 height 21
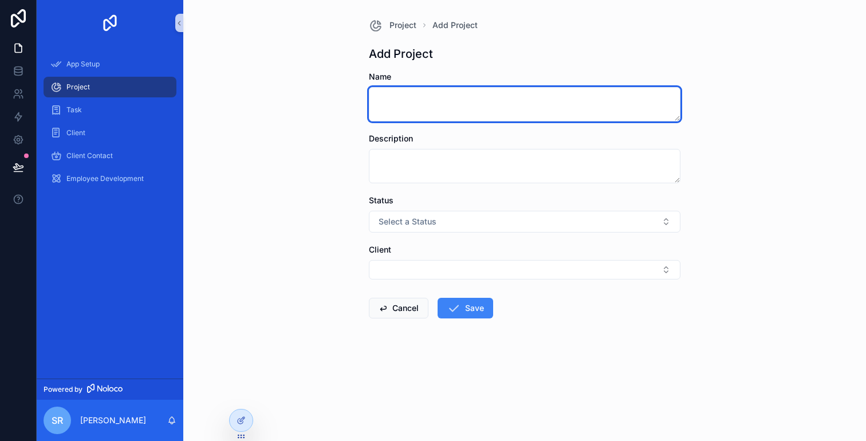
click at [520, 118] on textarea "scrollable content" at bounding box center [525, 104] width 312 height 34
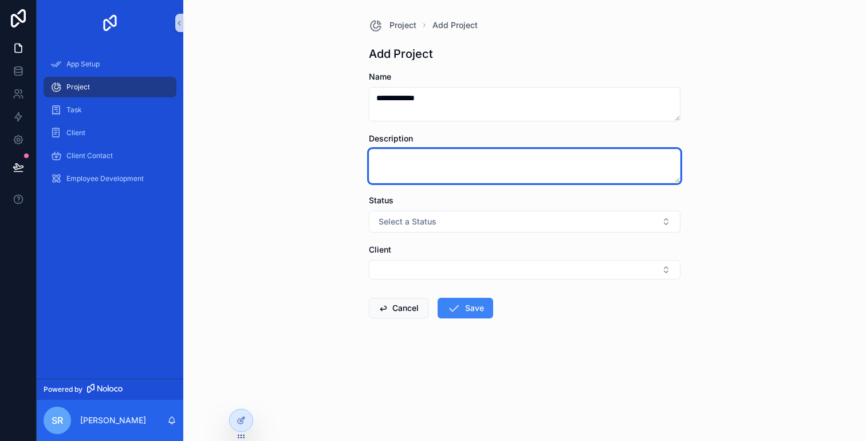
click at [497, 163] on textarea "scrollable content" at bounding box center [525, 166] width 312 height 34
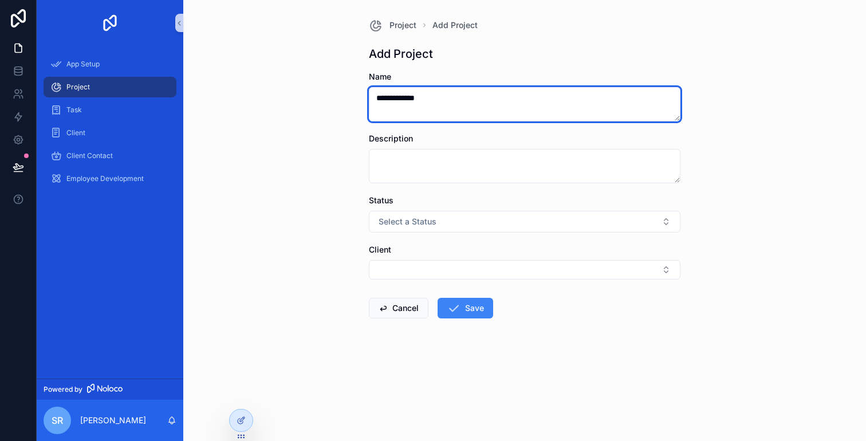
click at [508, 108] on textarea "**********" at bounding box center [525, 104] width 312 height 34
type textarea "**********"
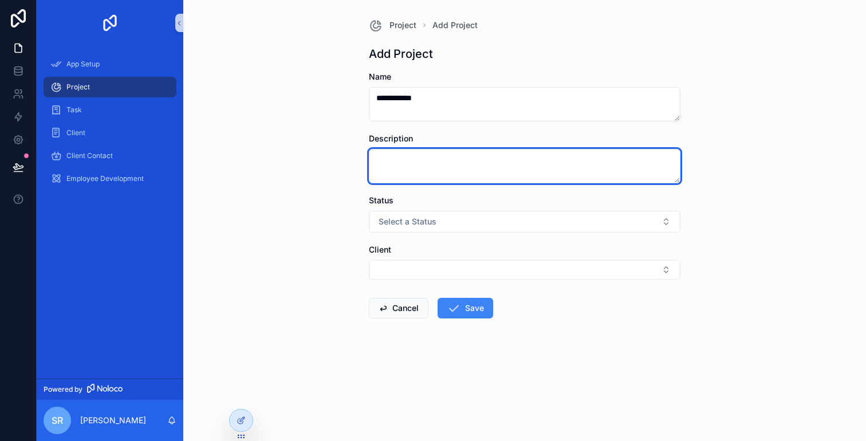
click at [489, 171] on textarea "scrollable content" at bounding box center [525, 166] width 312 height 34
type textarea "******"
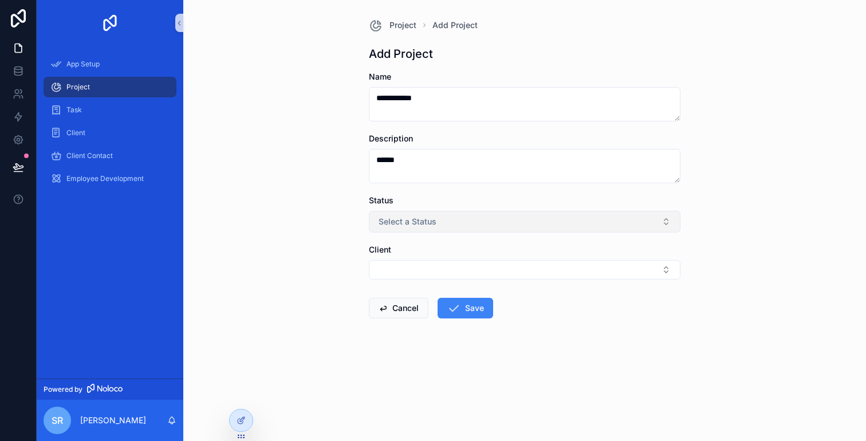
click at [477, 212] on button "Select a Status" at bounding box center [525, 222] width 312 height 22
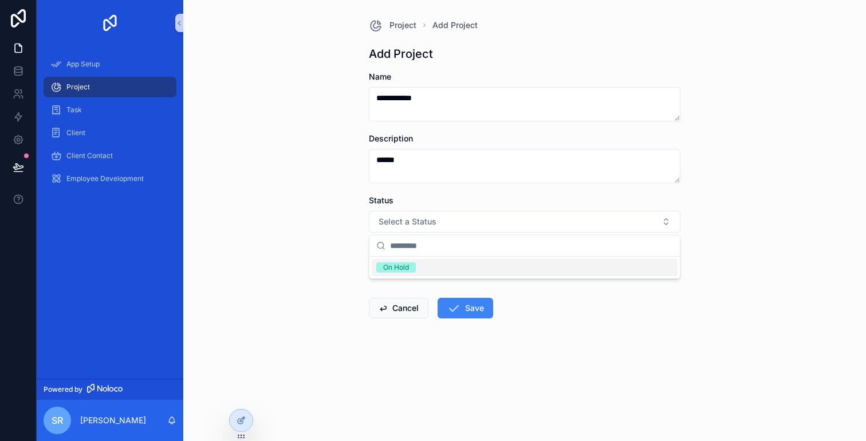
click at [411, 269] on span "On Hold" at bounding box center [396, 267] width 40 height 10
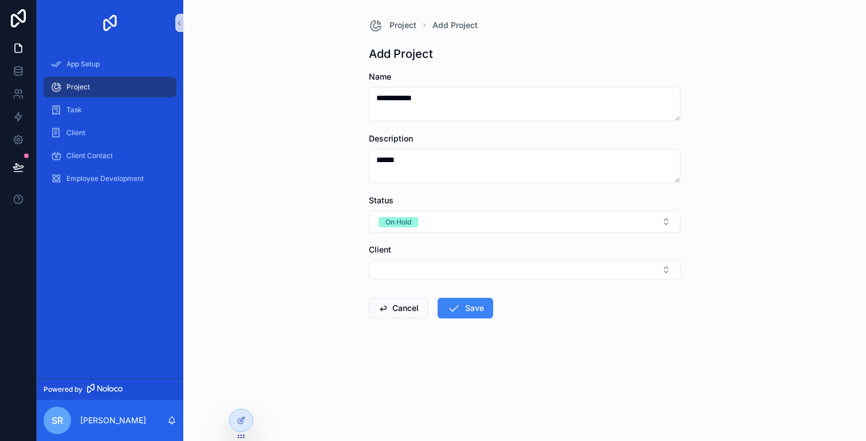
click at [439, 280] on form "**********" at bounding box center [525, 231] width 312 height 321
click at [439, 276] on button "Select Button" at bounding box center [525, 269] width 312 height 19
click at [442, 312] on span "Datastream Logistics" at bounding box center [415, 314] width 79 height 11
click at [460, 320] on button "Save" at bounding box center [466, 310] width 56 height 21
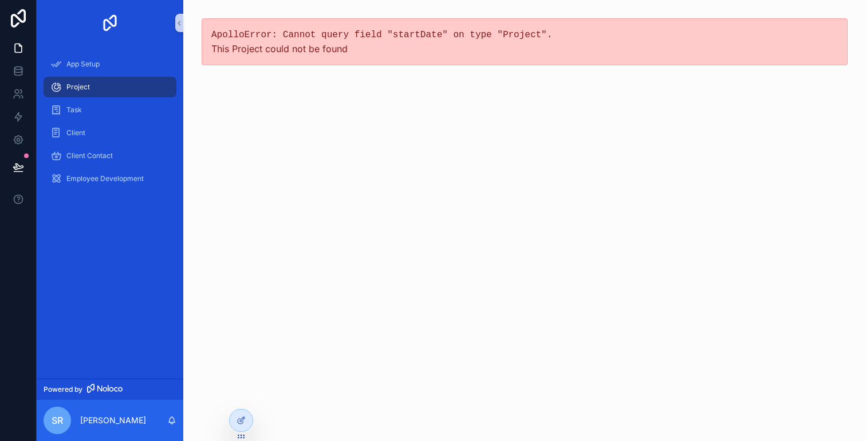
click at [111, 85] on div "Project" at bounding box center [109, 87] width 119 height 18
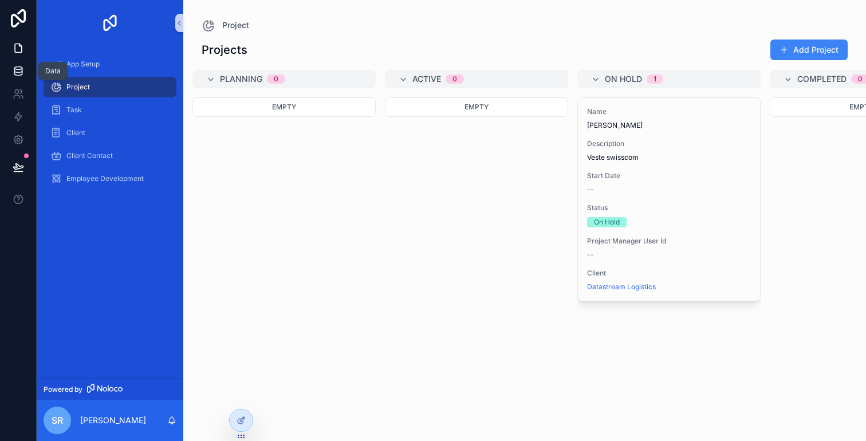
click at [26, 70] on link at bounding box center [18, 71] width 36 height 23
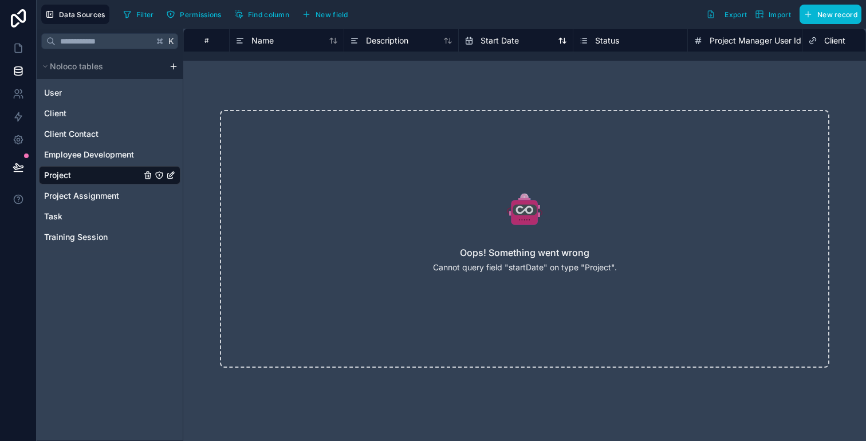
click at [535, 44] on div "Start Date" at bounding box center [516, 41] width 103 height 14
click at [560, 45] on div "Start Date" at bounding box center [516, 41] width 103 height 14
click at [518, 40] on span "Start Date" at bounding box center [500, 40] width 38 height 11
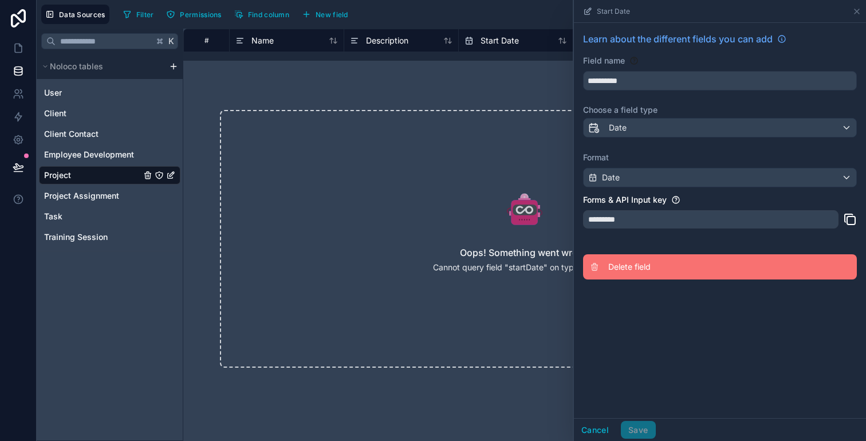
click at [678, 274] on button "Delete field" at bounding box center [720, 266] width 274 height 25
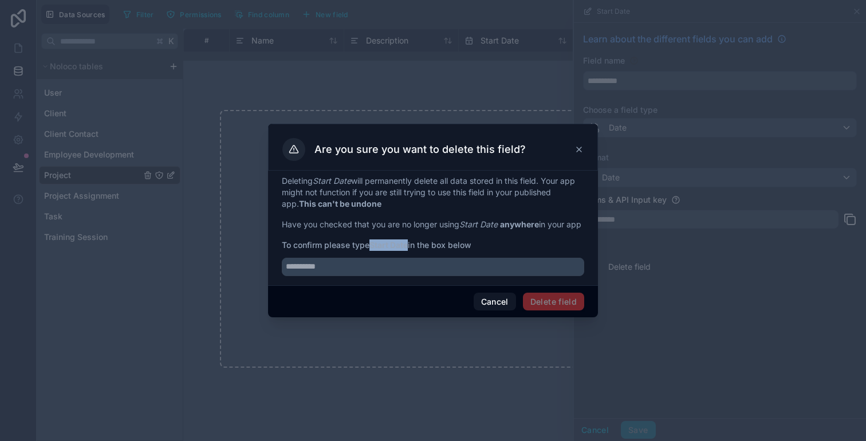
drag, startPoint x: 371, startPoint y: 250, endPoint x: 411, endPoint y: 250, distance: 39.5
click at [411, 250] on span "To confirm please type Start Date in the box below" at bounding box center [433, 245] width 303 height 11
copy strong "Start Date"
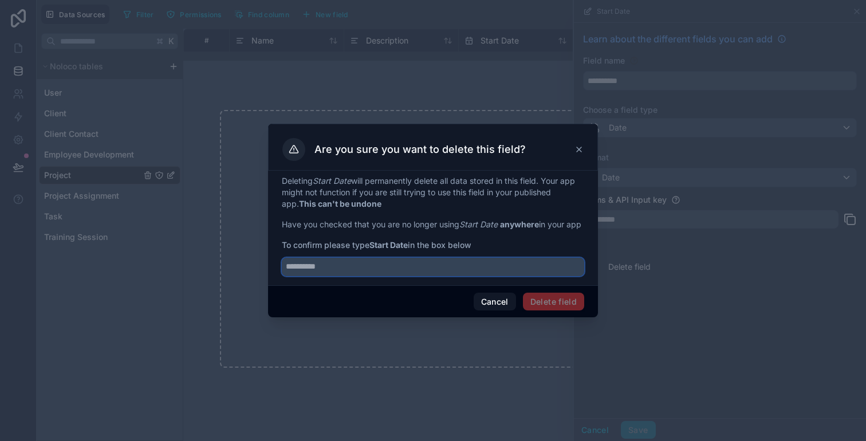
click at [409, 270] on input "text" at bounding box center [433, 267] width 303 height 18
paste input "**********"
type input "**********"
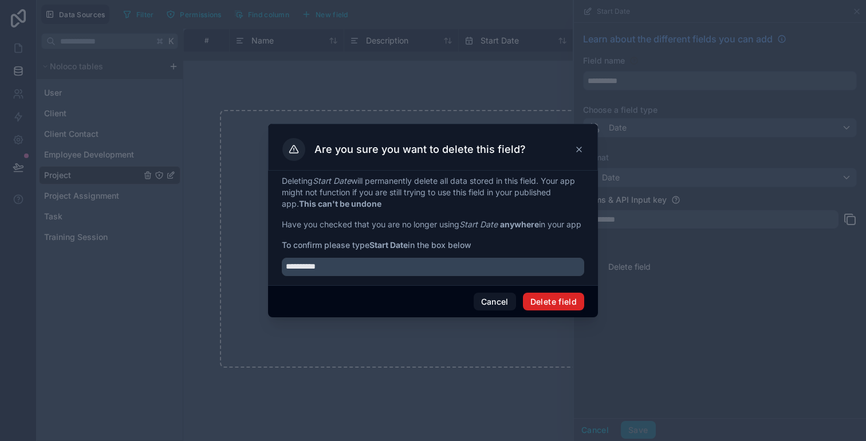
click at [548, 302] on button "Delete field" at bounding box center [553, 302] width 61 height 18
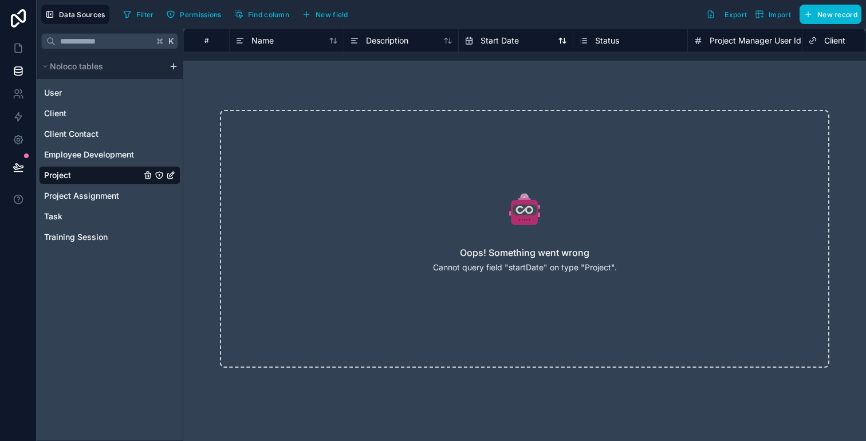
click at [536, 45] on div "Start Date" at bounding box center [516, 41] width 103 height 14
click at [563, 42] on icon at bounding box center [564, 40] width 3 height 5
click at [493, 33] on div "Start Date" at bounding box center [515, 40] width 115 height 23
click at [805, 13] on icon "button" at bounding box center [808, 14] width 9 height 9
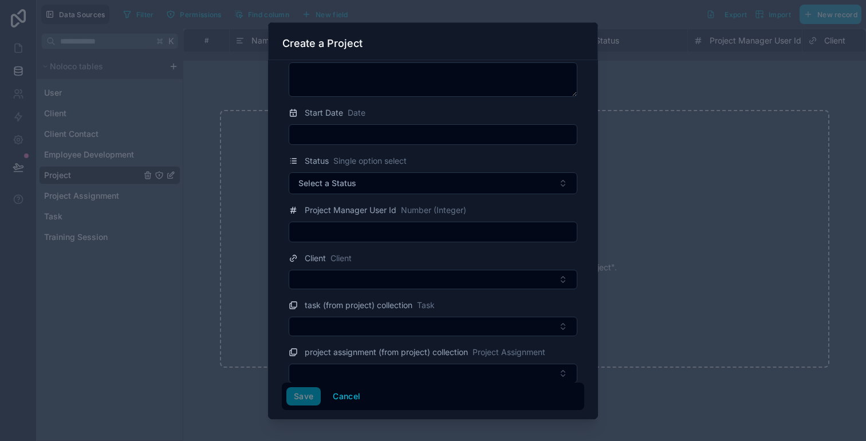
scroll to position [101, 0]
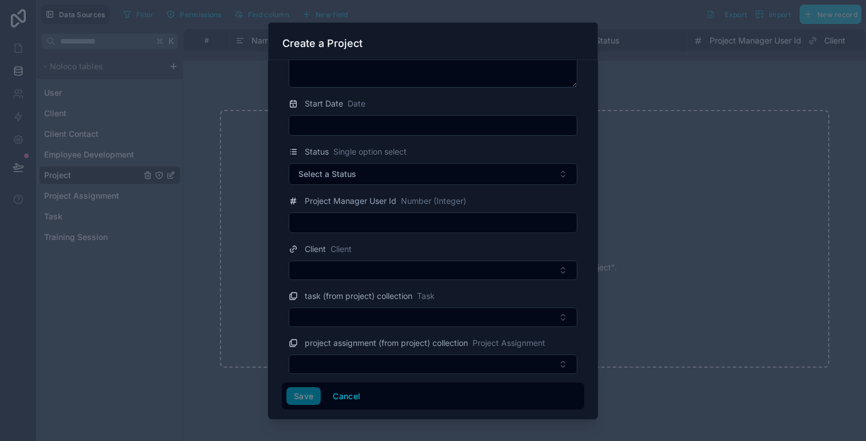
click at [402, 224] on input "text" at bounding box center [433, 223] width 288 height 16
click at [405, 270] on button "Select Button" at bounding box center [433, 270] width 289 height 19
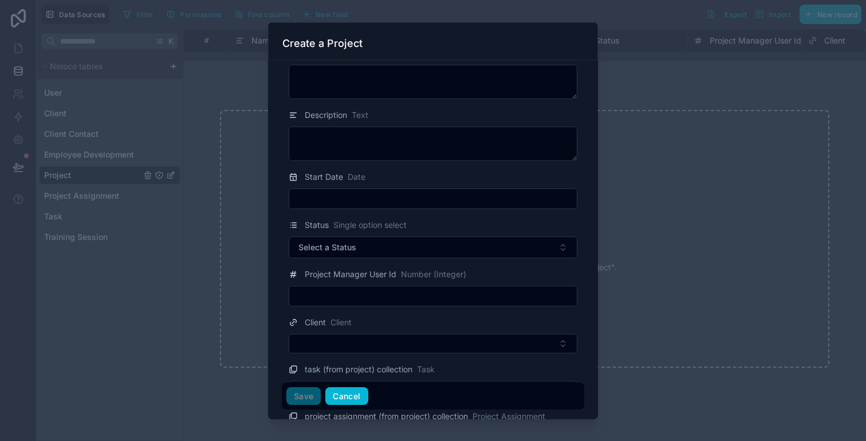
click at [347, 399] on button "Cancel" at bounding box center [346, 396] width 42 height 18
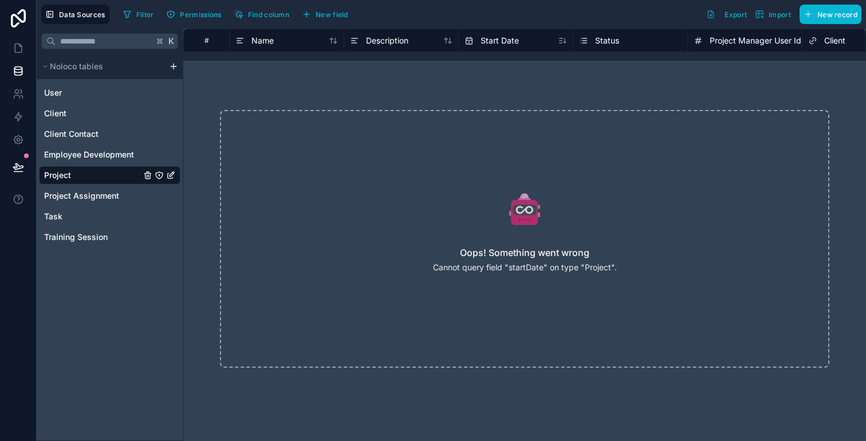
click at [469, 205] on icon at bounding box center [525, 209] width 552 height 37
click at [266, 19] on button "Find column" at bounding box center [261, 14] width 63 height 17
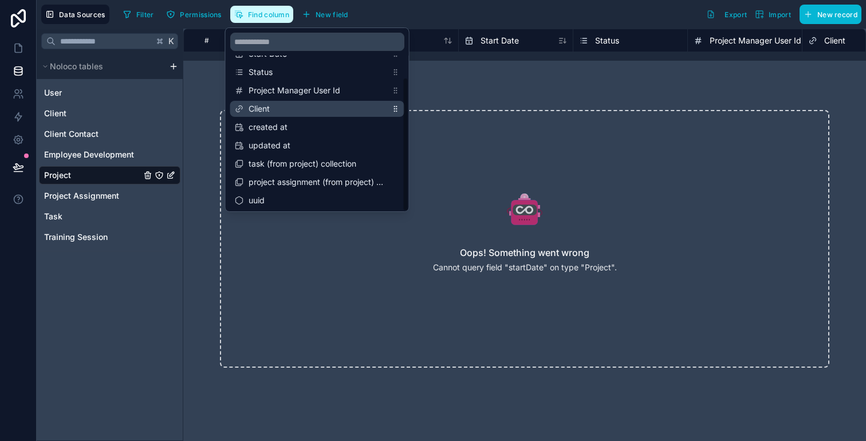
scroll to position [55, 0]
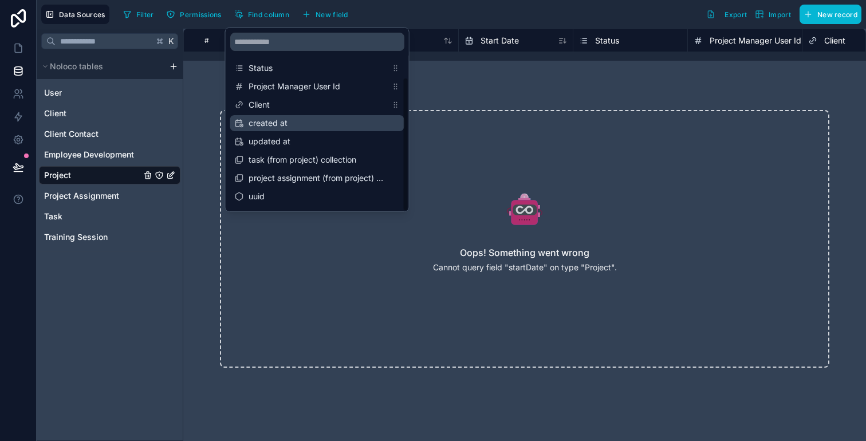
click at [284, 130] on div "created at" at bounding box center [317, 123] width 174 height 16
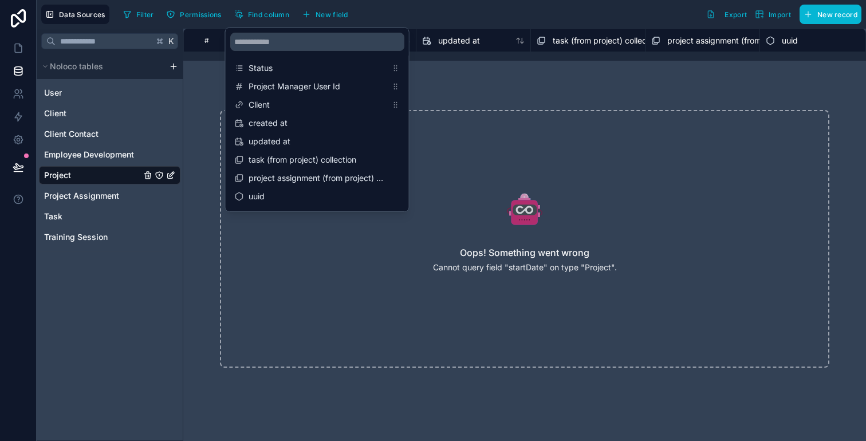
scroll to position [0, 624]
click at [499, 119] on div "Oops! Something went wrong Cannot query field "startDate" on type "Project"." at bounding box center [525, 239] width 610 height 258
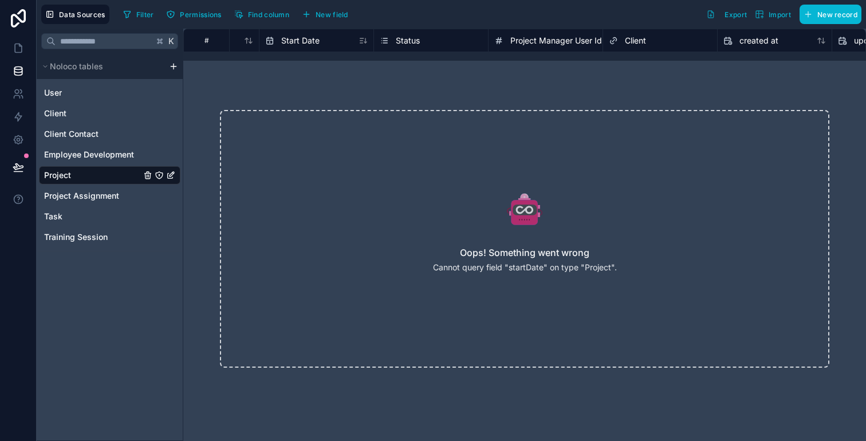
scroll to position [0, 113]
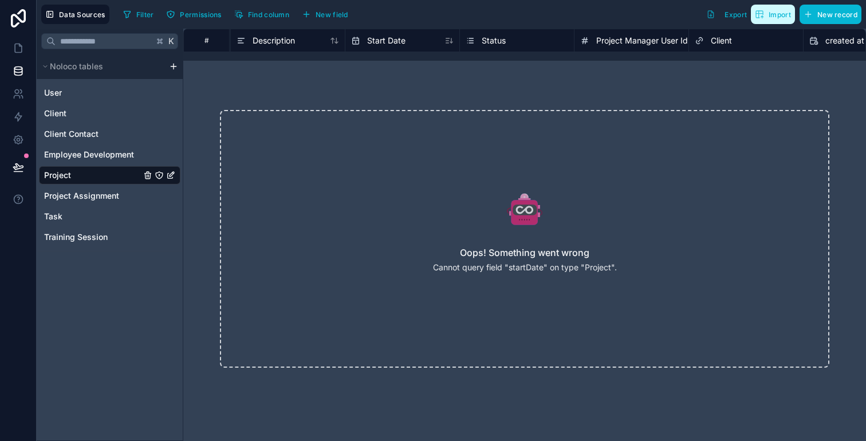
click at [766, 14] on span "Import" at bounding box center [773, 14] width 36 height 9
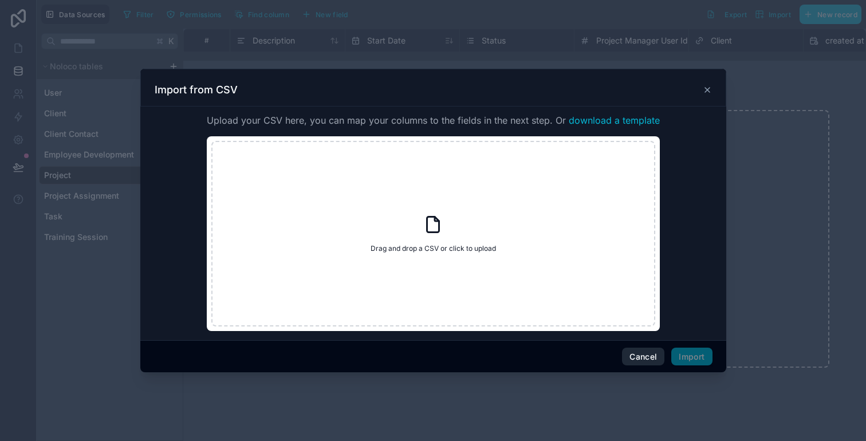
click at [633, 354] on button "Cancel" at bounding box center [643, 357] width 42 height 18
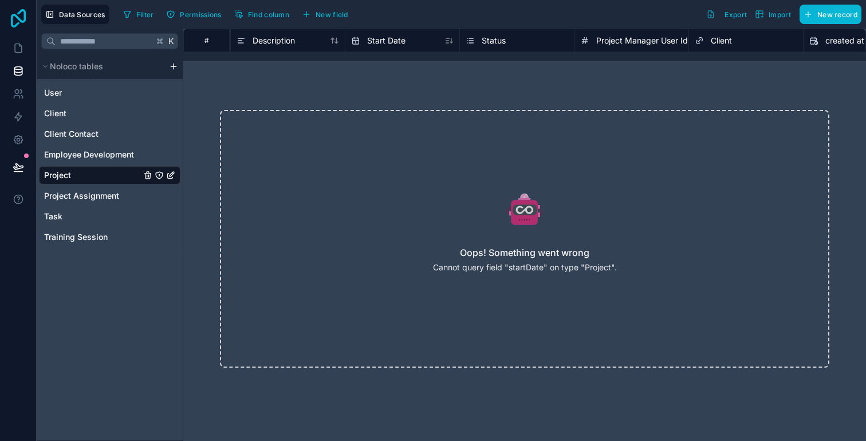
click at [12, 14] on icon at bounding box center [18, 18] width 23 height 18
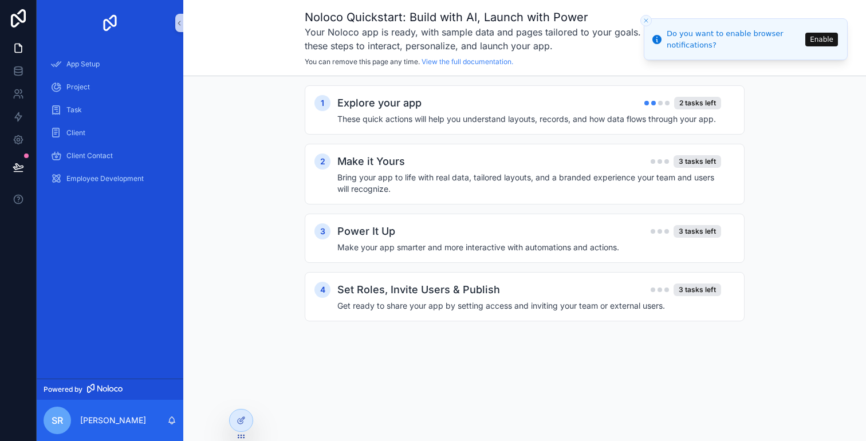
click at [845, 153] on div "1 Explore your app 2 tasks left These quick actions will help you understand la…" at bounding box center [524, 214] width 683 height 277
